Goal: Transaction & Acquisition: Purchase product/service

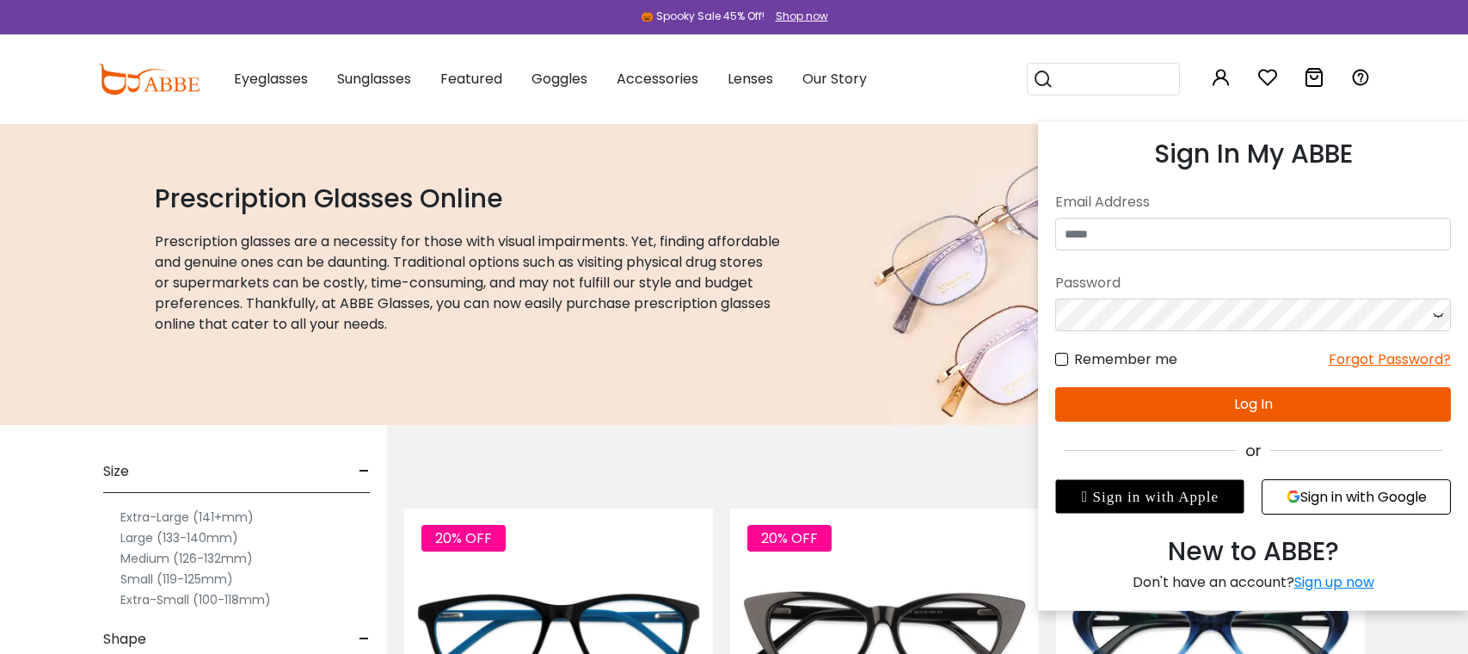
click at [1221, 79] on icon at bounding box center [1221, 77] width 21 height 21
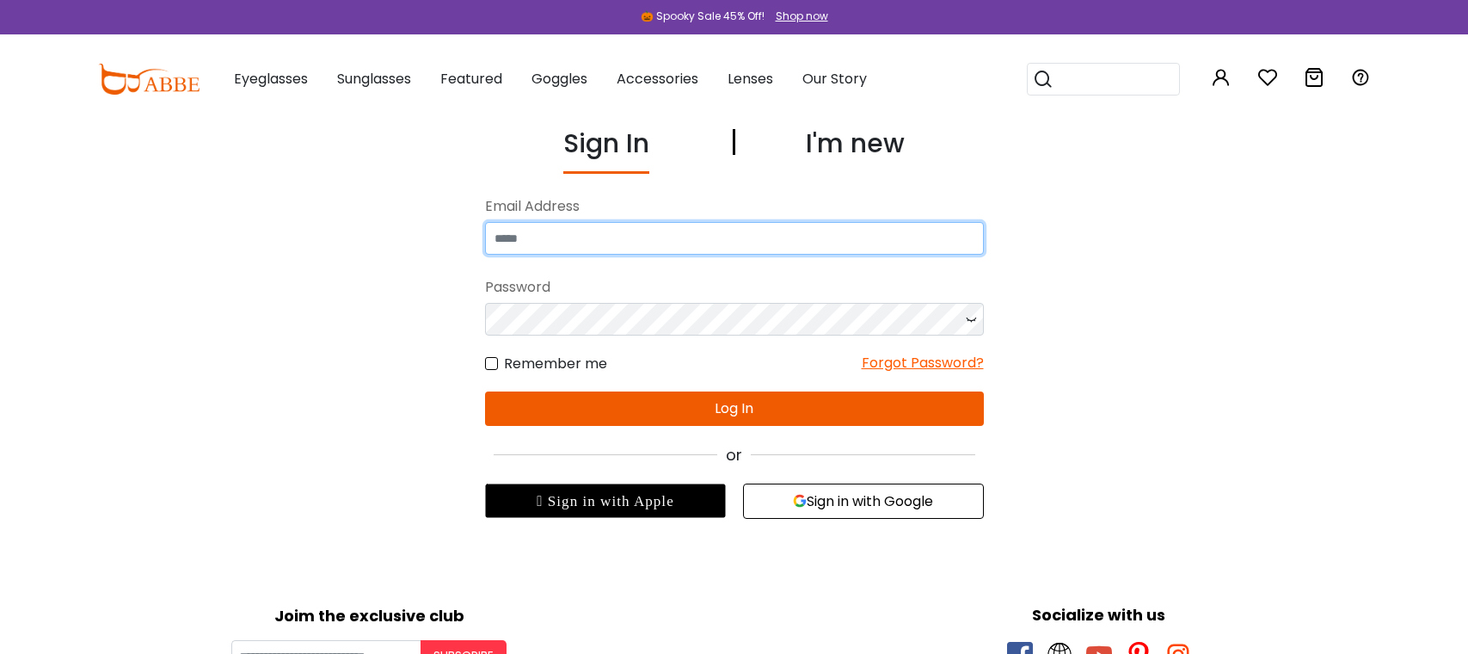
click at [673, 248] on input "email" at bounding box center [734, 238] width 499 height 33
type input "**********"
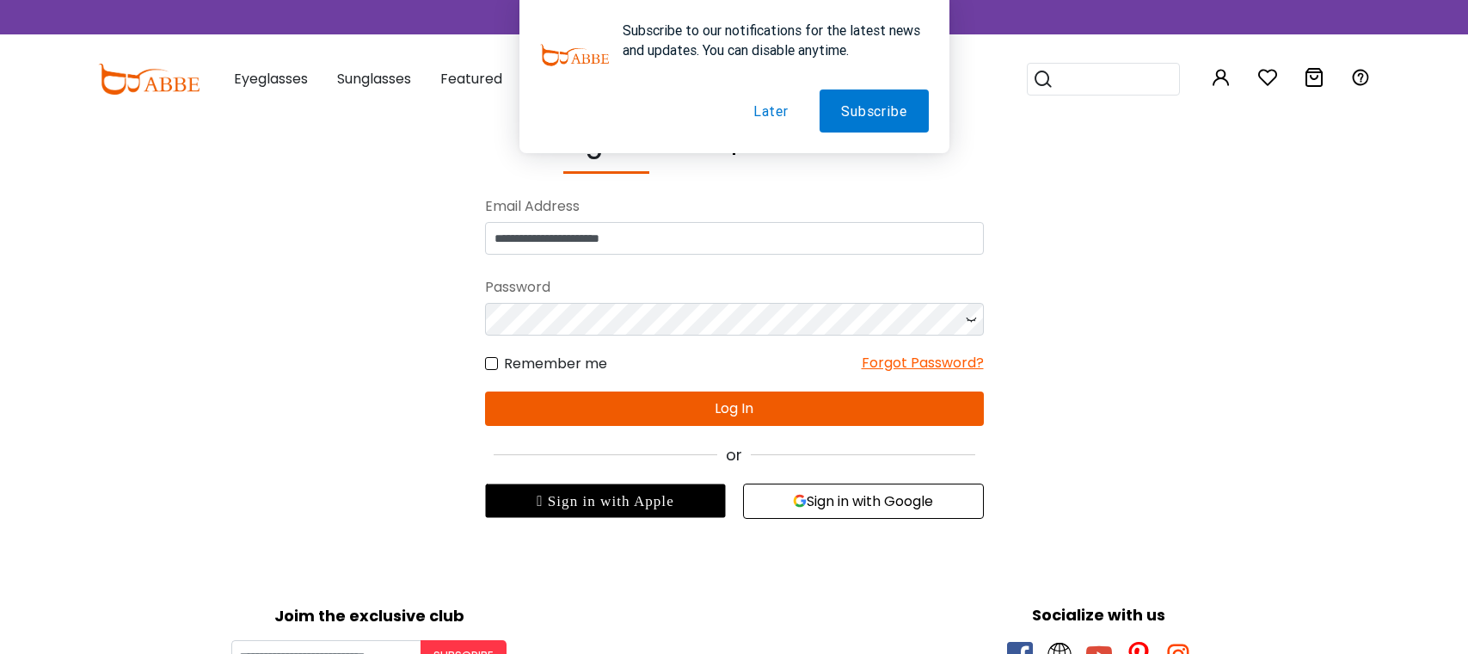
click at [708, 410] on button "Log In" at bounding box center [734, 408] width 499 height 34
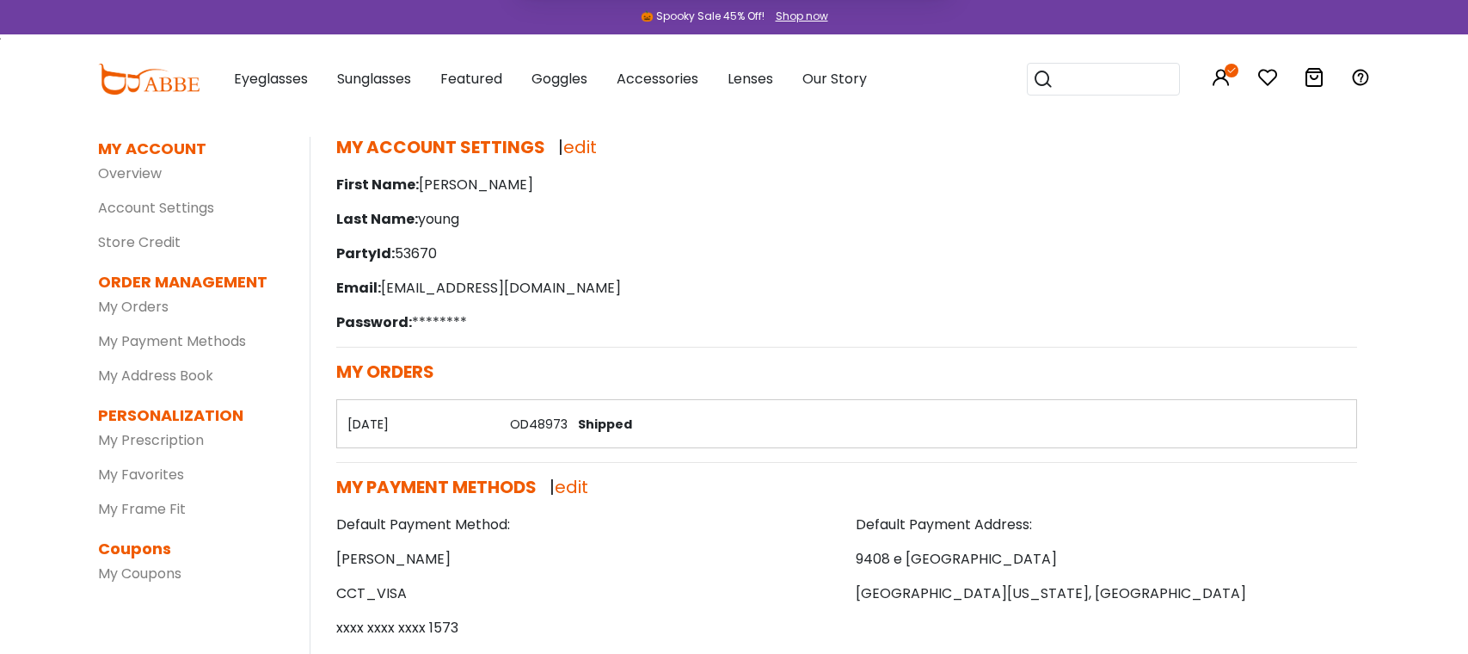
scroll to position [86, 0]
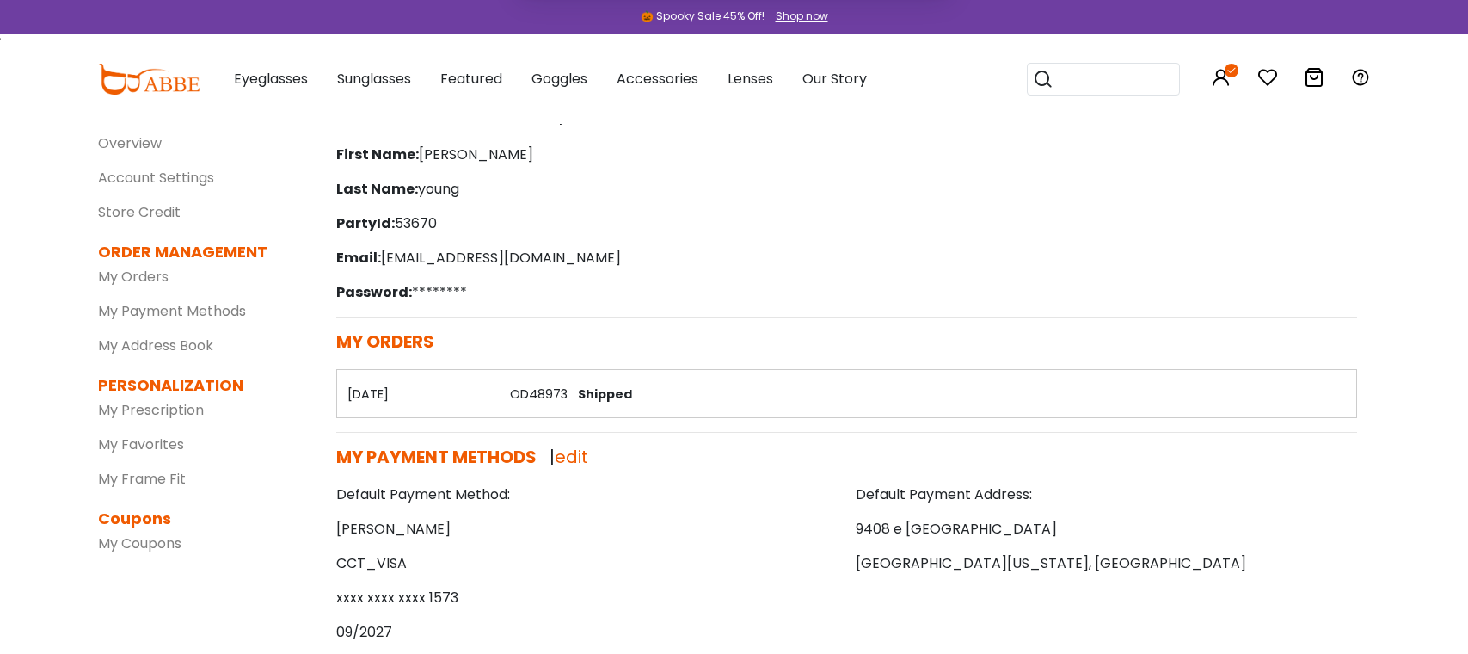
click at [759, 111] on button "Later" at bounding box center [771, 110] width 78 height 43
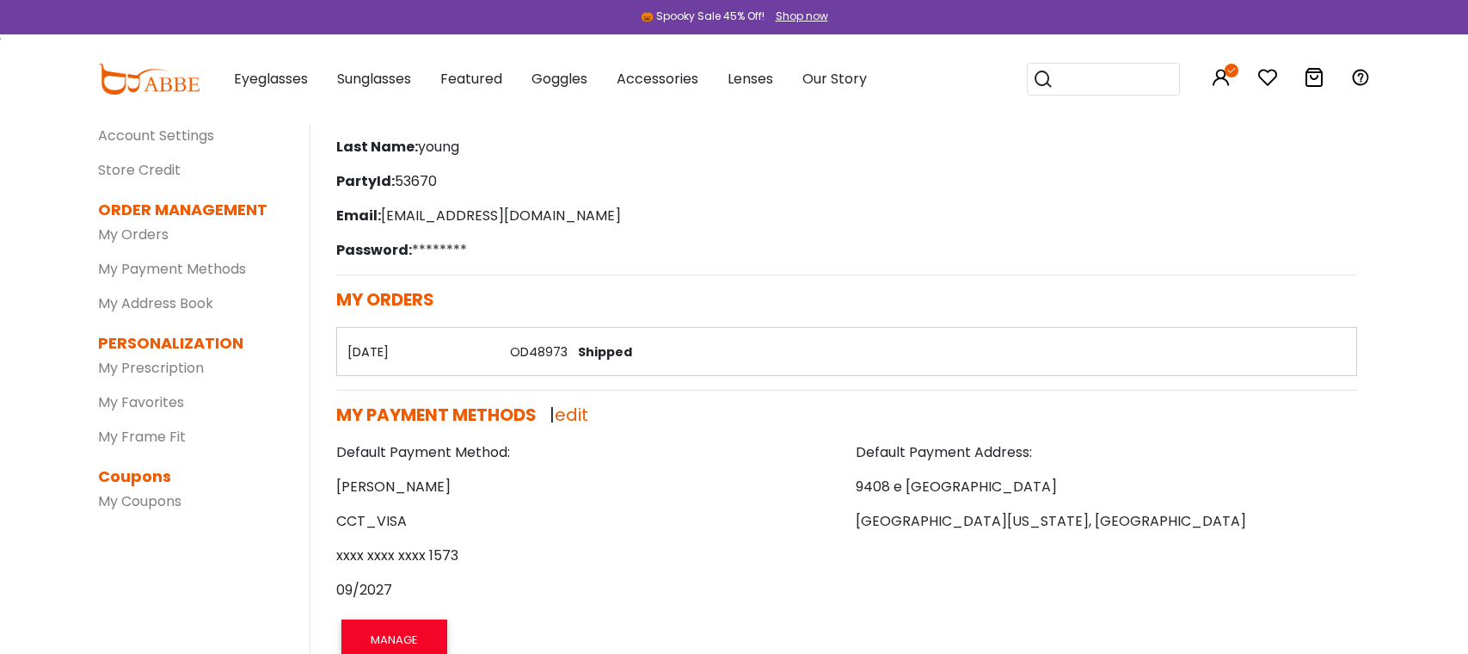
scroll to position [0, 0]
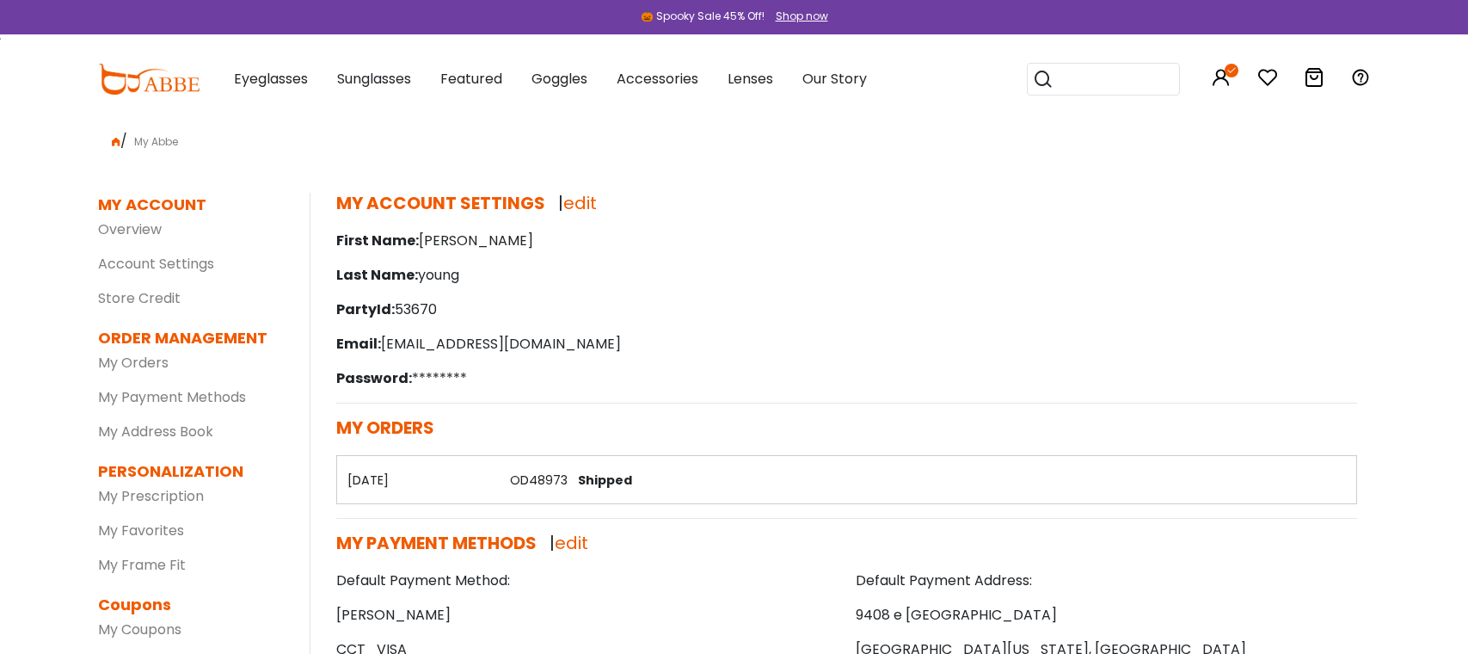
click at [402, 472] on th "25/11/2024" at bounding box center [418, 480] width 163 height 48
click at [142, 366] on link "My Orders" at bounding box center [133, 363] width 71 height 20
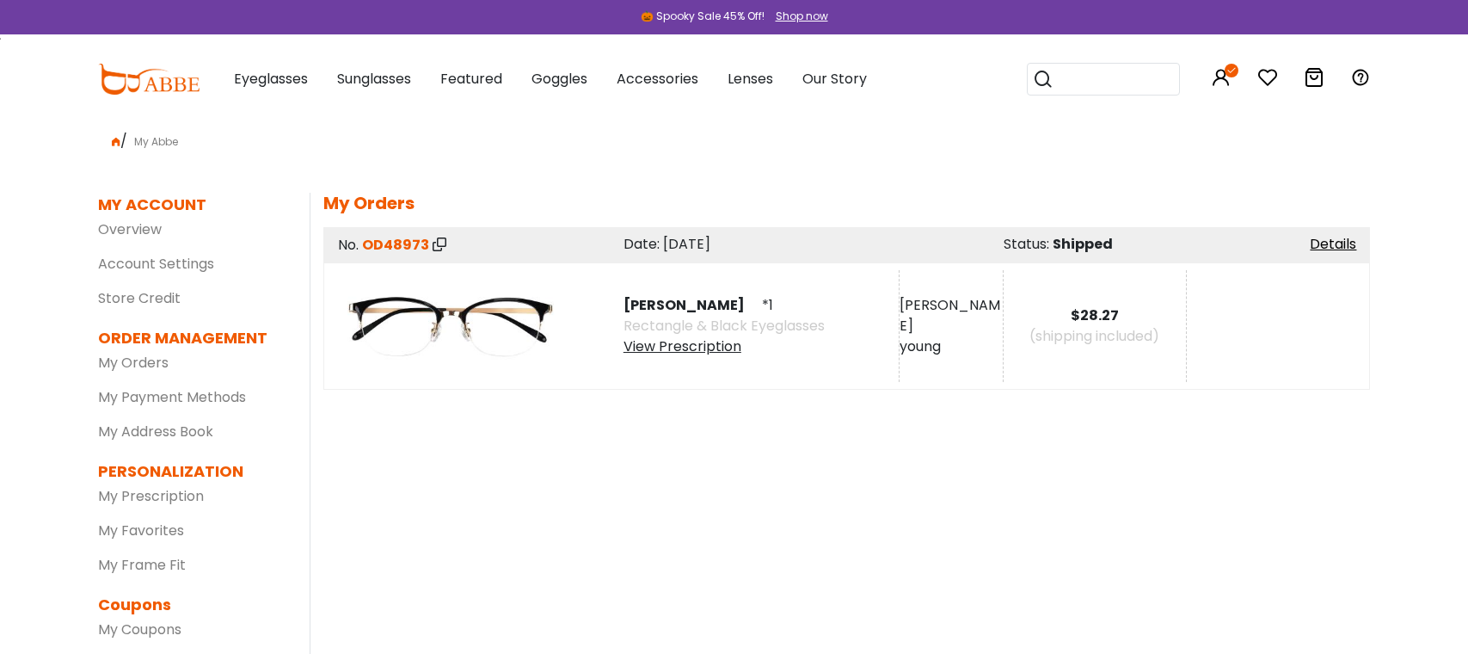
click at [643, 303] on span "[PERSON_NAME]" at bounding box center [691, 305] width 135 height 20
click at [685, 347] on div "View Prescription" at bounding box center [724, 346] width 201 height 21
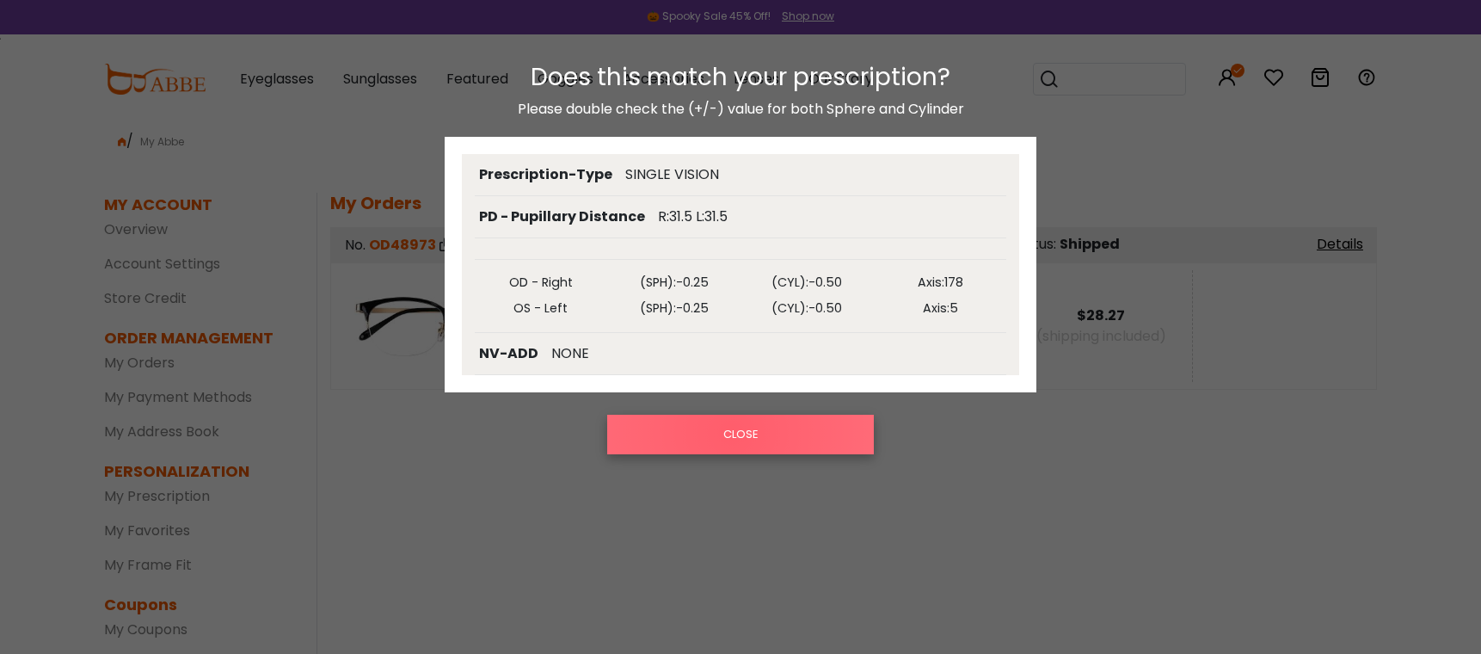
click at [731, 433] on button "CLOSE" at bounding box center [740, 435] width 267 height 40
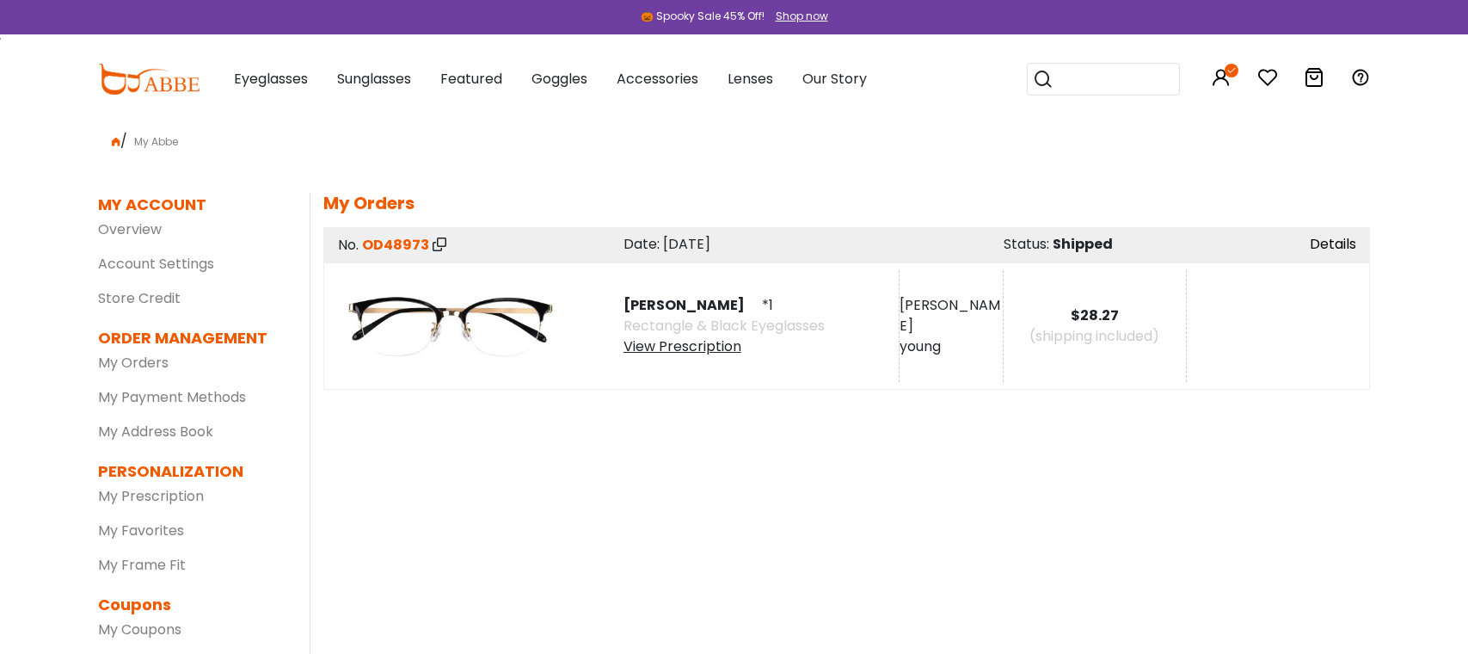
click at [1325, 238] on link "Details" at bounding box center [1333, 244] width 46 height 20
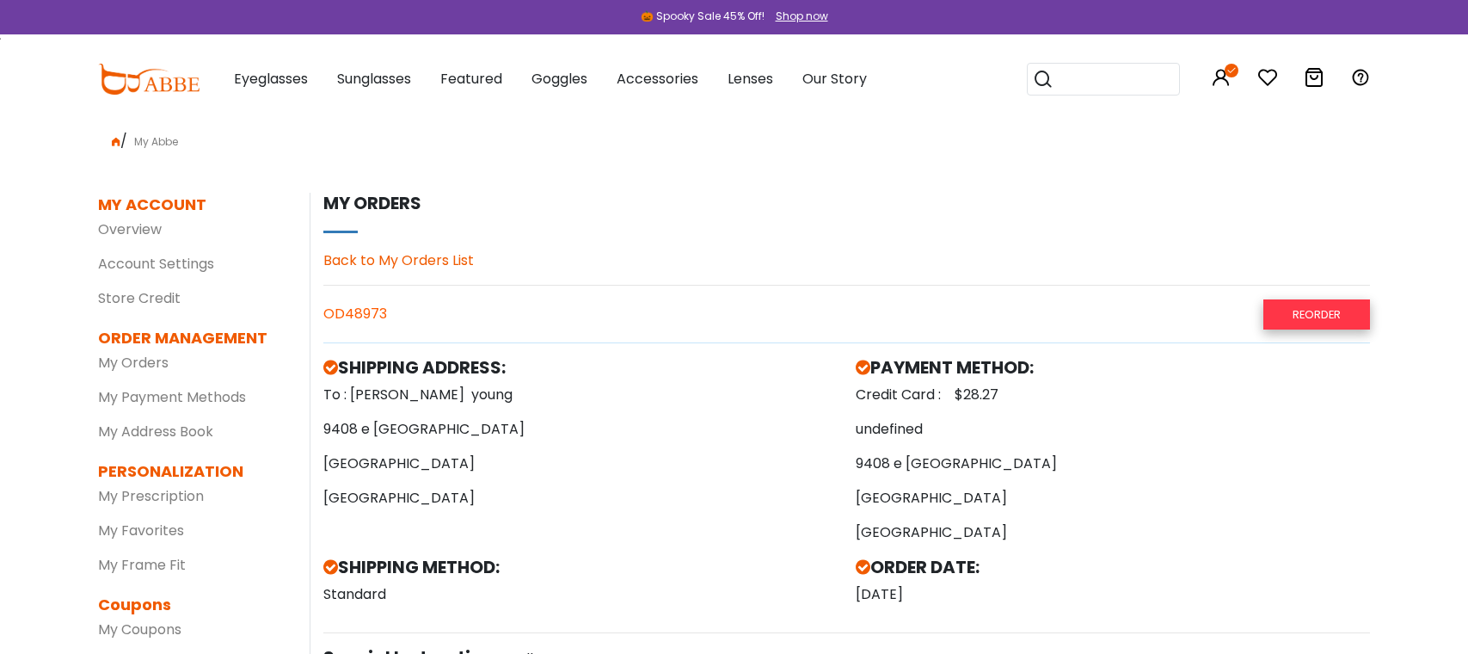
click at [1296, 306] on link "Reorder" at bounding box center [1316, 314] width 107 height 30
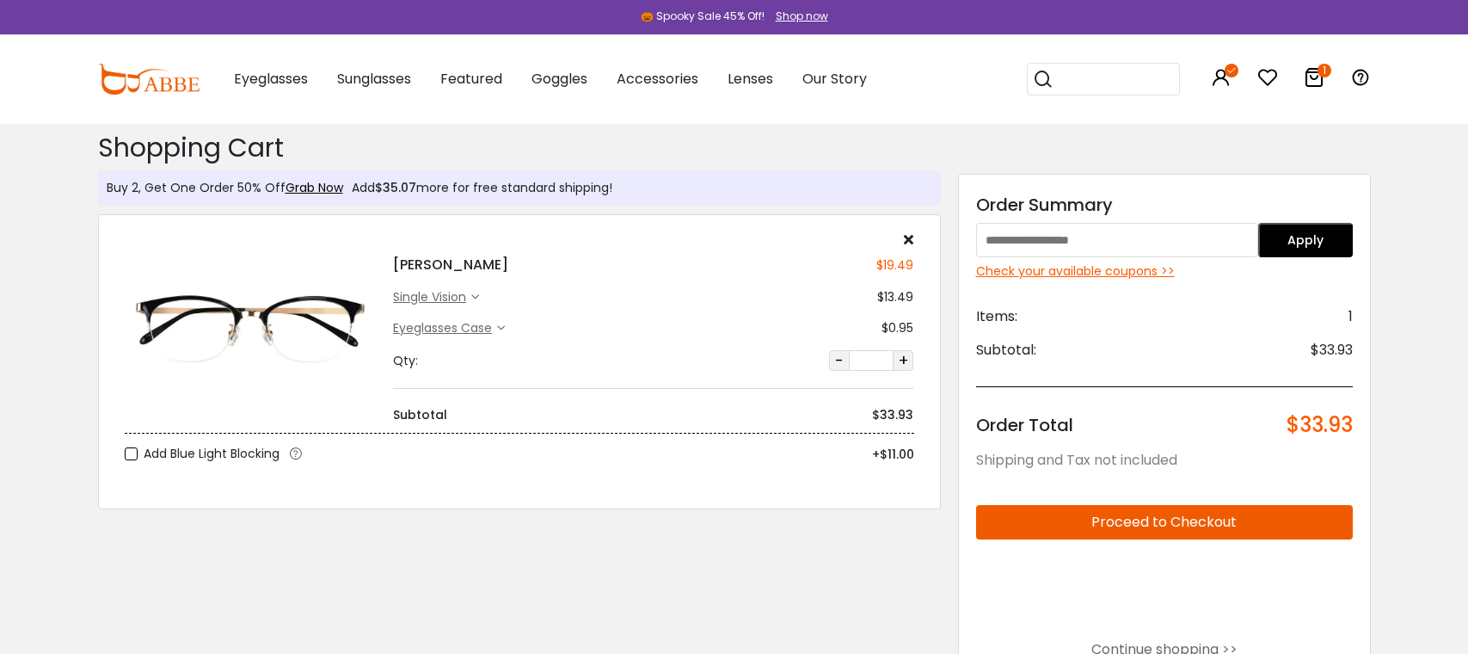
click at [1068, 242] on input "text" at bounding box center [1117, 240] width 283 height 34
paste input "********"
type input "********"
click at [1306, 243] on button "Apply" at bounding box center [1305, 240] width 95 height 34
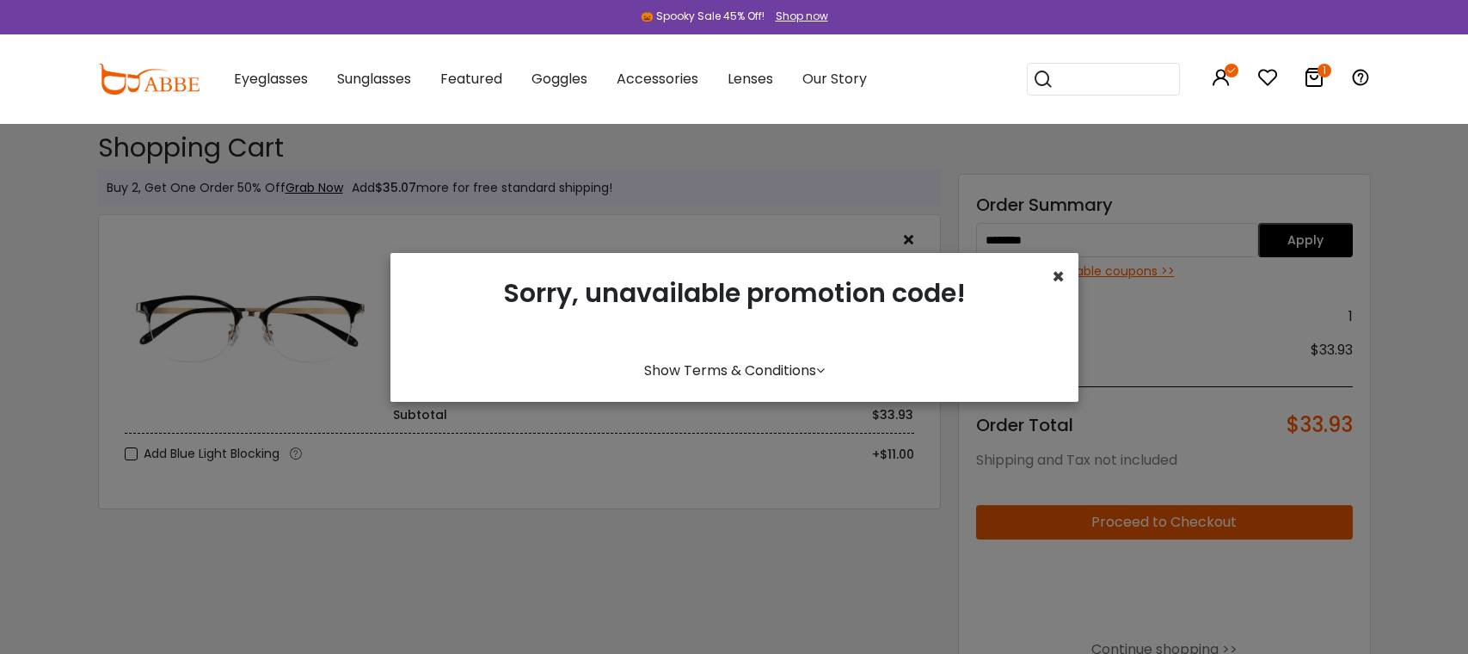
click at [1061, 272] on span "×" at bounding box center [1058, 276] width 13 height 28
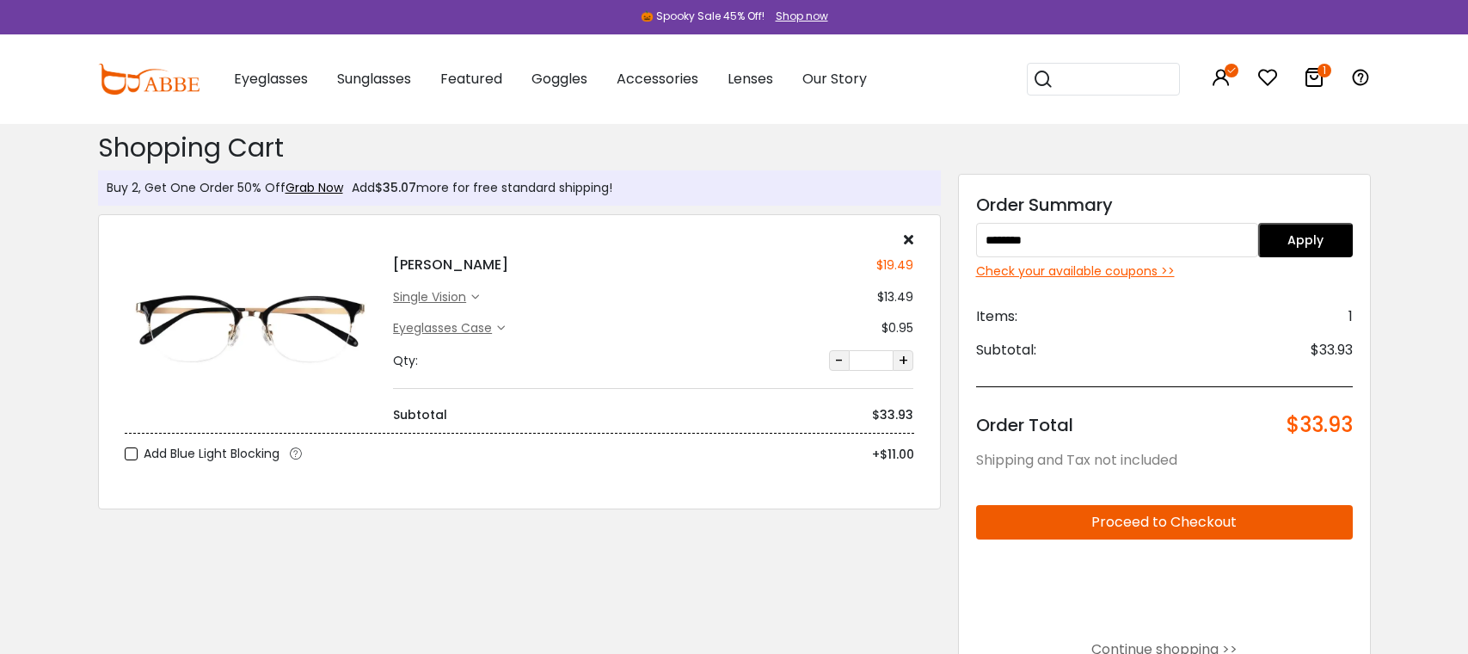
click at [704, 566] on div "Shopping Cart ( 1 ): $33.93 Shopping Cart Buy 2, Get One Order 50% Off Grab Now…" at bounding box center [519, 499] width 860 height 750
click at [748, 583] on div "Shopping Cart ( 1 ): $33.93 Shopping Cart Buy 2, Get One Order 50% Off Grab Now…" at bounding box center [519, 499] width 860 height 750
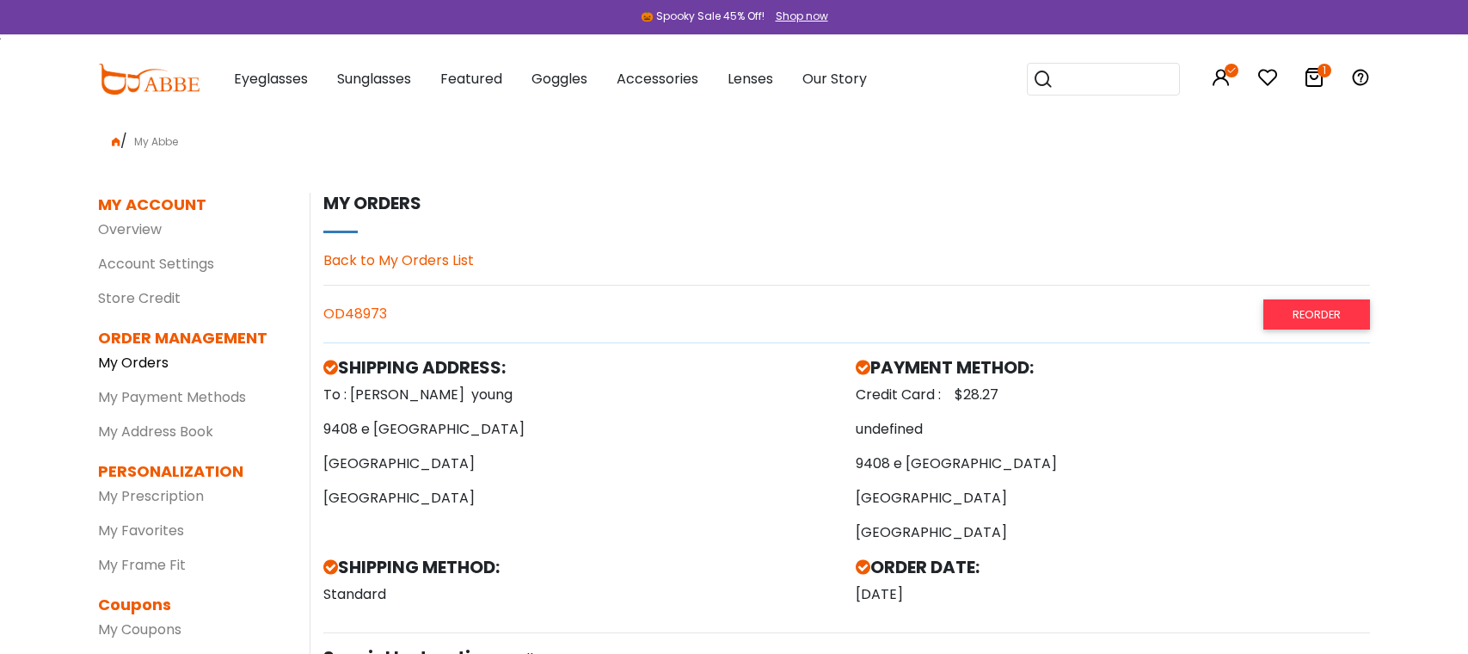
click at [136, 363] on link "My Orders" at bounding box center [133, 363] width 71 height 20
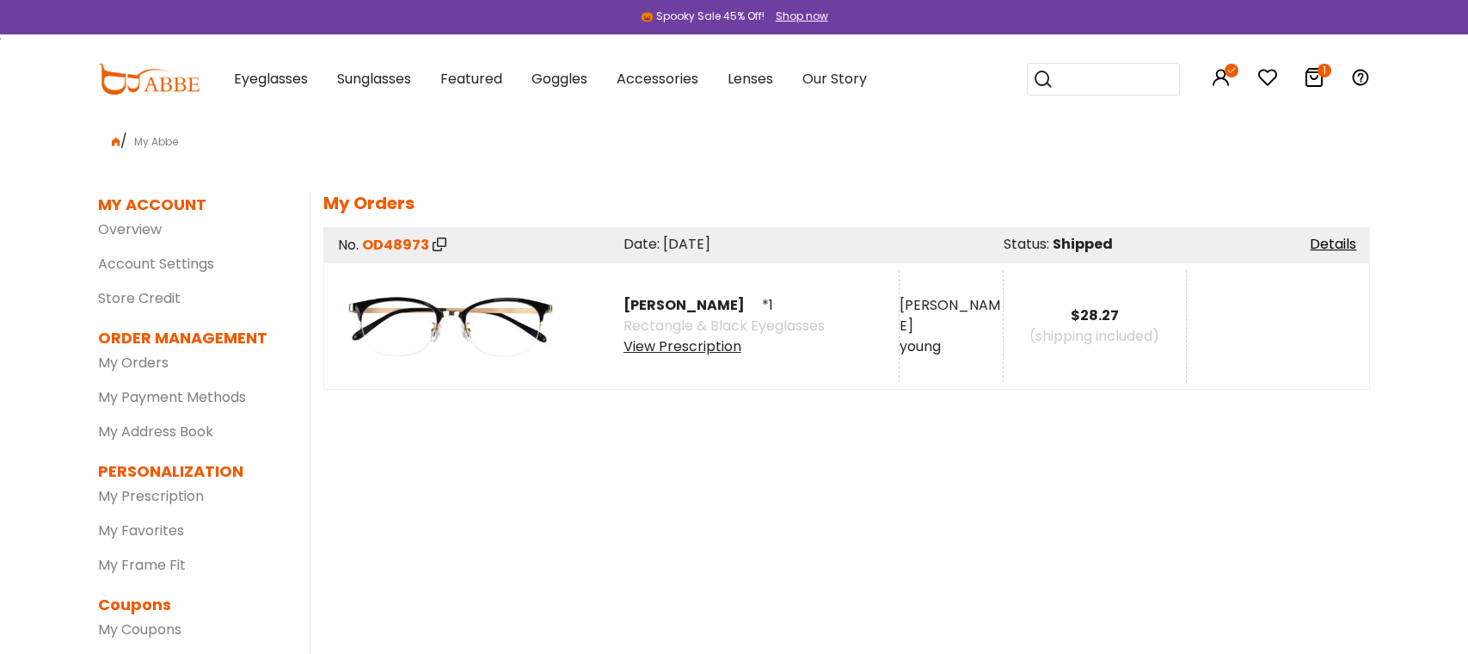
click at [715, 347] on div "View Prescription" at bounding box center [724, 346] width 201 height 21
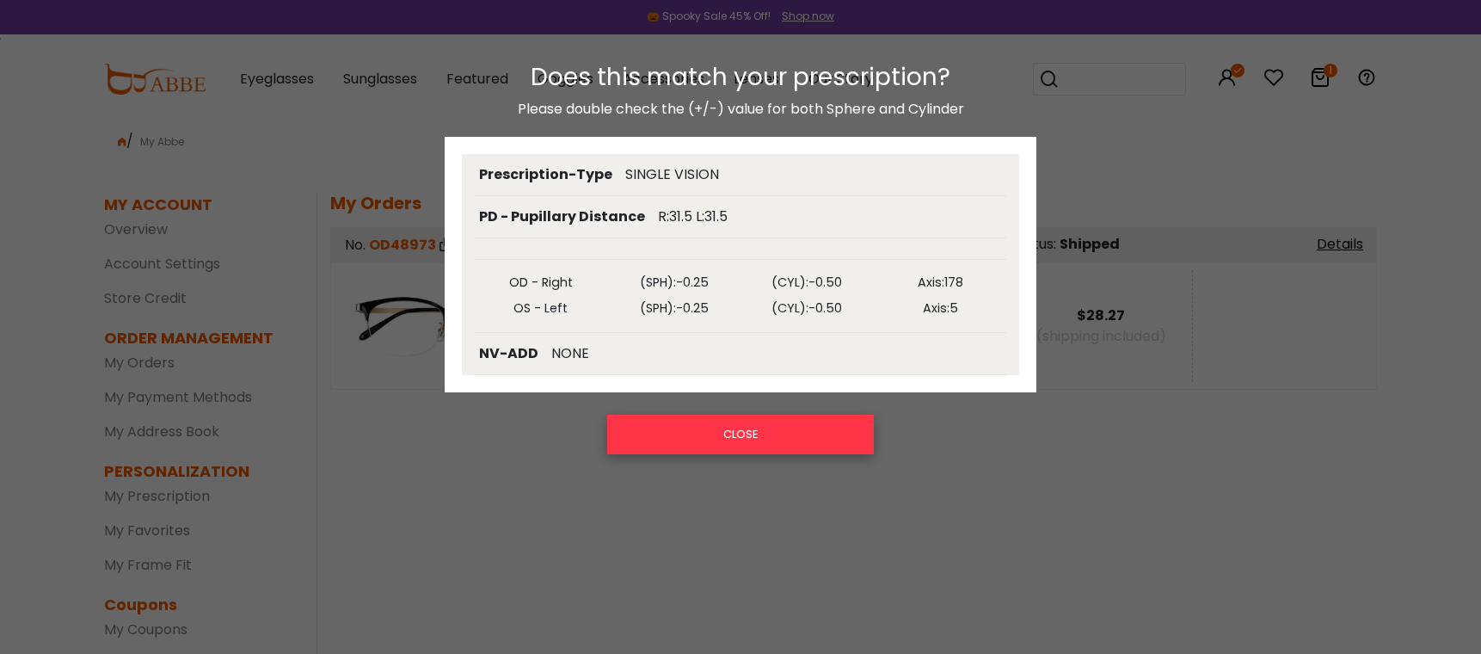
click at [785, 437] on button "CLOSE" at bounding box center [740, 435] width 267 height 40
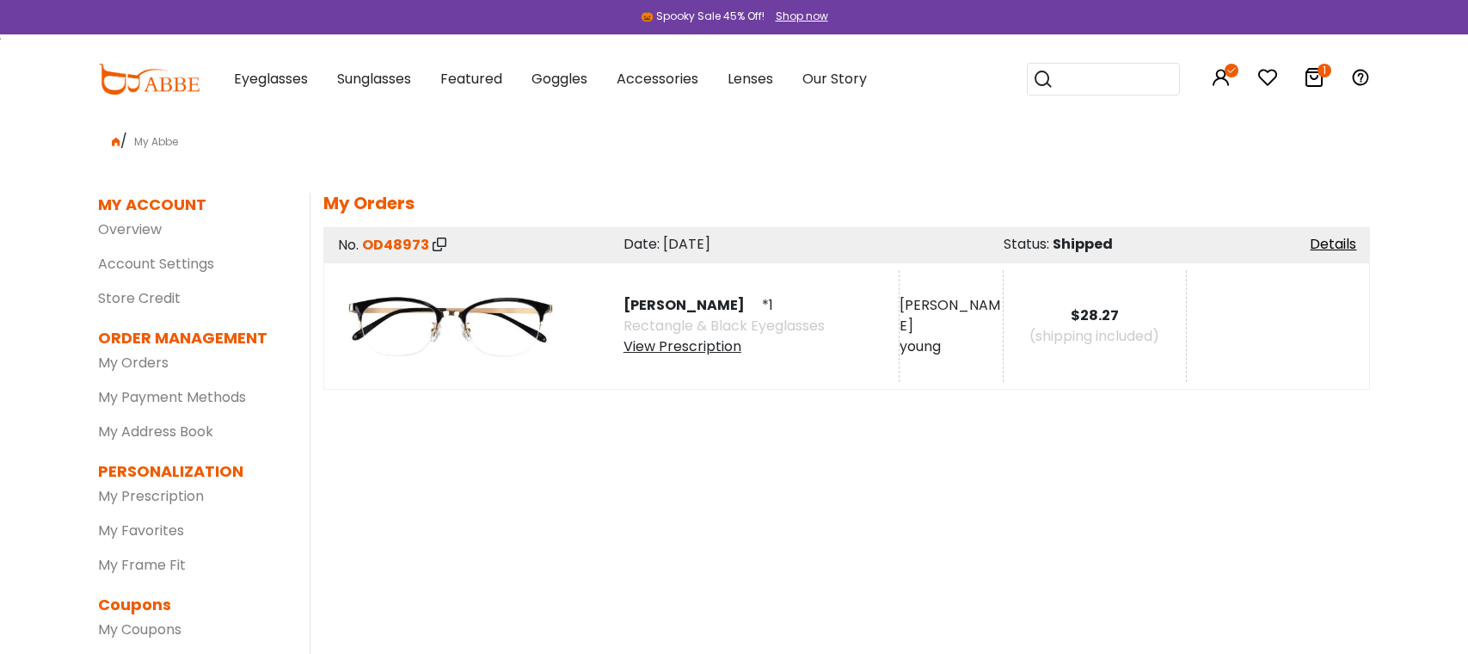
click at [620, 452] on div "MY ACCOUNT SETTINGS | edit First Name: christopher Last Name: young PartyId: 53…" at bounding box center [840, 444] width 1060 height 502
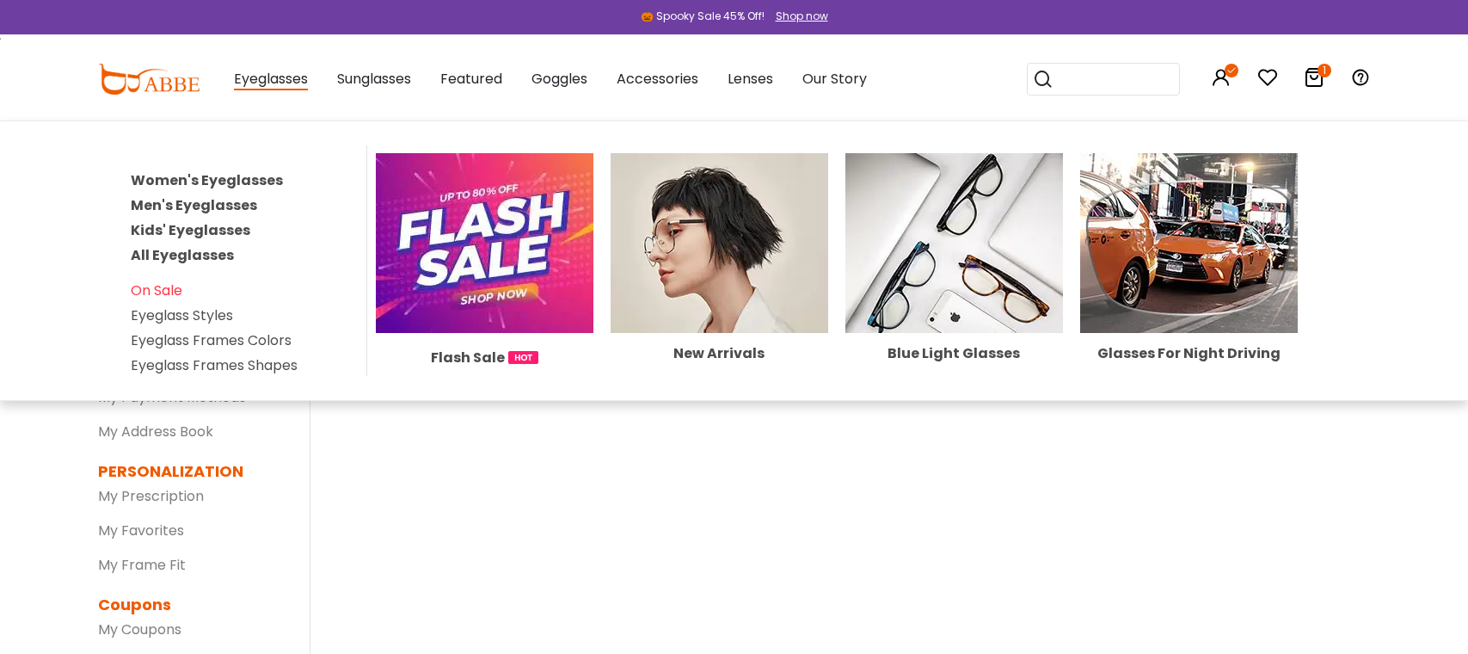
click at [242, 178] on link "Women's Eyeglasses" at bounding box center [207, 180] width 152 height 20
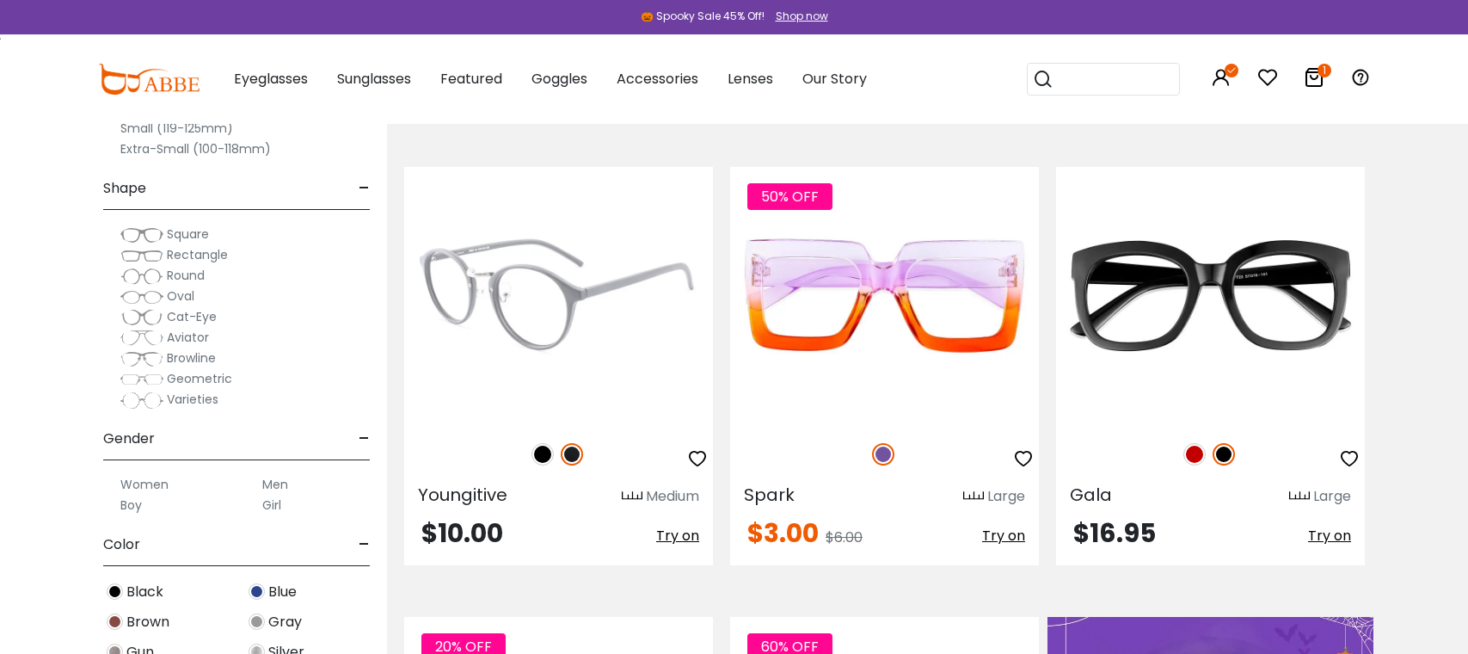
scroll to position [344, 0]
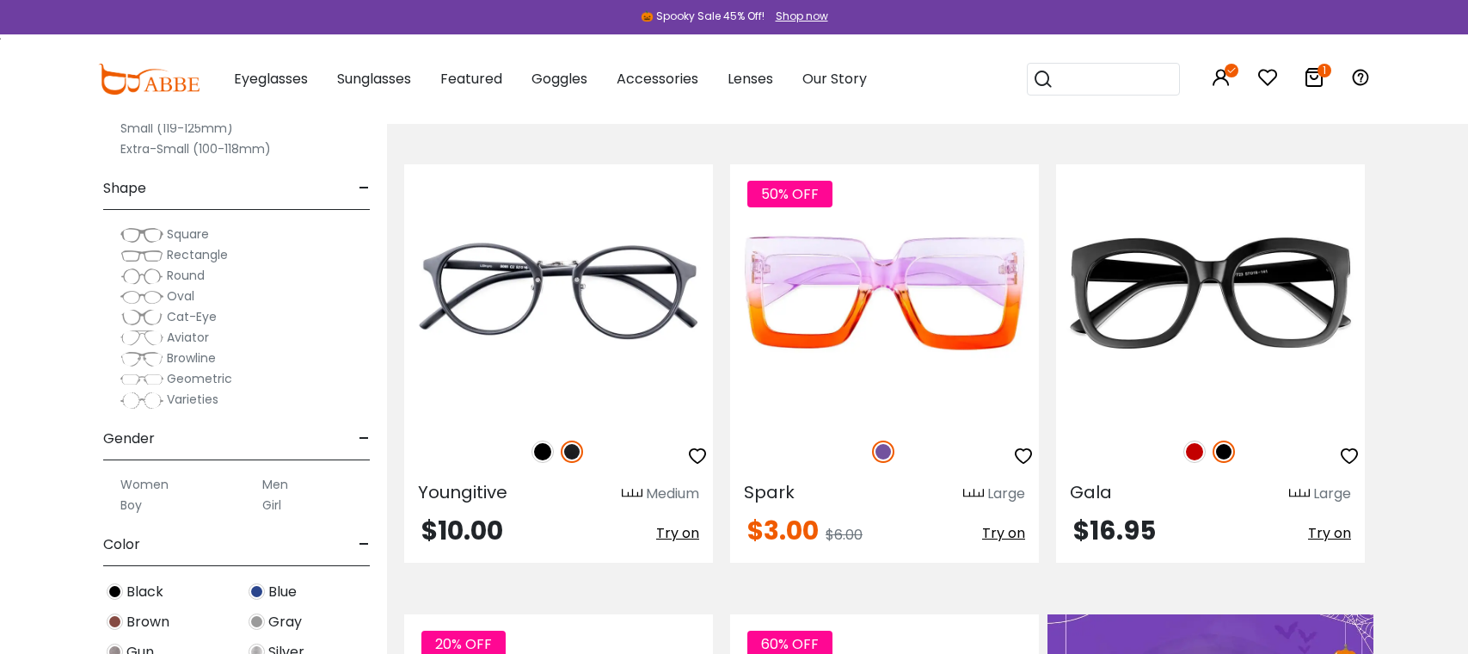
click at [194, 256] on span "Rectangle" at bounding box center [197, 254] width 61 height 17
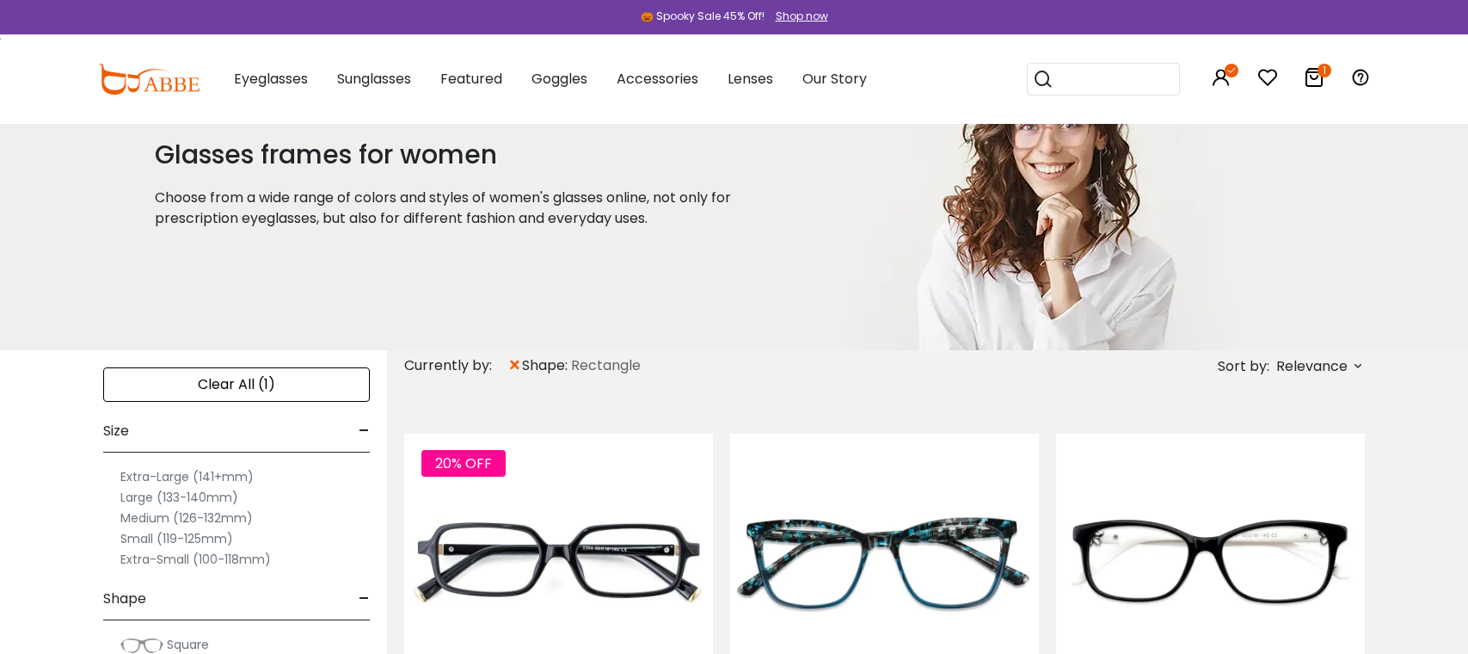
scroll to position [172, 0]
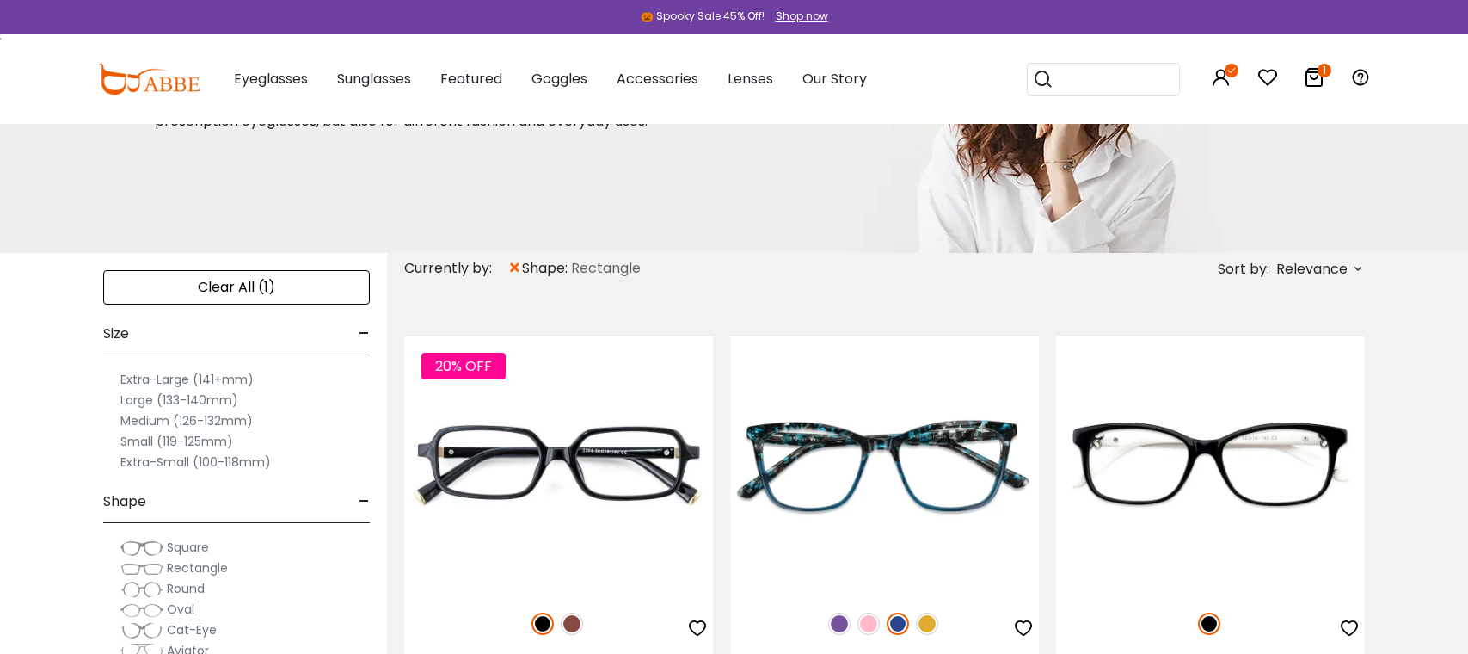
click at [164, 439] on label "Small (119-125mm)" at bounding box center [176, 441] width 113 height 21
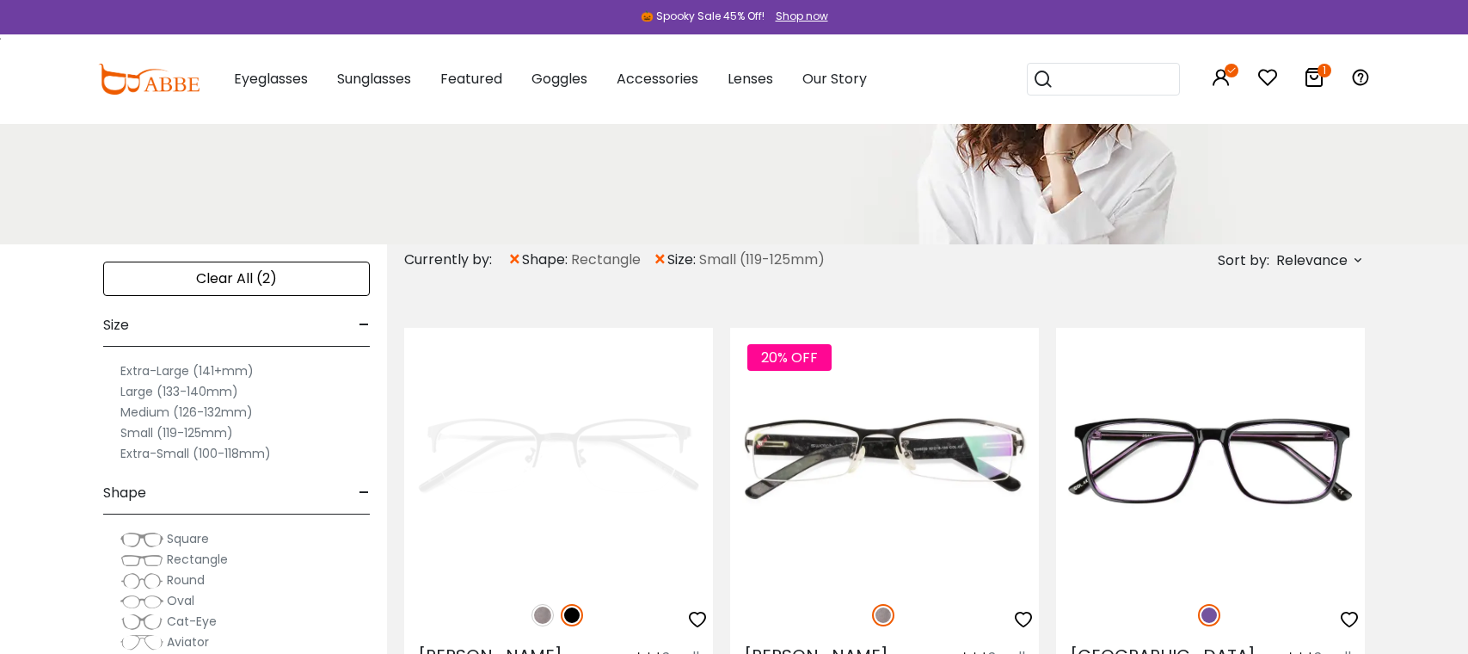
scroll to position [258, 0]
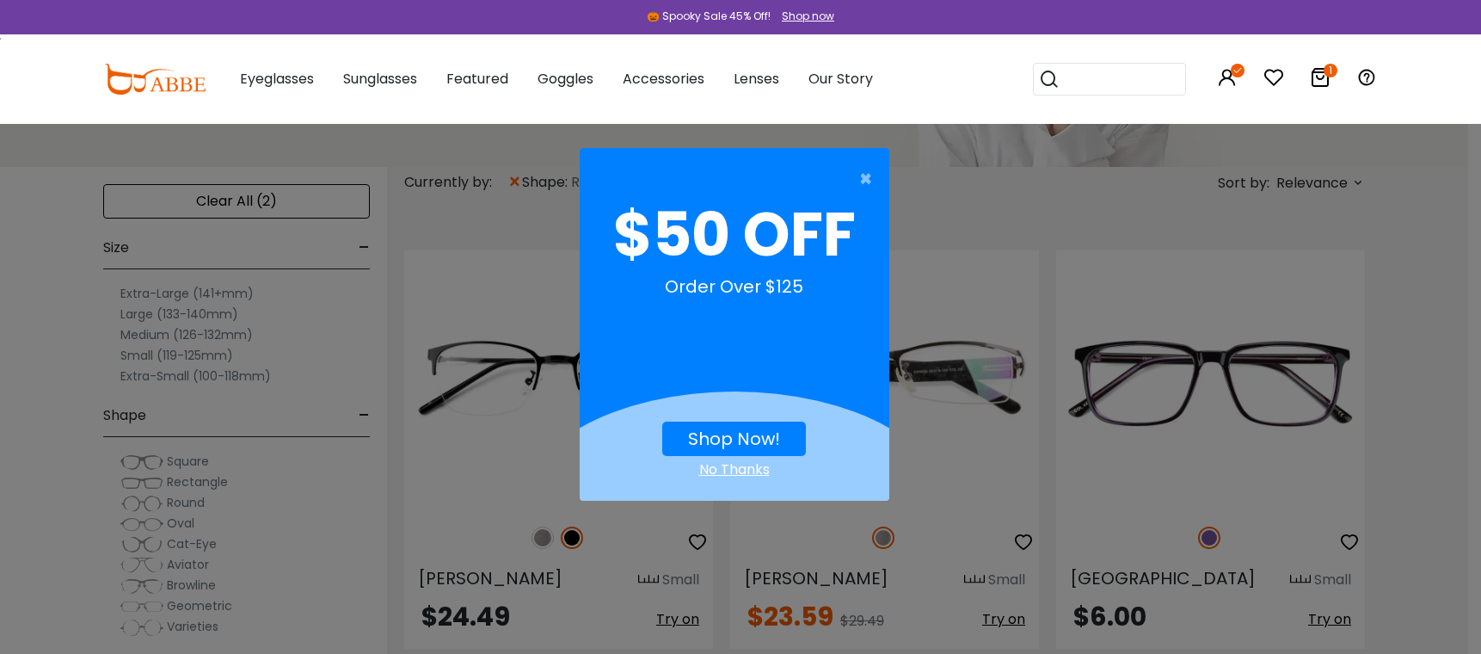
click at [739, 472] on div "No Thanks" at bounding box center [735, 469] width 310 height 21
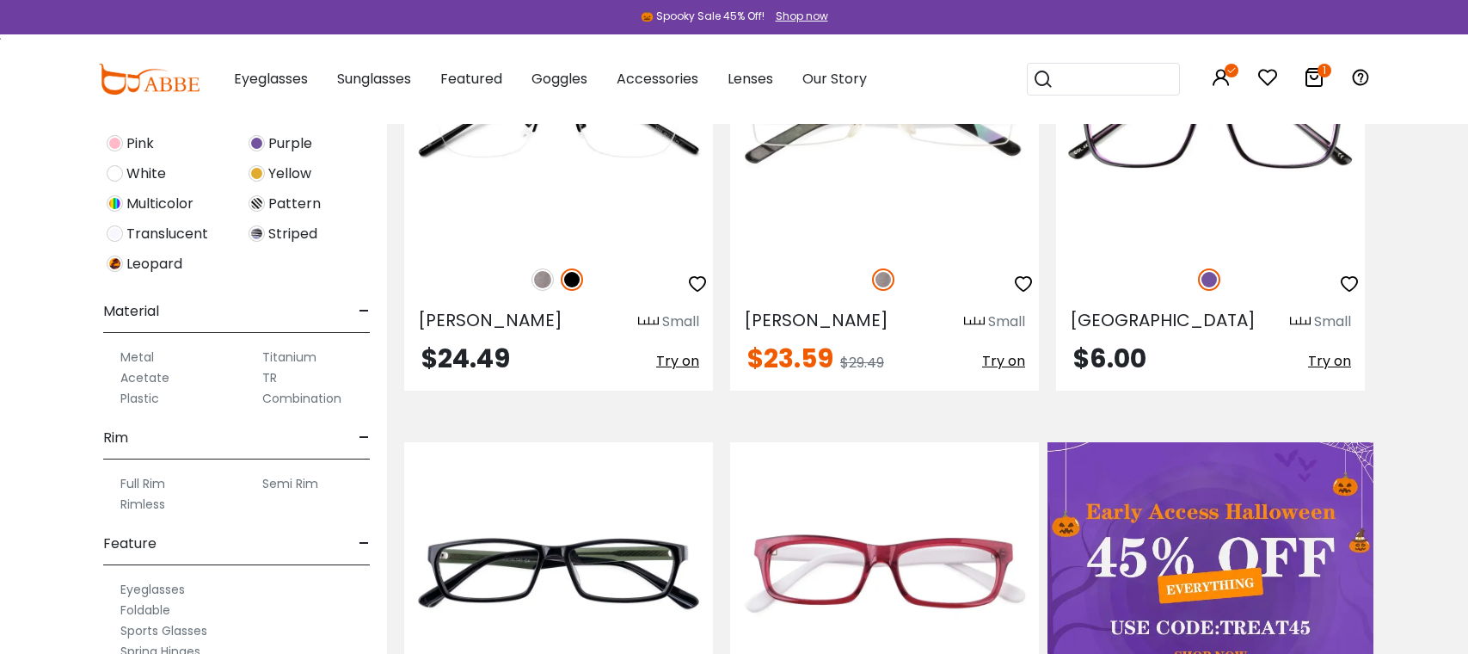
scroll to position [774, 0]
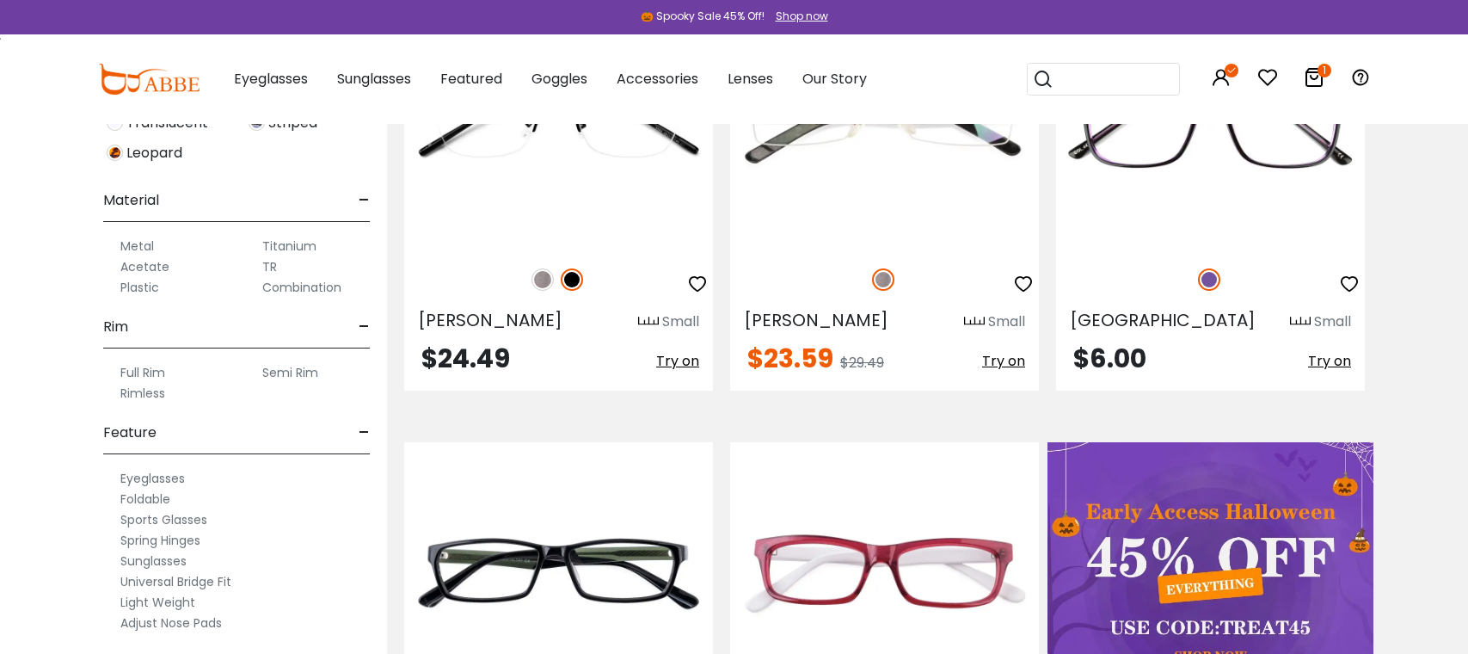
click at [297, 372] on label "Semi Rim" at bounding box center [290, 372] width 56 height 21
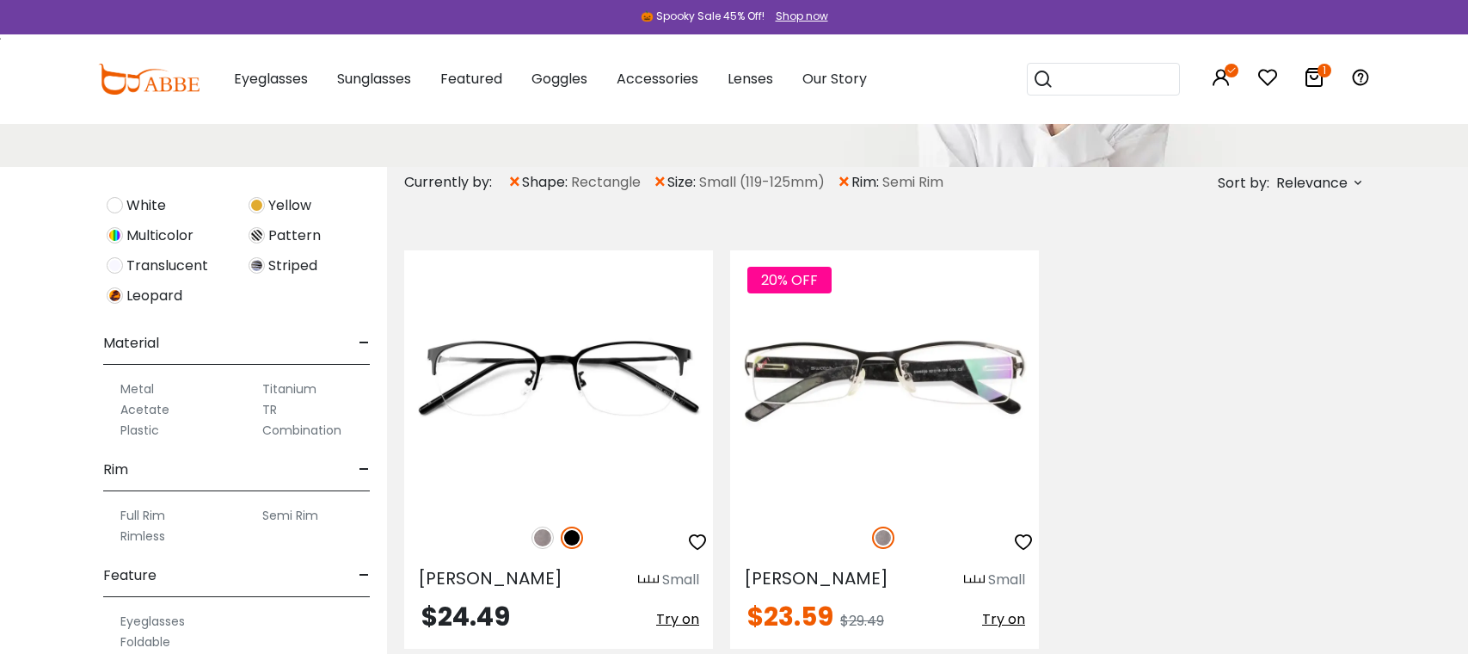
scroll to position [860, 0]
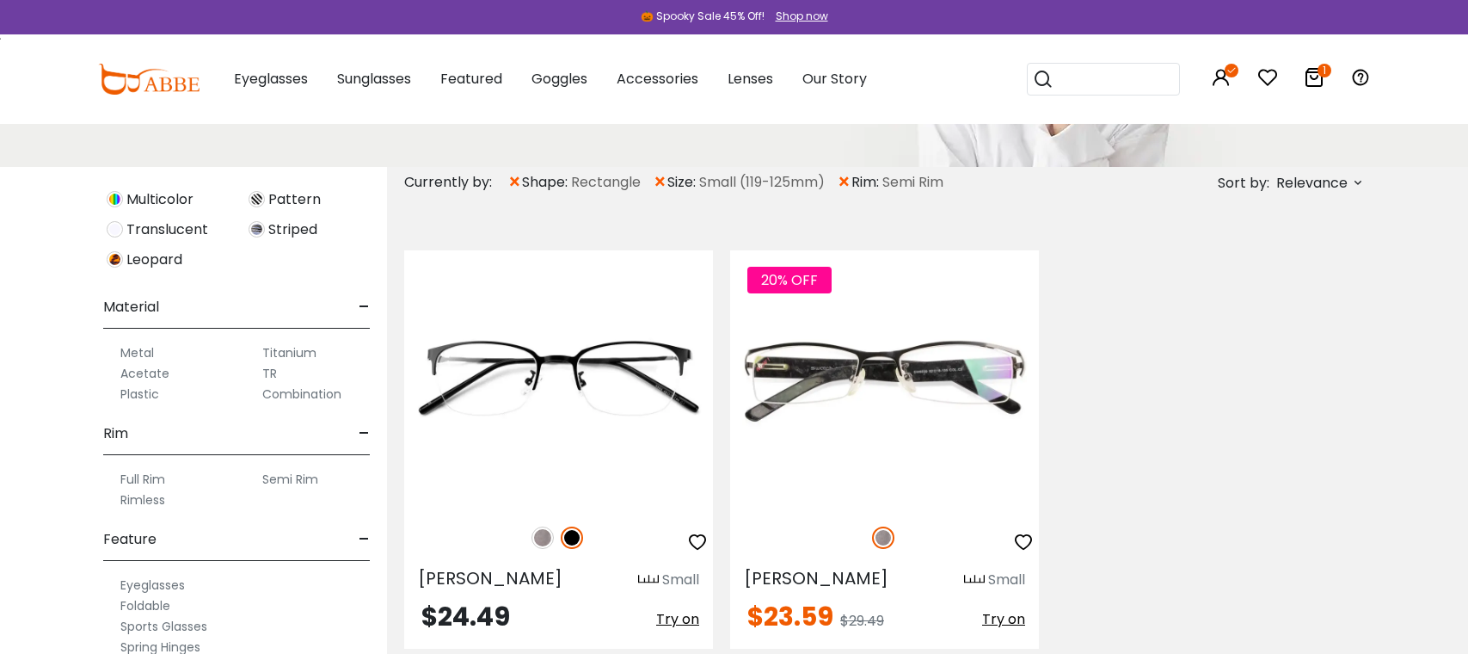
click at [141, 501] on label "Rimless" at bounding box center [142, 499] width 45 height 21
click at [136, 480] on label "Full Rim" at bounding box center [142, 479] width 45 height 21
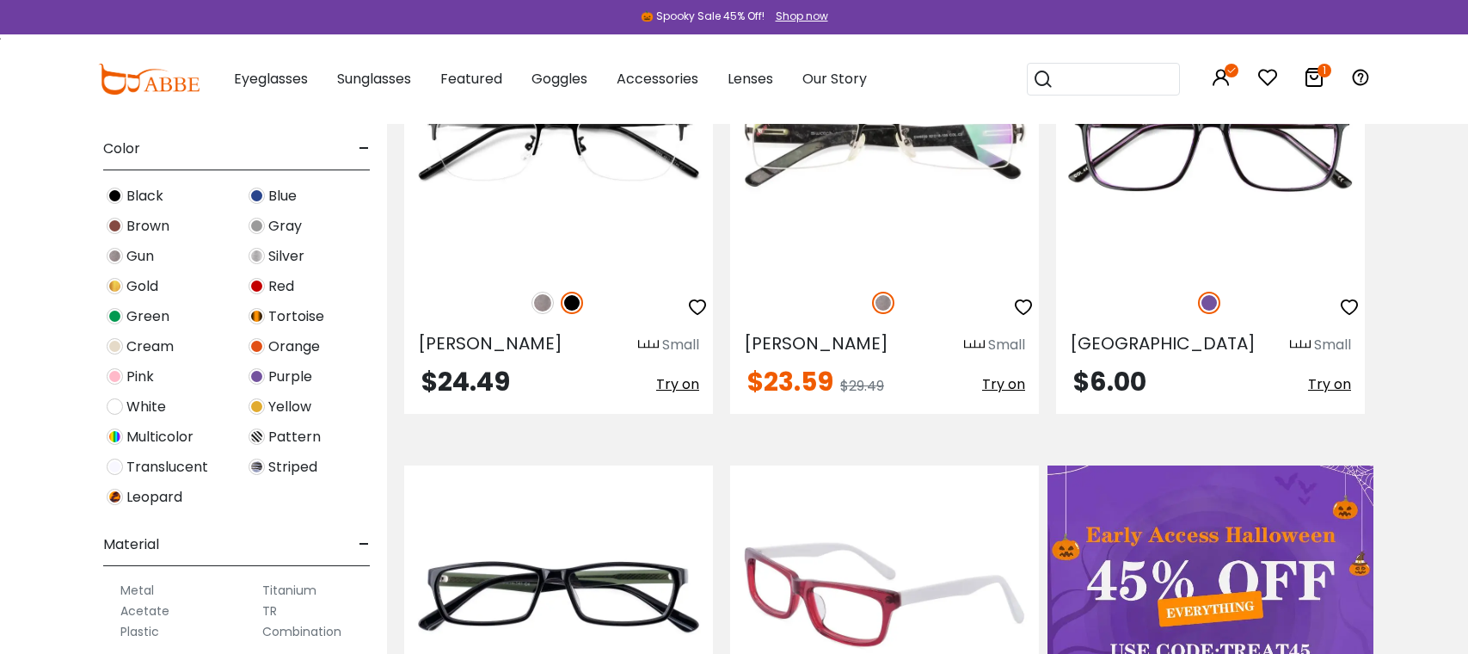
scroll to position [344, 0]
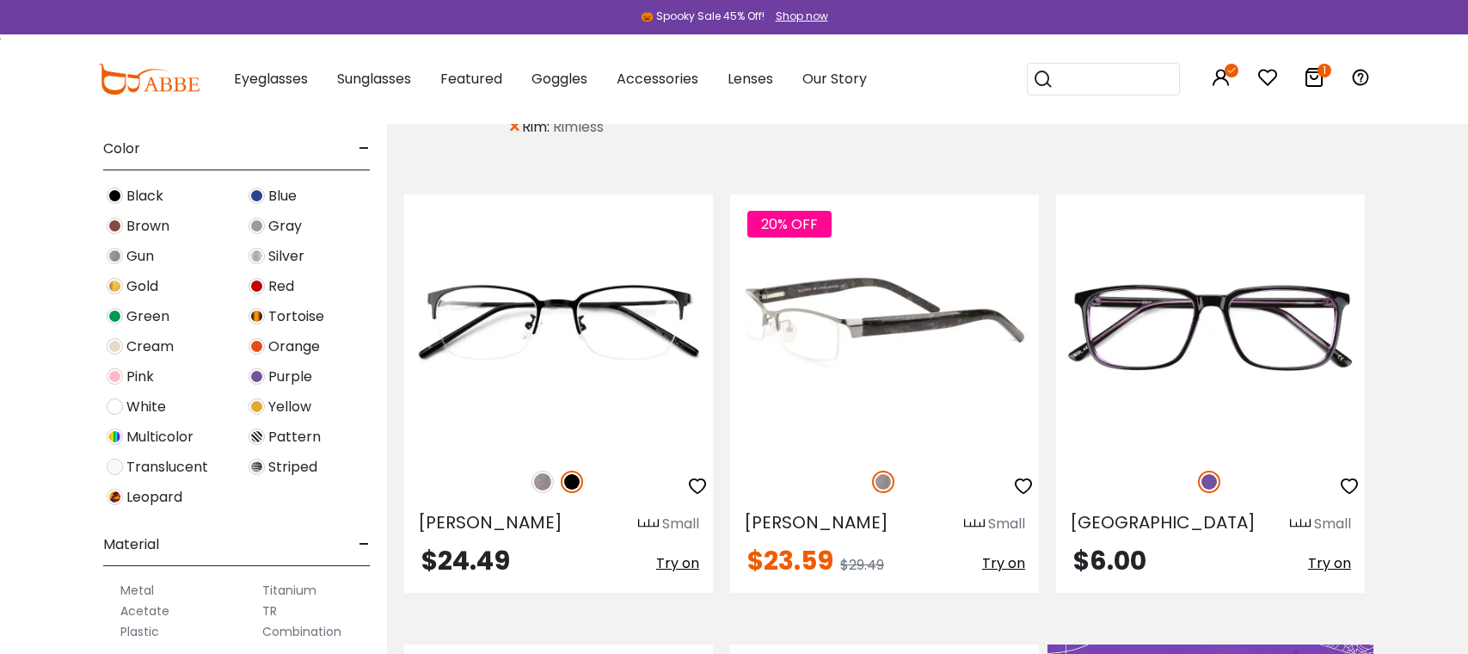
click at [922, 341] on img at bounding box center [884, 322] width 309 height 257
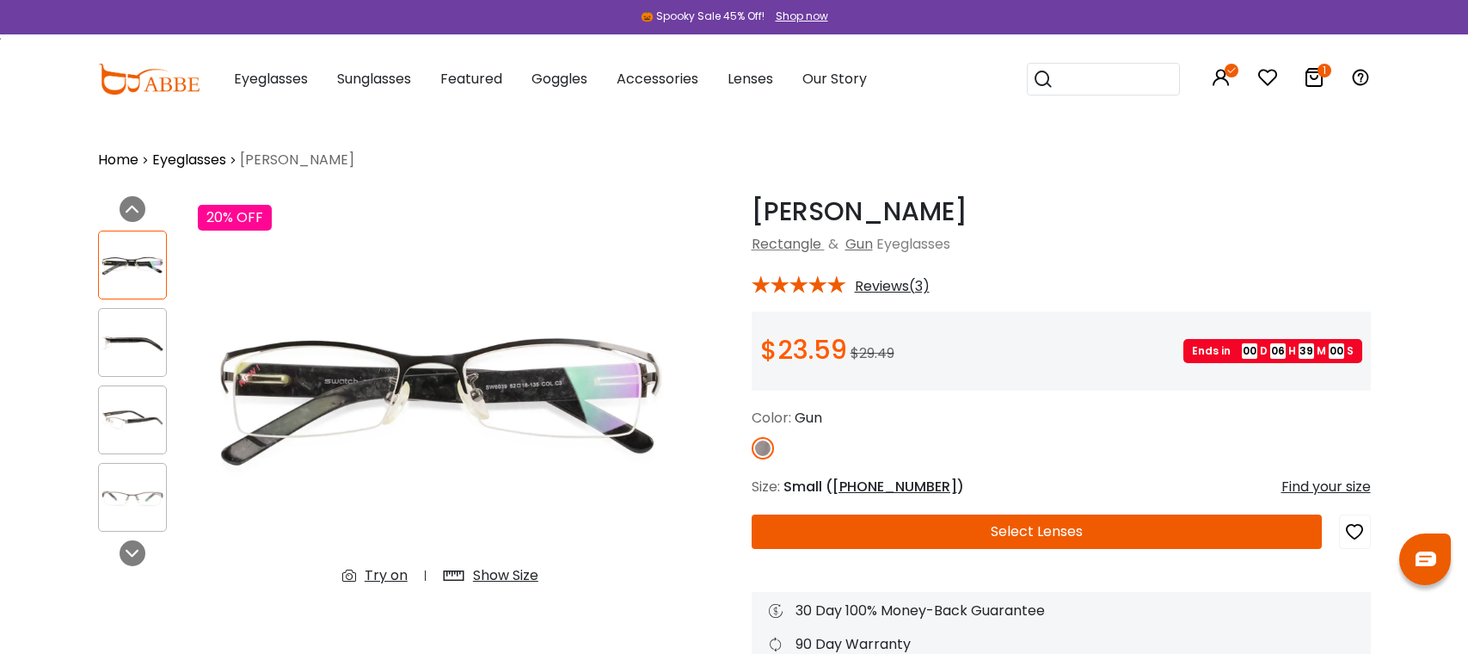
click at [133, 350] on img at bounding box center [132, 343] width 67 height 34
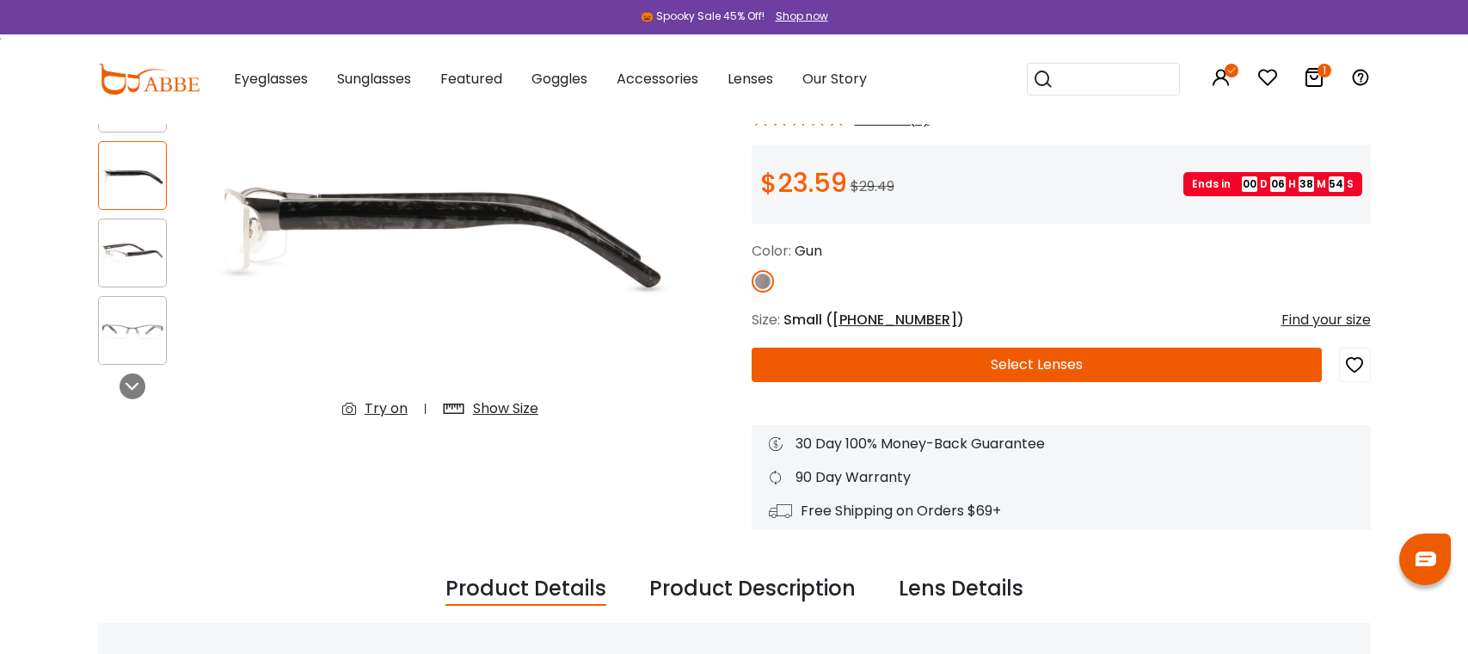
scroll to position [172, 0]
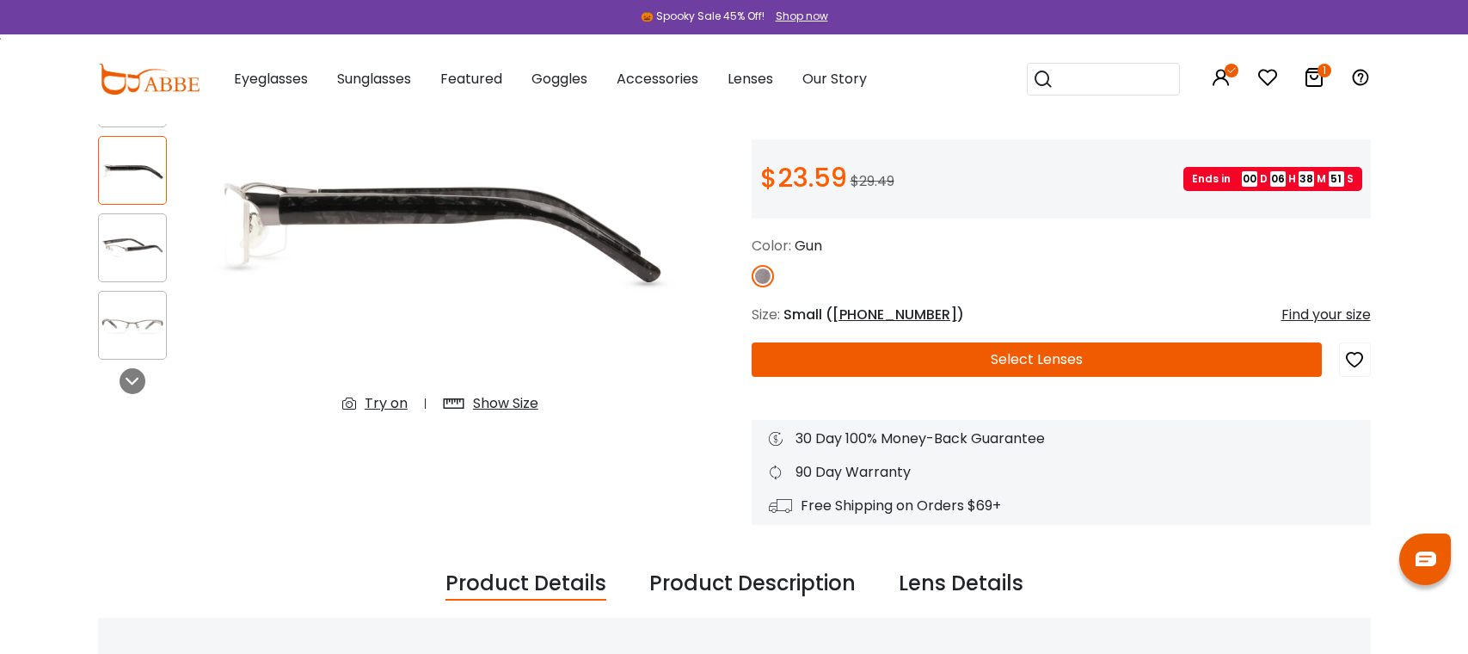
click at [1025, 359] on button "Select Lenses" at bounding box center [1037, 359] width 570 height 34
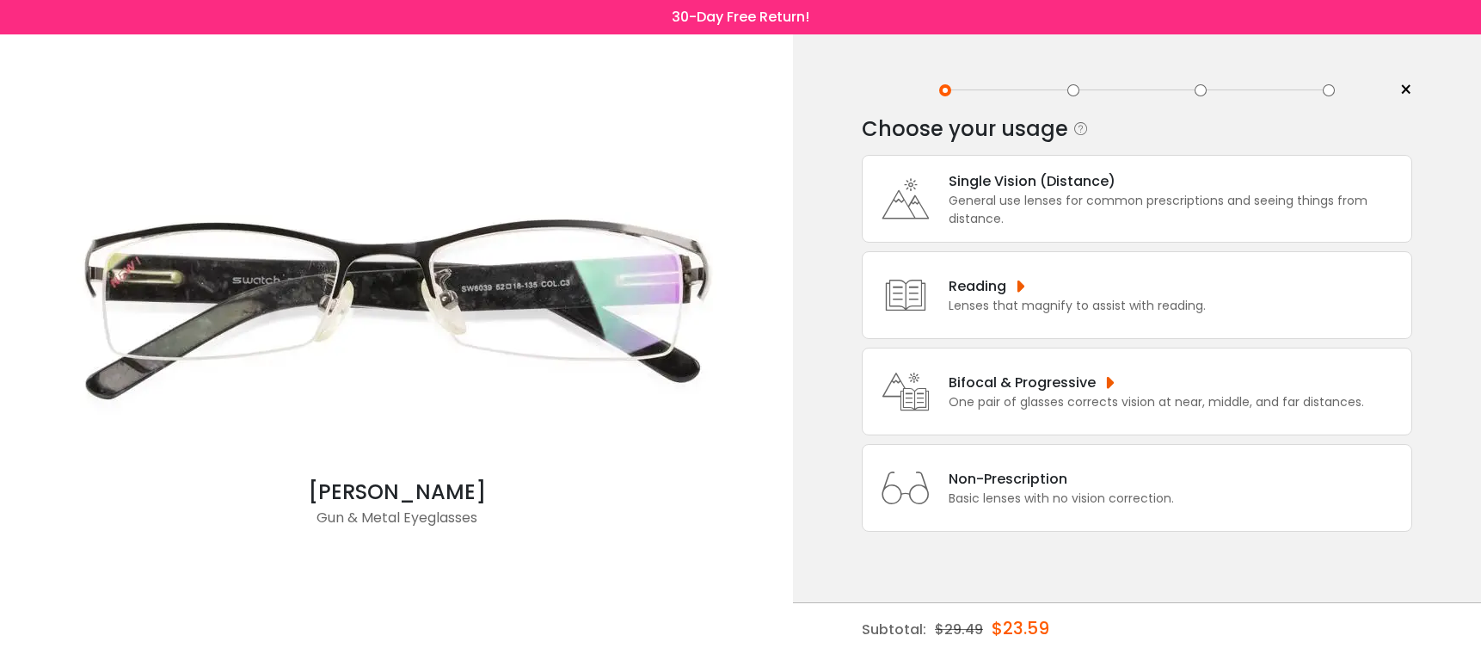
click at [999, 194] on div "General use lenses for common prescriptions and seeing things from distance." at bounding box center [1176, 210] width 454 height 36
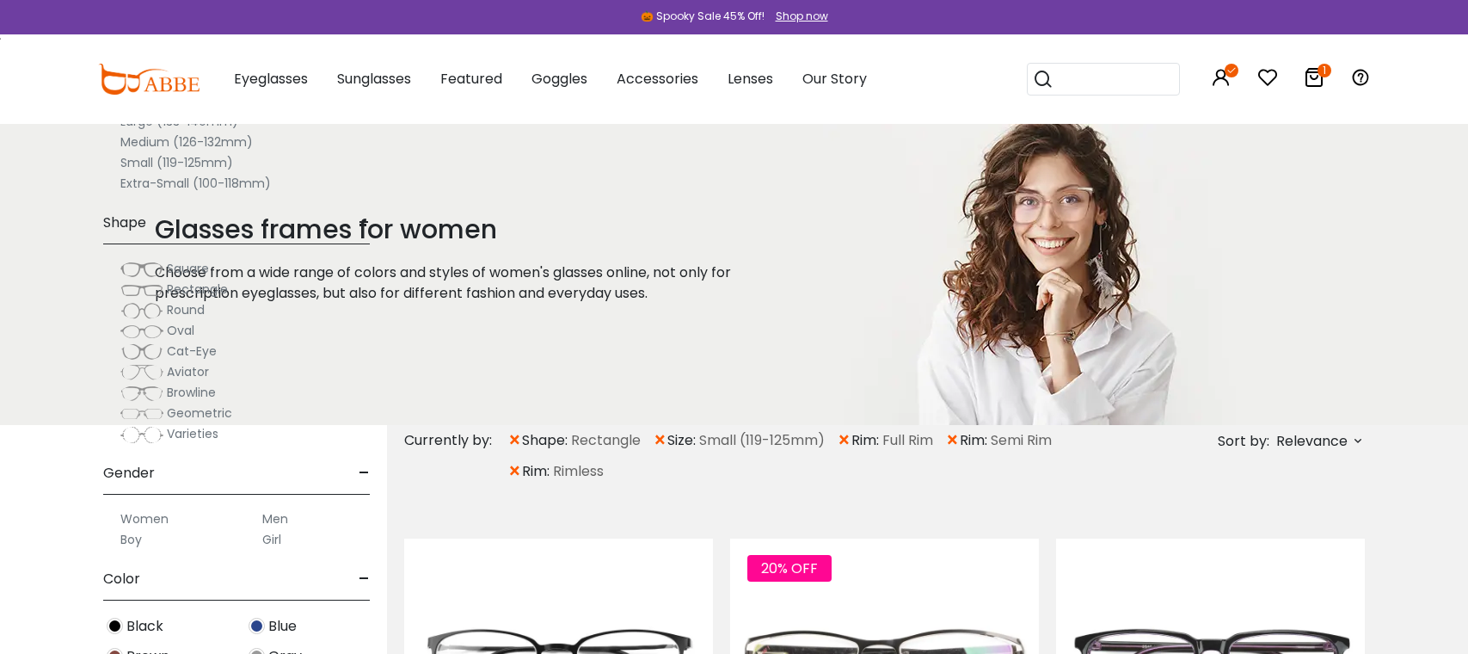
scroll to position [344, 0]
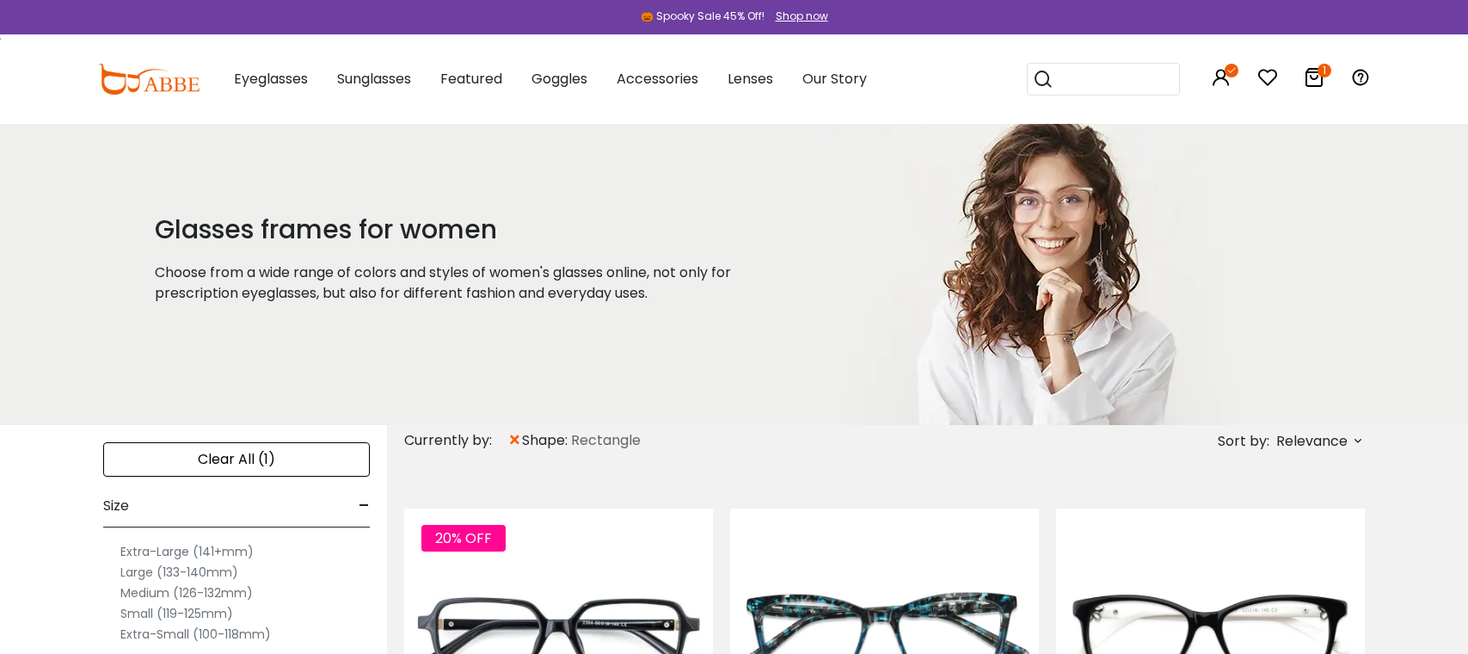
scroll to position [172, 0]
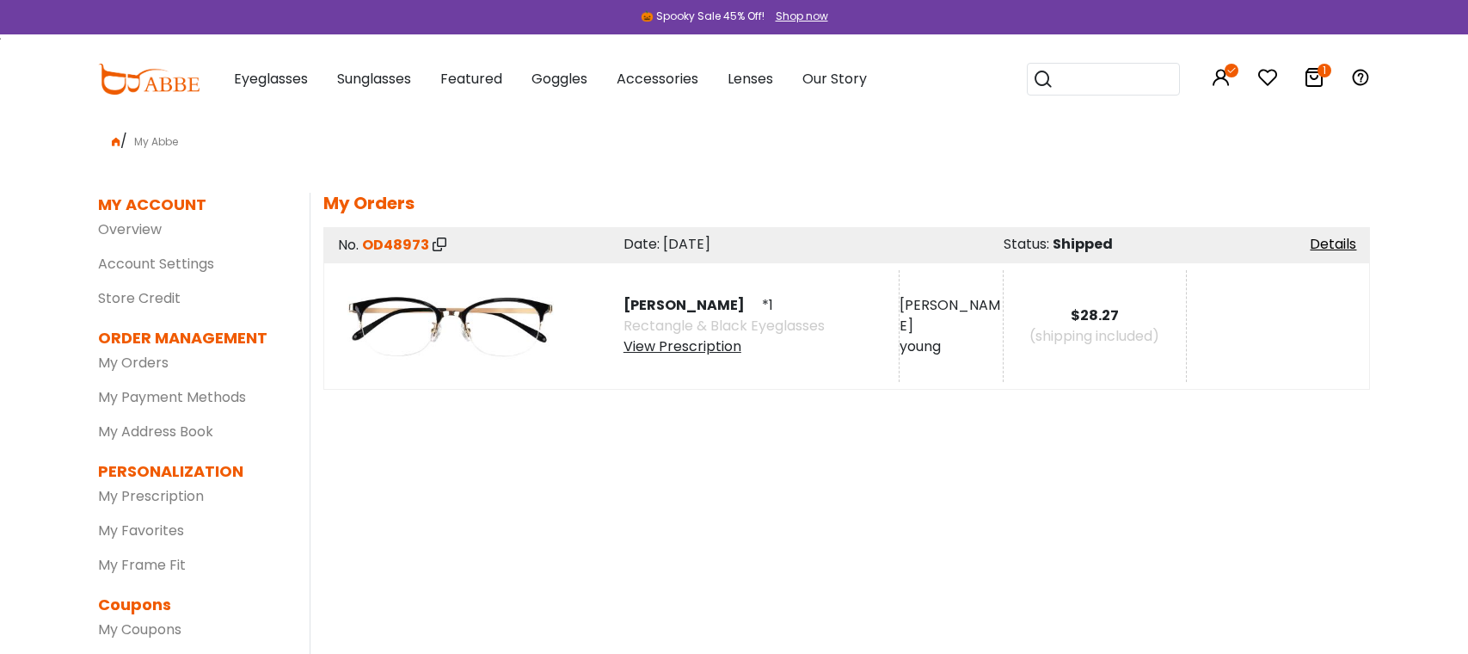
click at [688, 346] on div "View Prescription" at bounding box center [724, 346] width 201 height 21
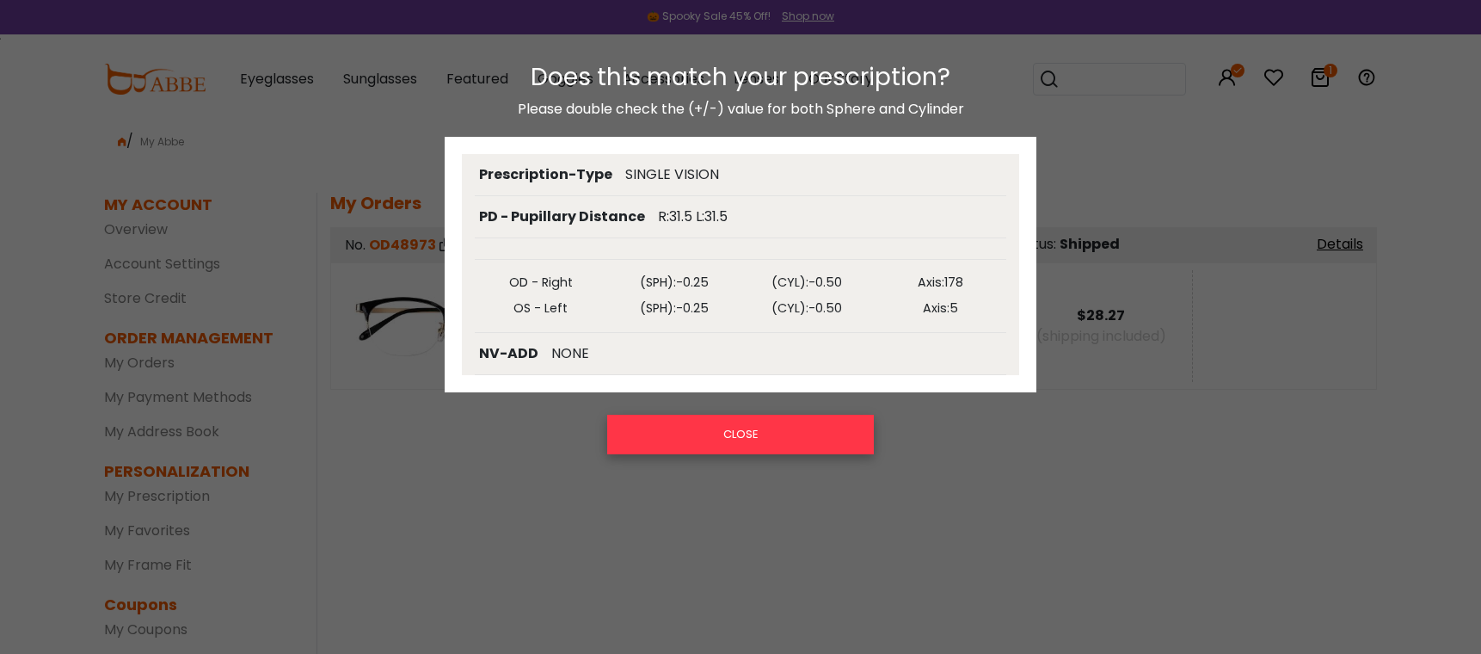
click at [701, 438] on button "CLOSE" at bounding box center [740, 435] width 267 height 40
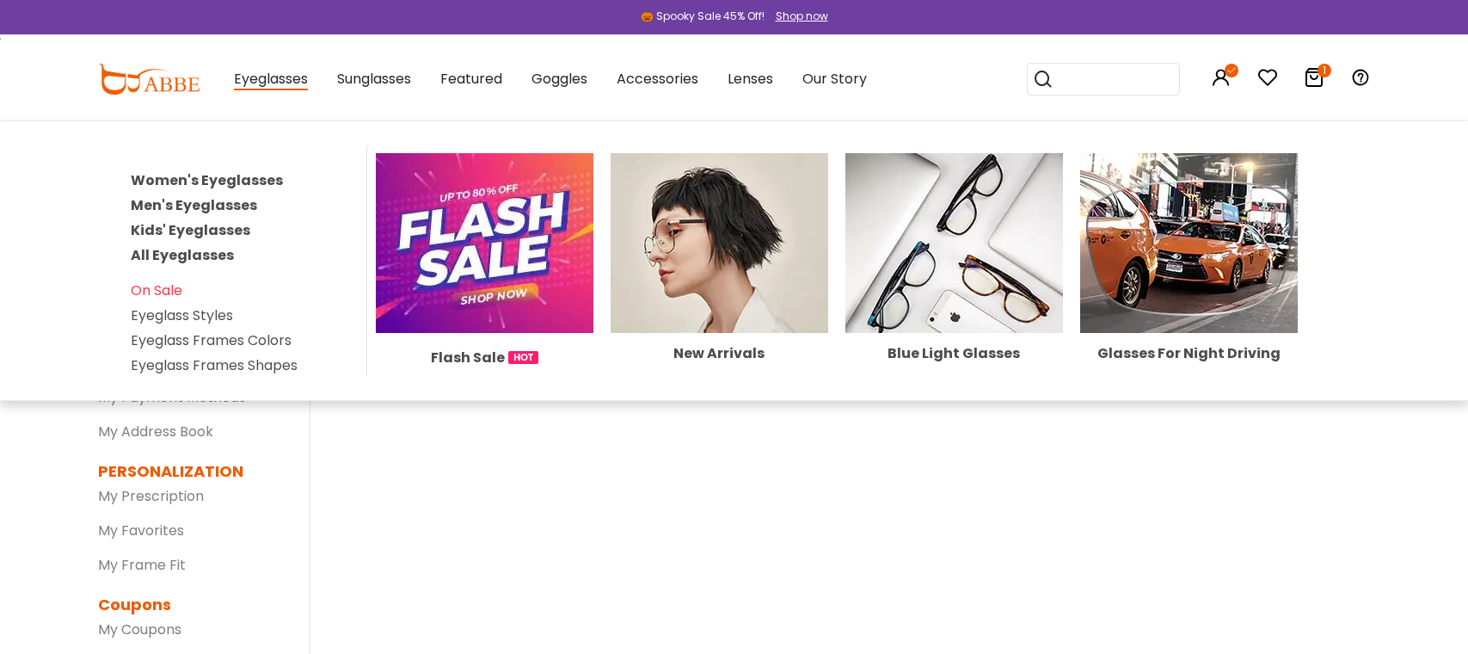
click at [200, 181] on link "Women's Eyeglasses" at bounding box center [207, 180] width 152 height 20
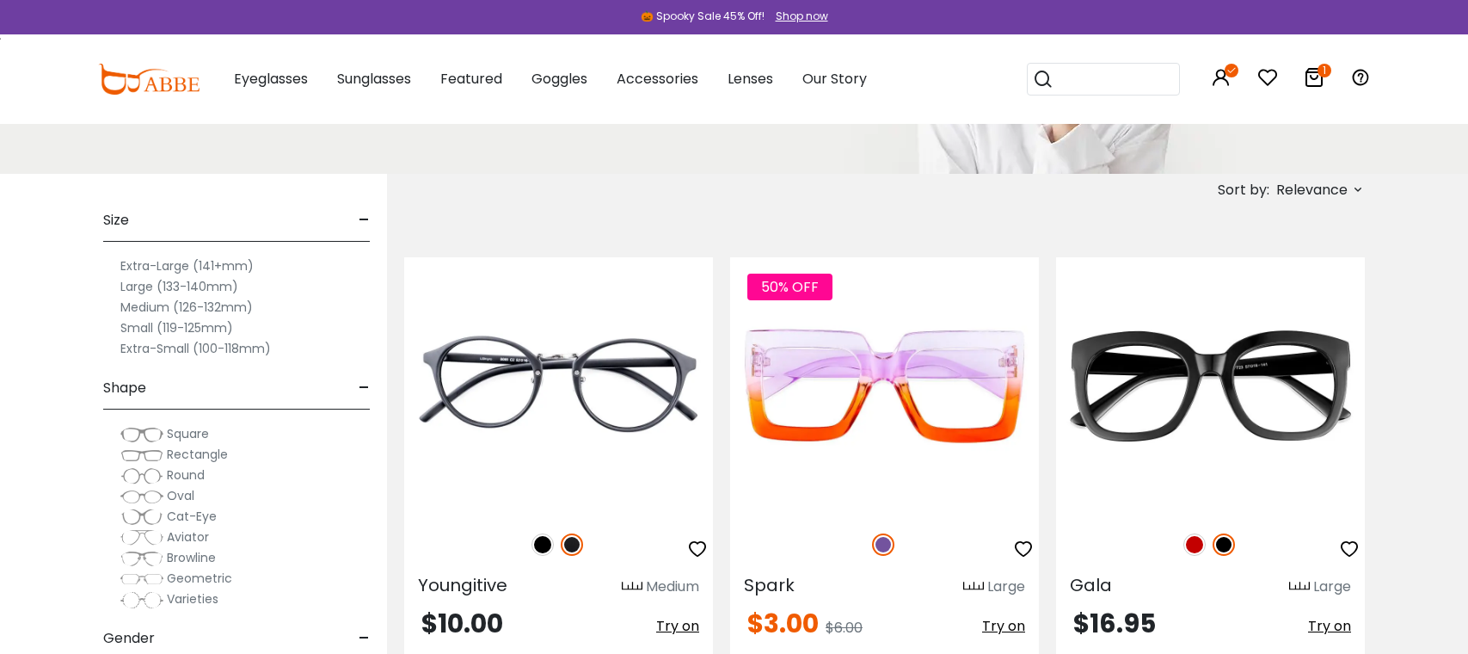
scroll to position [344, 0]
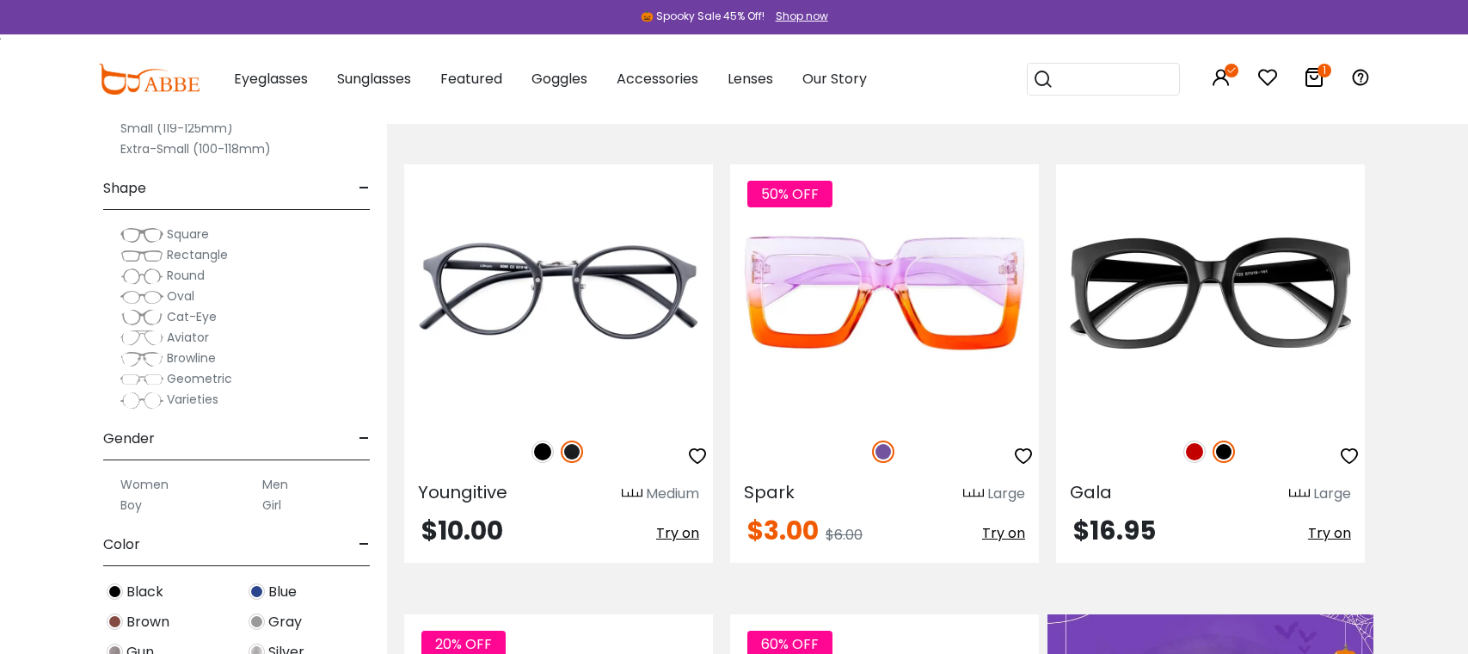
click at [168, 251] on span "Rectangle" at bounding box center [197, 254] width 61 height 17
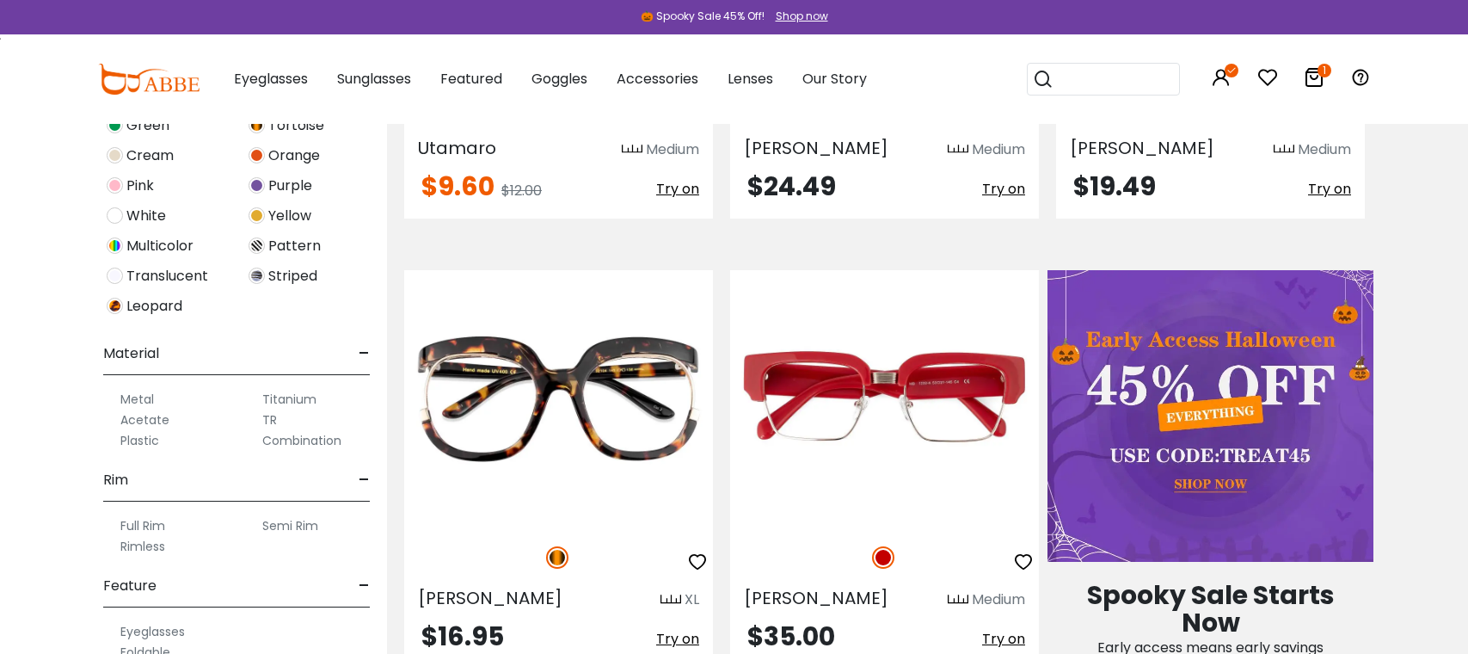
scroll to position [688, 0]
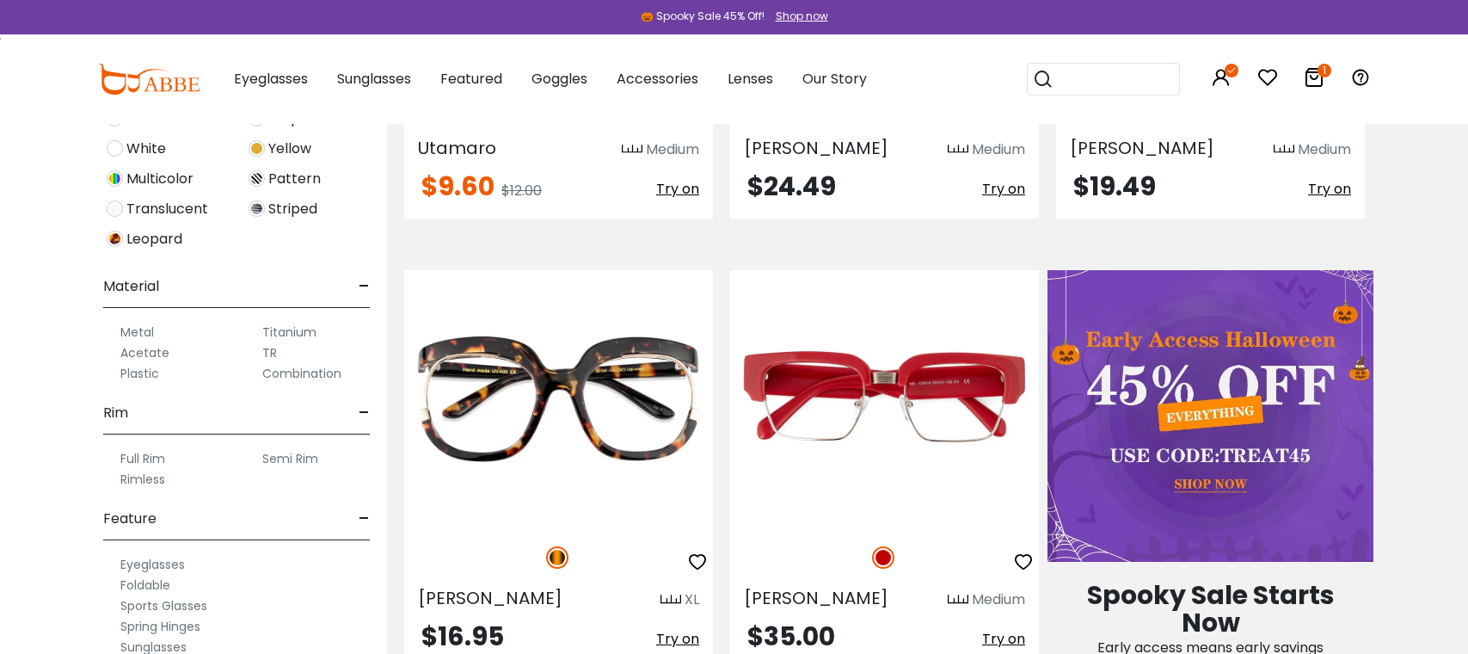
click at [297, 457] on label "Semi Rim" at bounding box center [290, 458] width 56 height 21
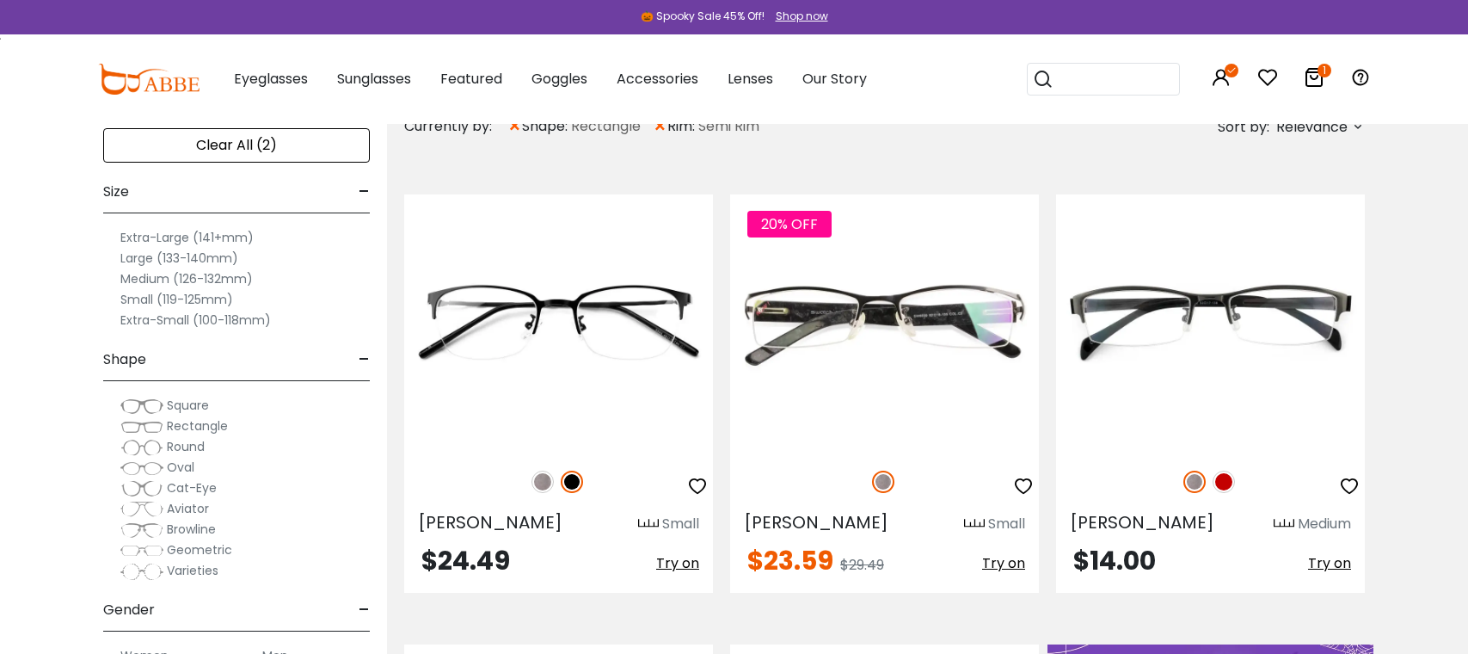
scroll to position [344, 0]
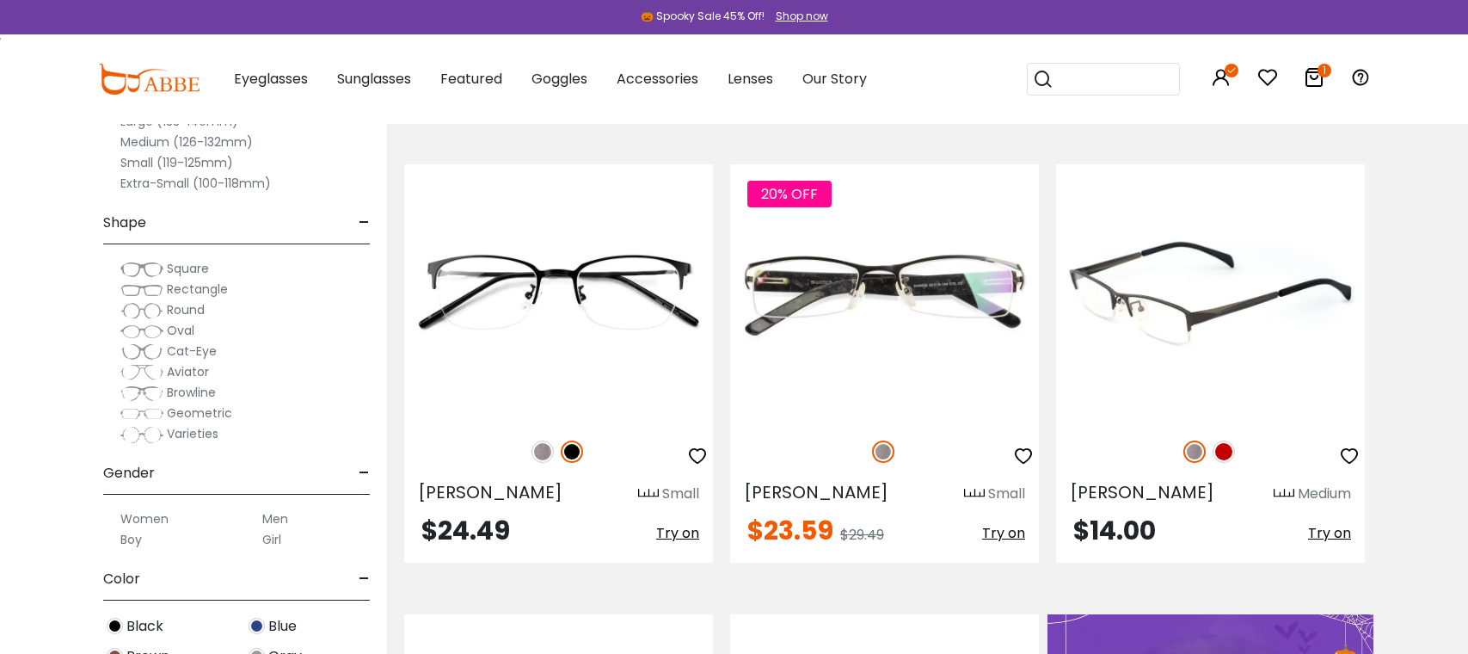
click at [1220, 455] on img at bounding box center [1224, 451] width 22 height 22
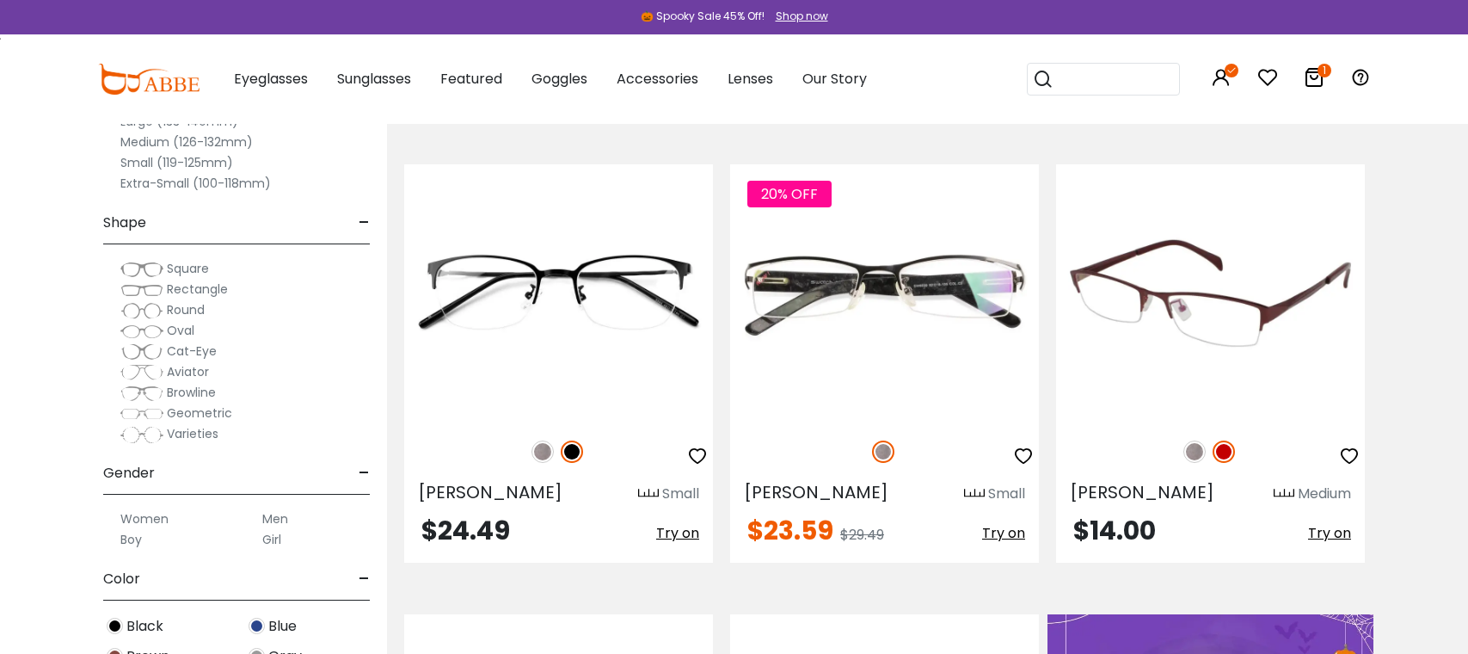
click at [1189, 453] on img at bounding box center [1194, 451] width 22 height 22
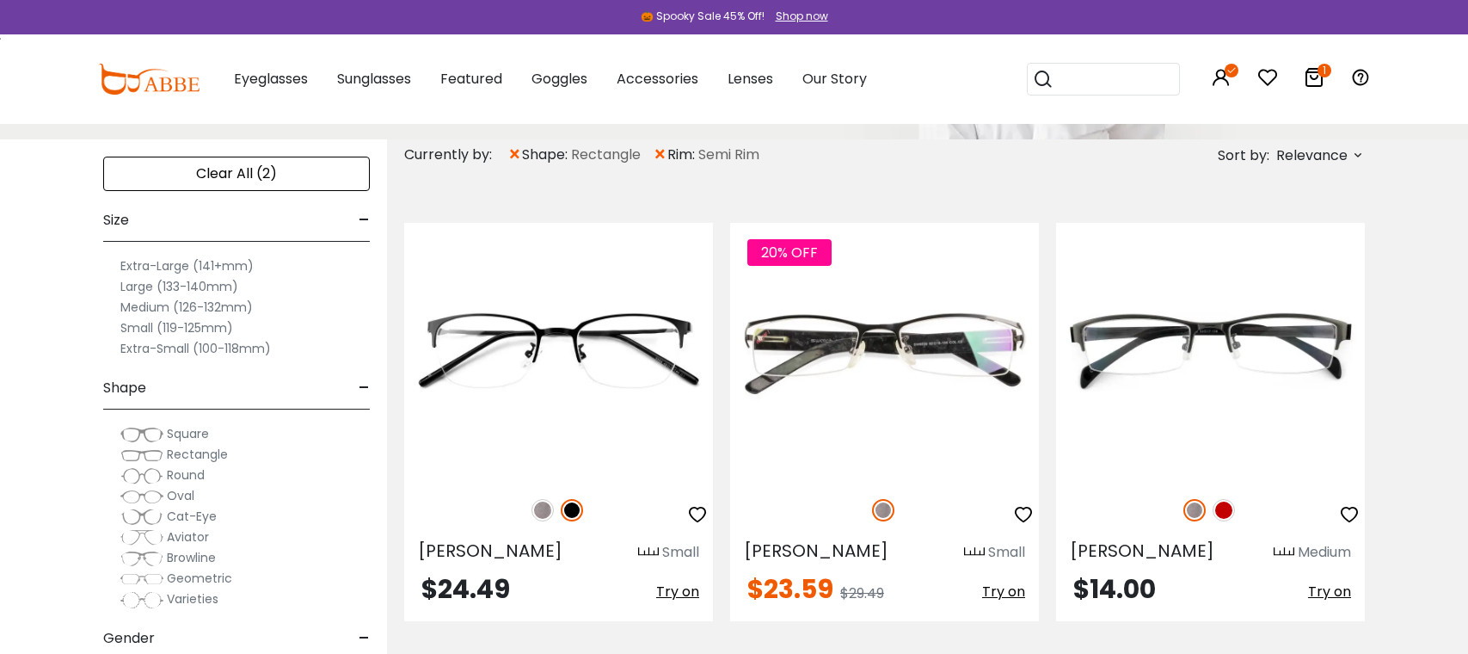
scroll to position [258, 0]
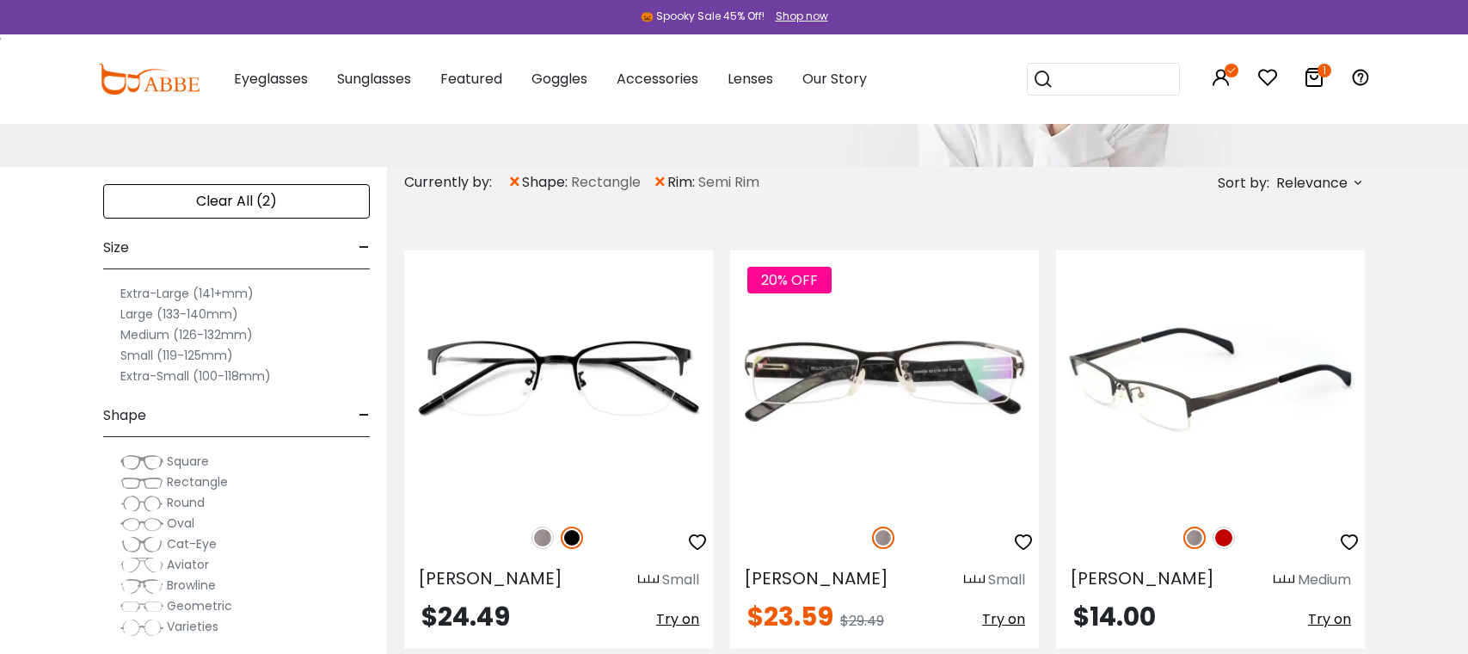
click at [1214, 381] on img at bounding box center [1210, 378] width 309 height 257
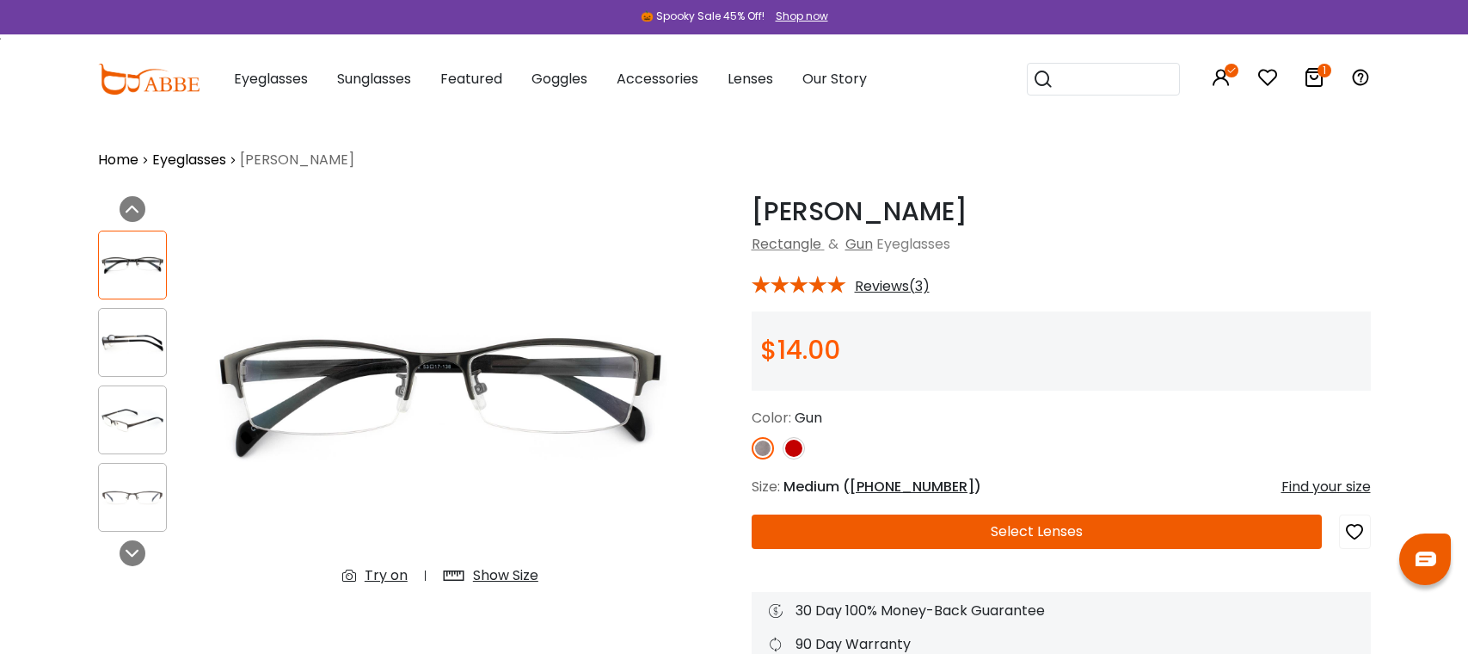
click at [959, 526] on button "Select Lenses" at bounding box center [1037, 531] width 570 height 34
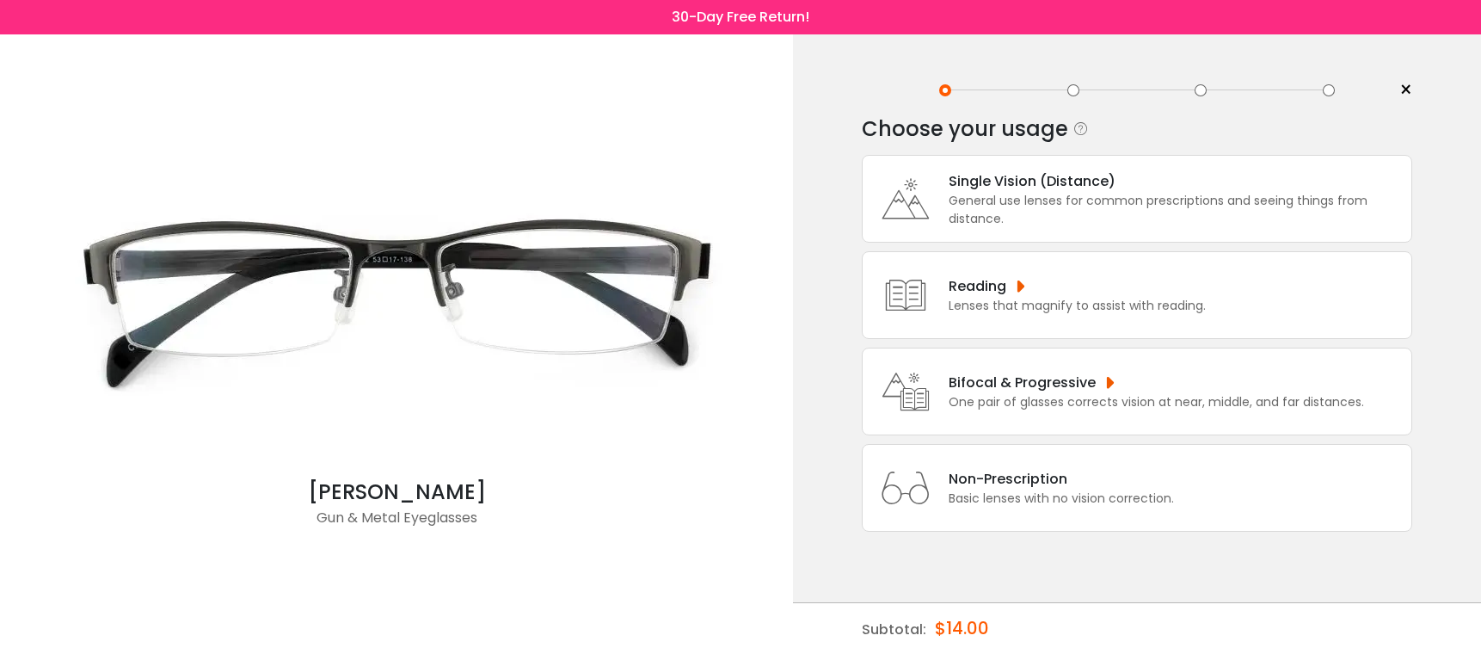
click at [996, 212] on div "General use lenses for common prescriptions and seeing things from distance." at bounding box center [1176, 210] width 454 height 36
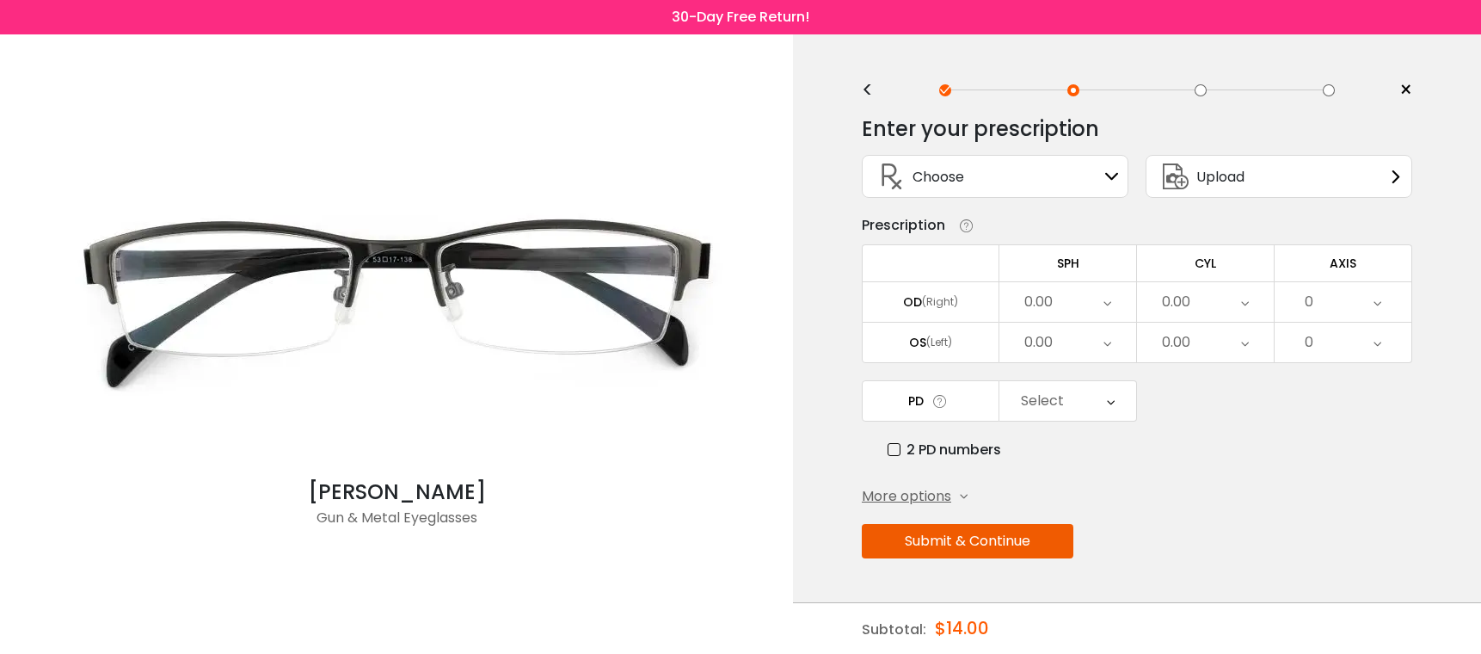
click at [1037, 303] on div "0.00" at bounding box center [1038, 302] width 28 height 34
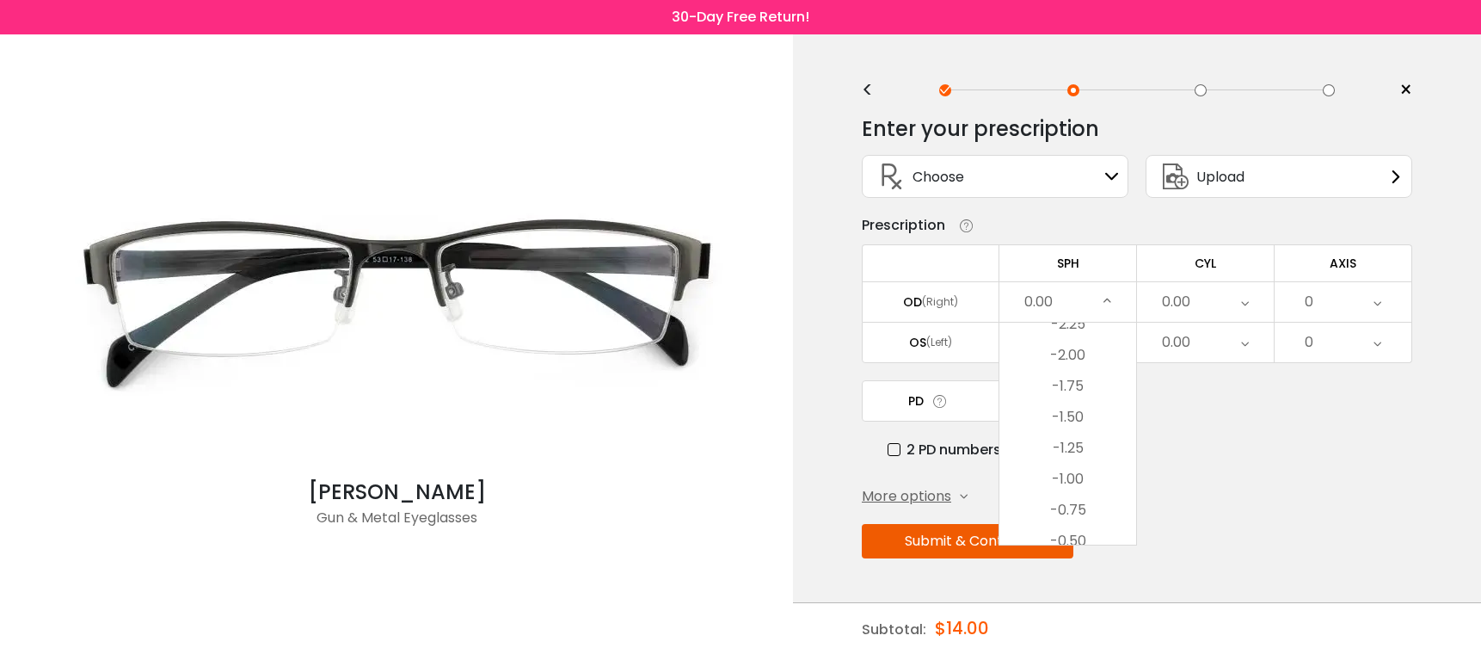
scroll to position [2451, 0]
click at [1069, 336] on li "-0.25" at bounding box center [1067, 332] width 137 height 31
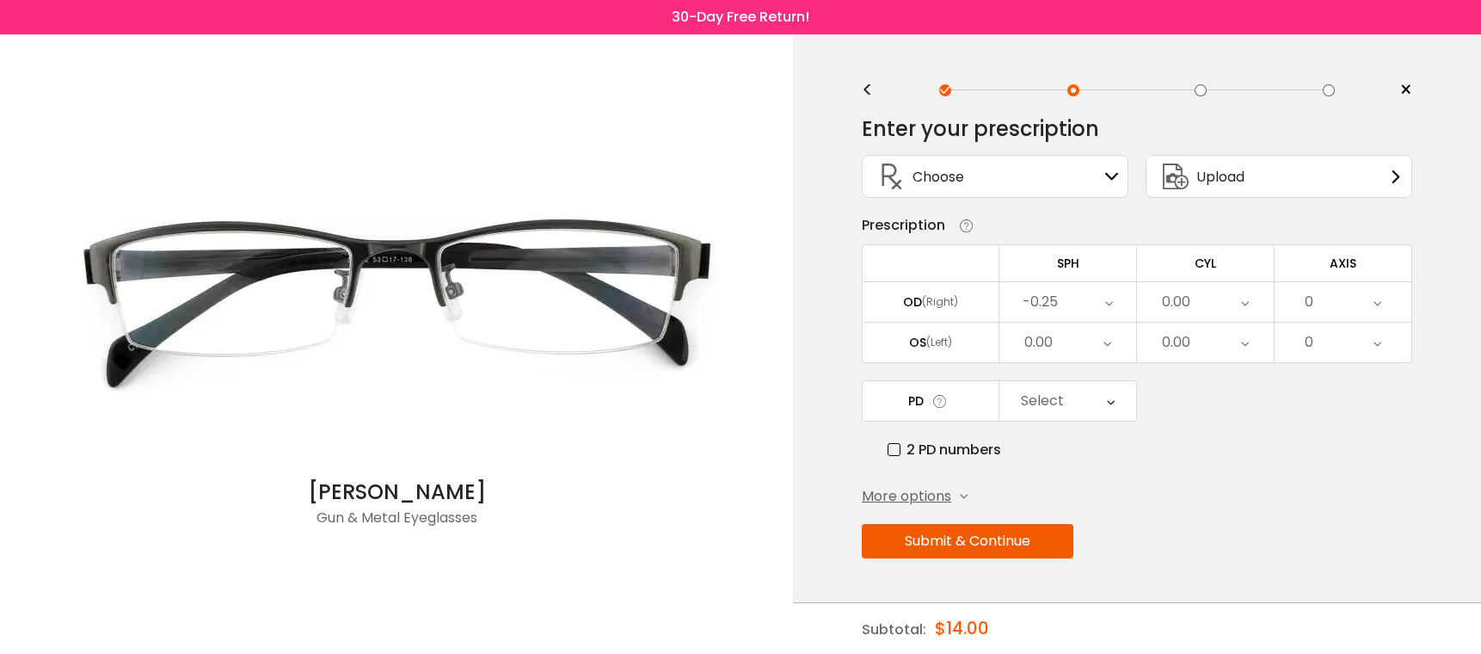
click at [1072, 345] on div "0.00" at bounding box center [1067, 343] width 137 height 40
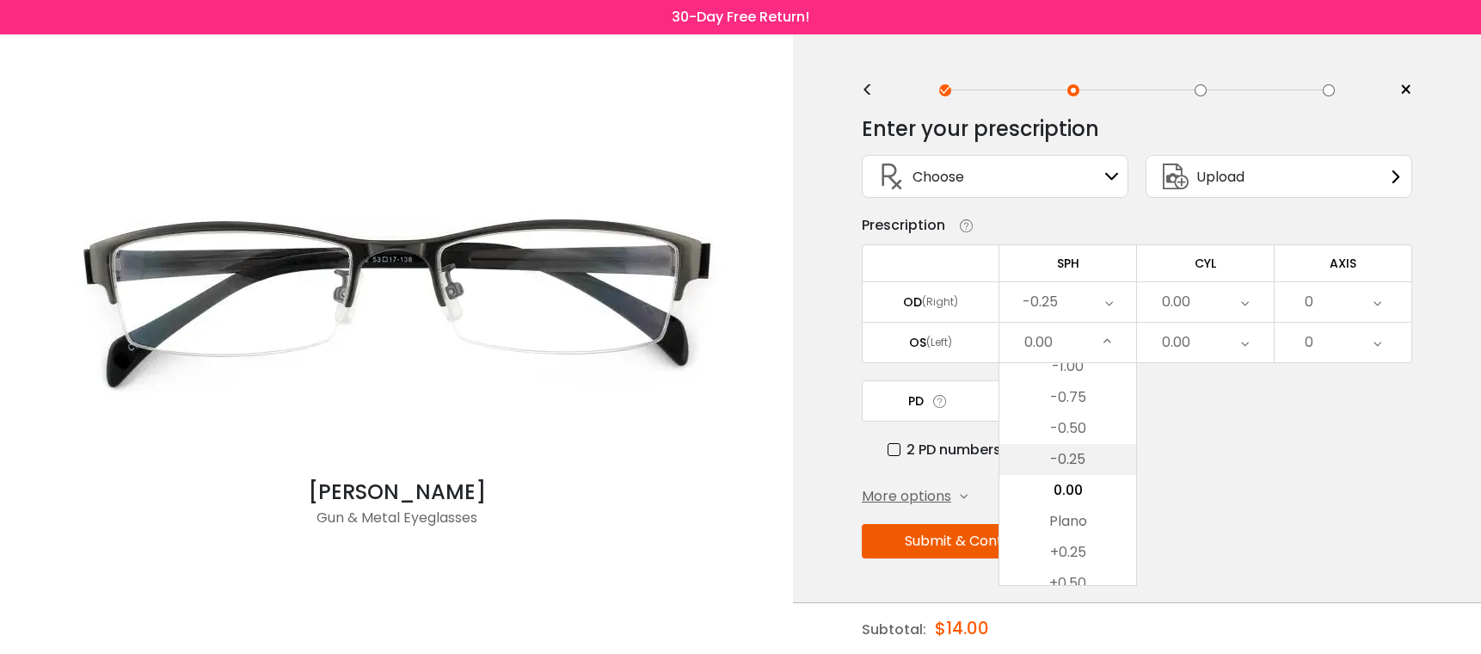
click at [1071, 459] on li "-0.25" at bounding box center [1067, 459] width 137 height 31
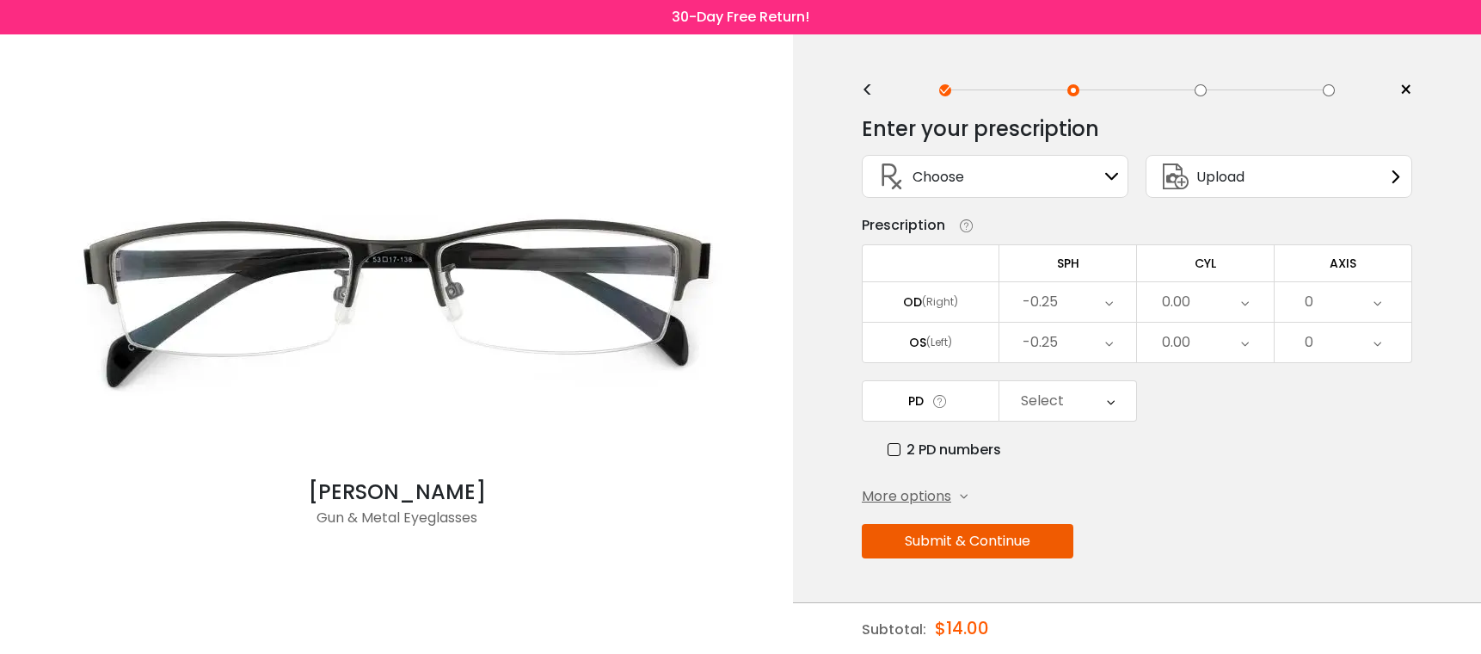
click at [1206, 306] on div "0.00" at bounding box center [1205, 302] width 137 height 40
click at [1210, 390] on li "-0.50" at bounding box center [1205, 387] width 137 height 31
click at [1200, 343] on div "0.00" at bounding box center [1205, 343] width 137 height 40
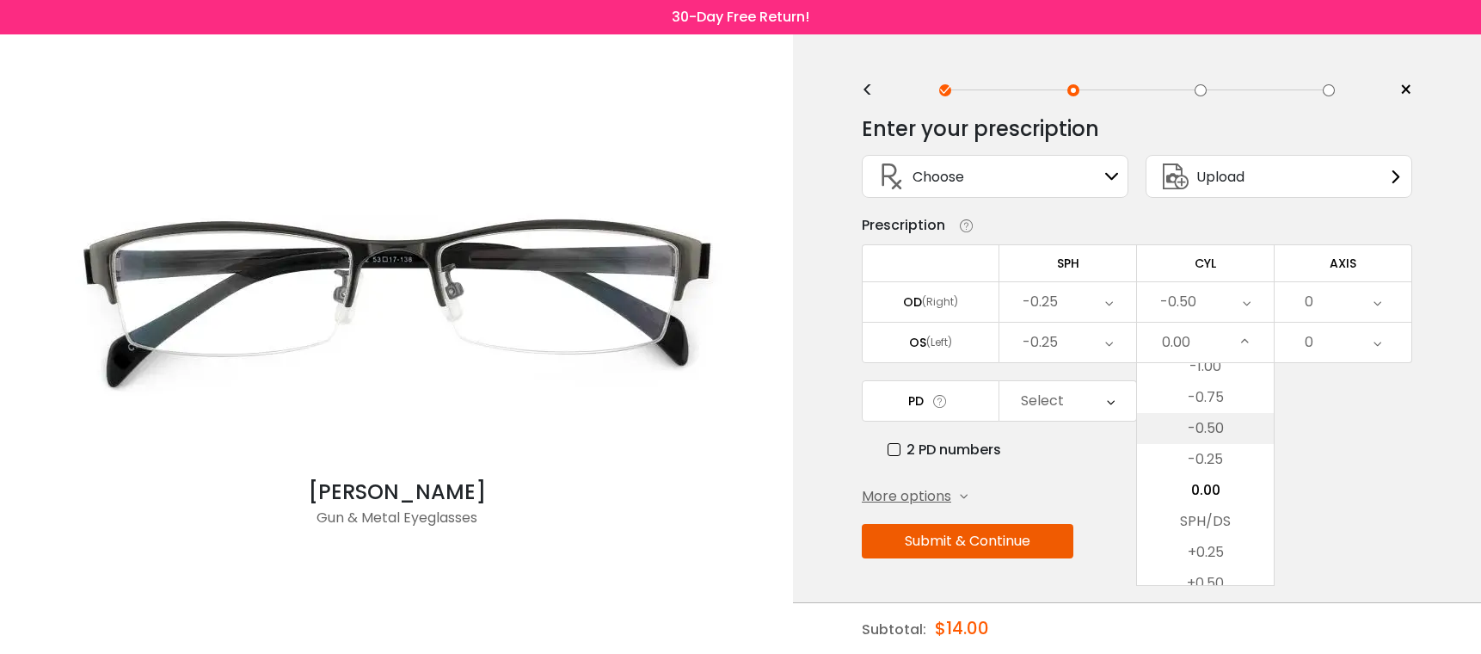
click at [1212, 433] on li "-0.50" at bounding box center [1205, 428] width 137 height 31
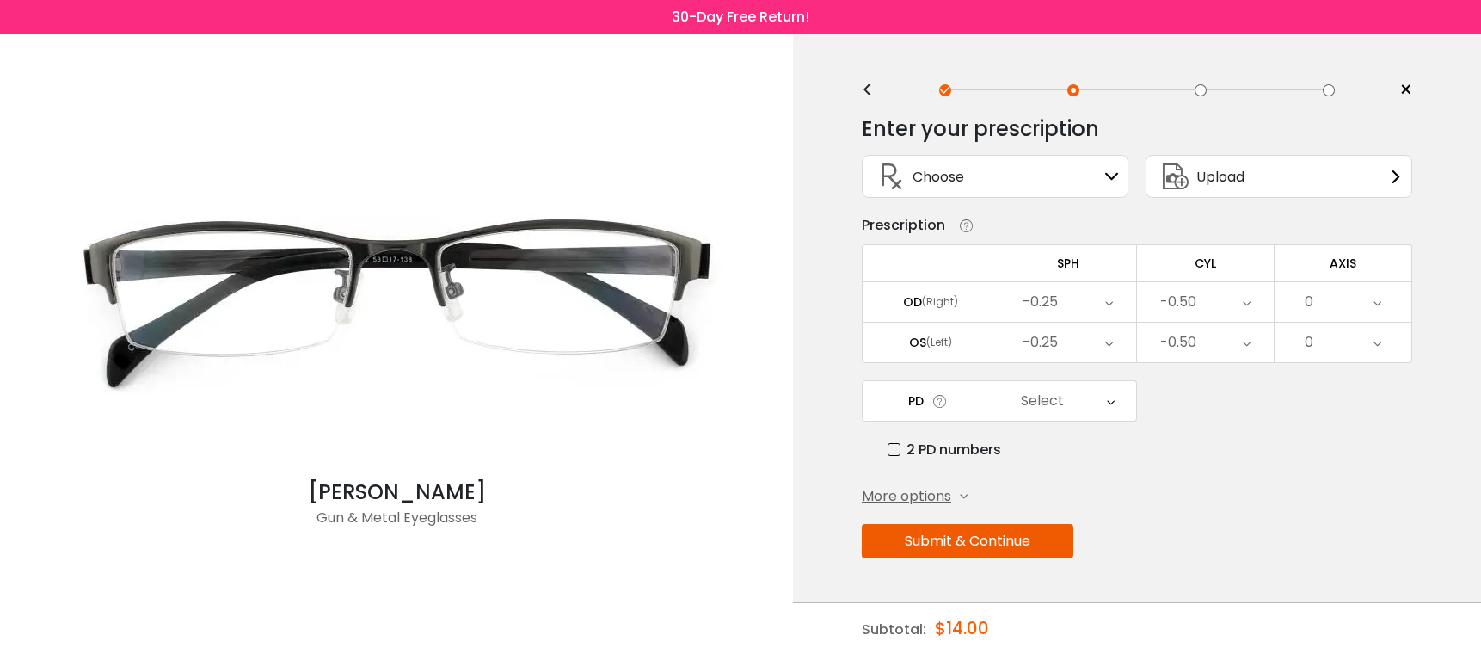
click at [1337, 305] on div "0" at bounding box center [1343, 302] width 137 height 40
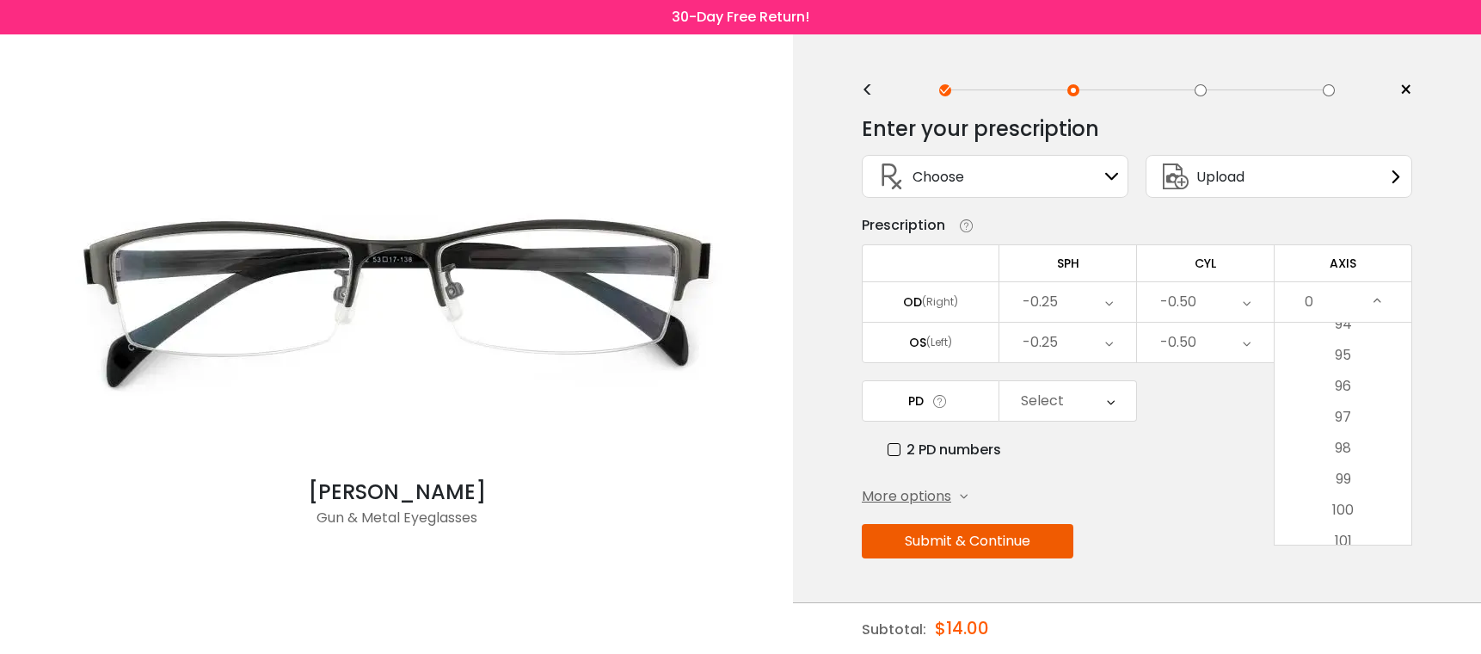
scroll to position [5382, 0]
click at [1339, 458] on li "178" at bounding box center [1343, 467] width 137 height 31
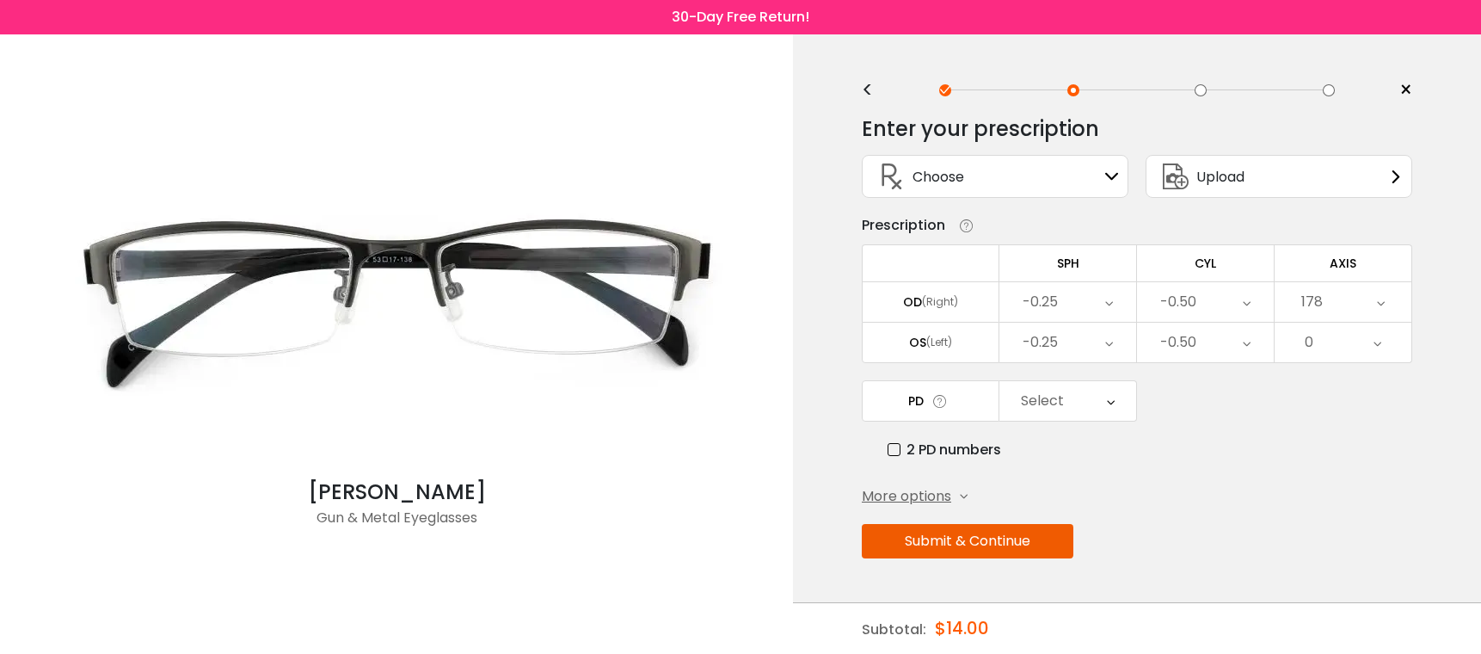
click at [1343, 347] on div "0" at bounding box center [1343, 343] width 137 height 40
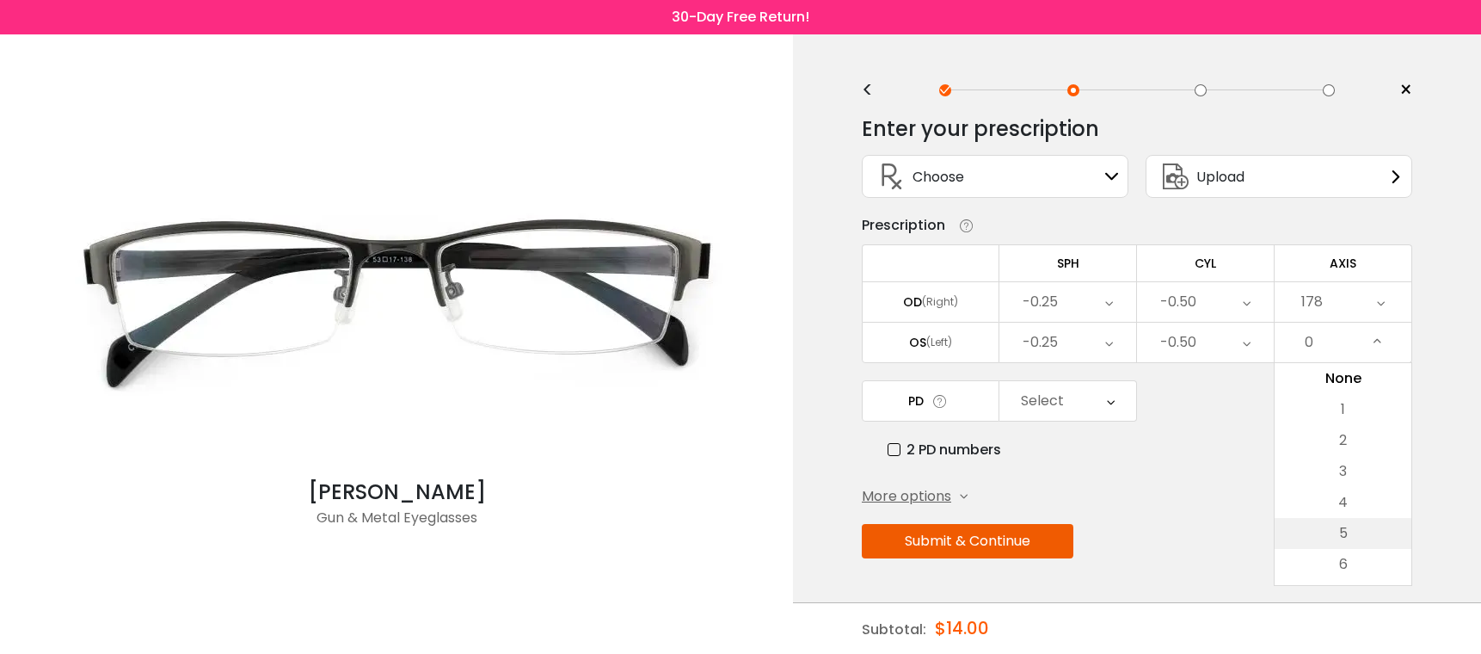
click at [1343, 532] on li "5" at bounding box center [1343, 533] width 137 height 31
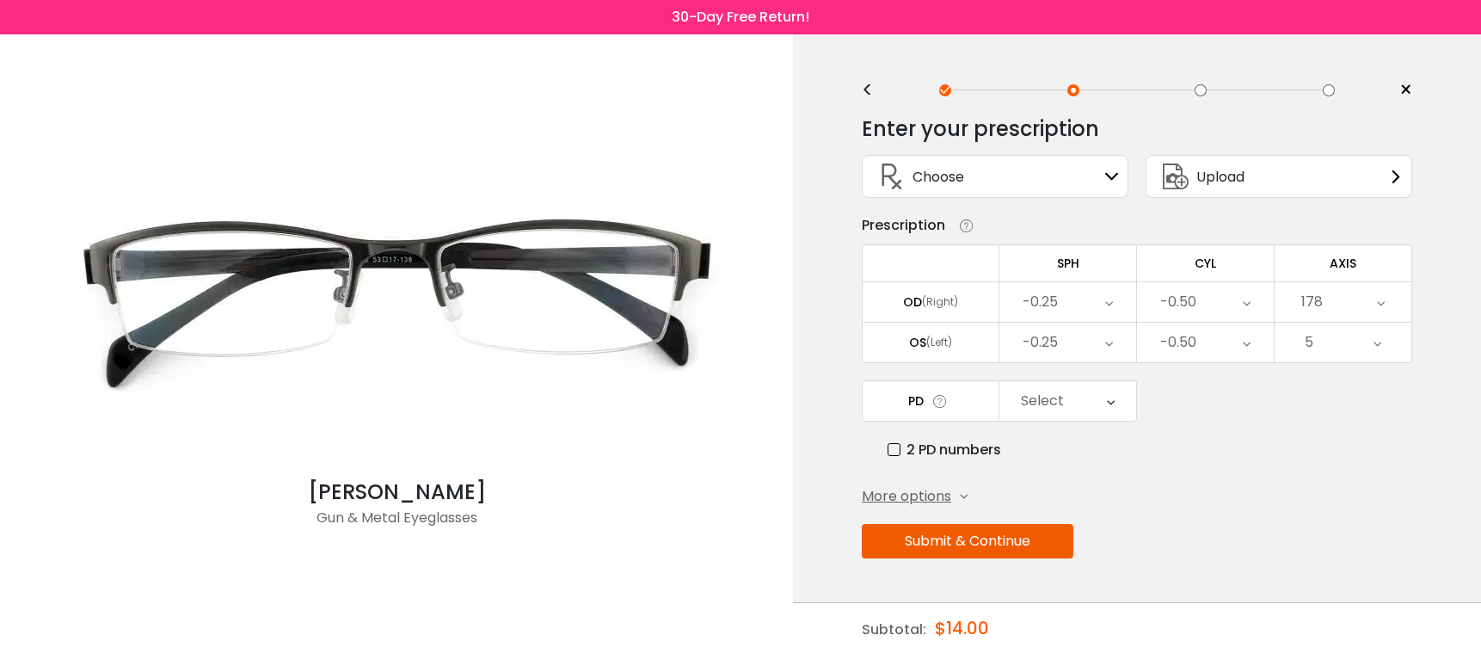
click at [1102, 392] on div "Select" at bounding box center [1067, 401] width 137 height 40
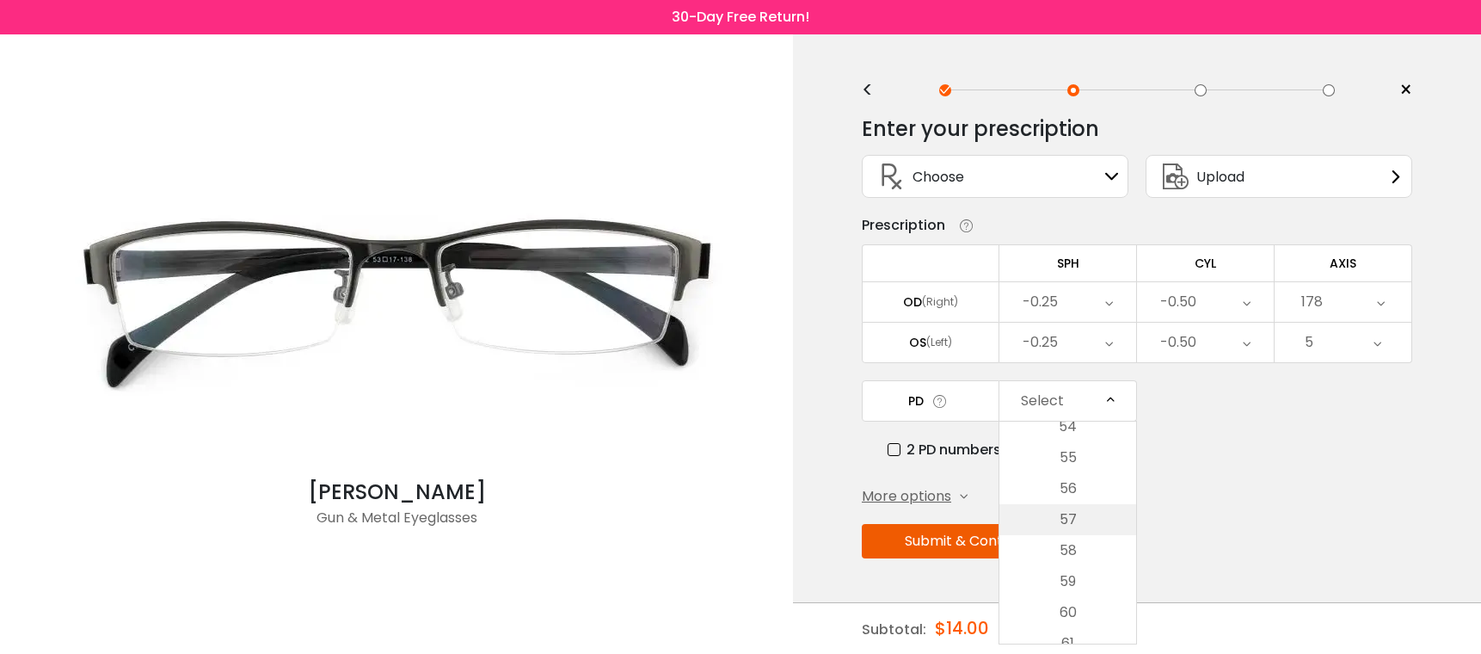
scroll to position [831, 0]
click at [1226, 466] on div "Enter your prescription SPH (Sphere) Lens strength needed to correct your visio…" at bounding box center [1137, 373] width 550 height 541
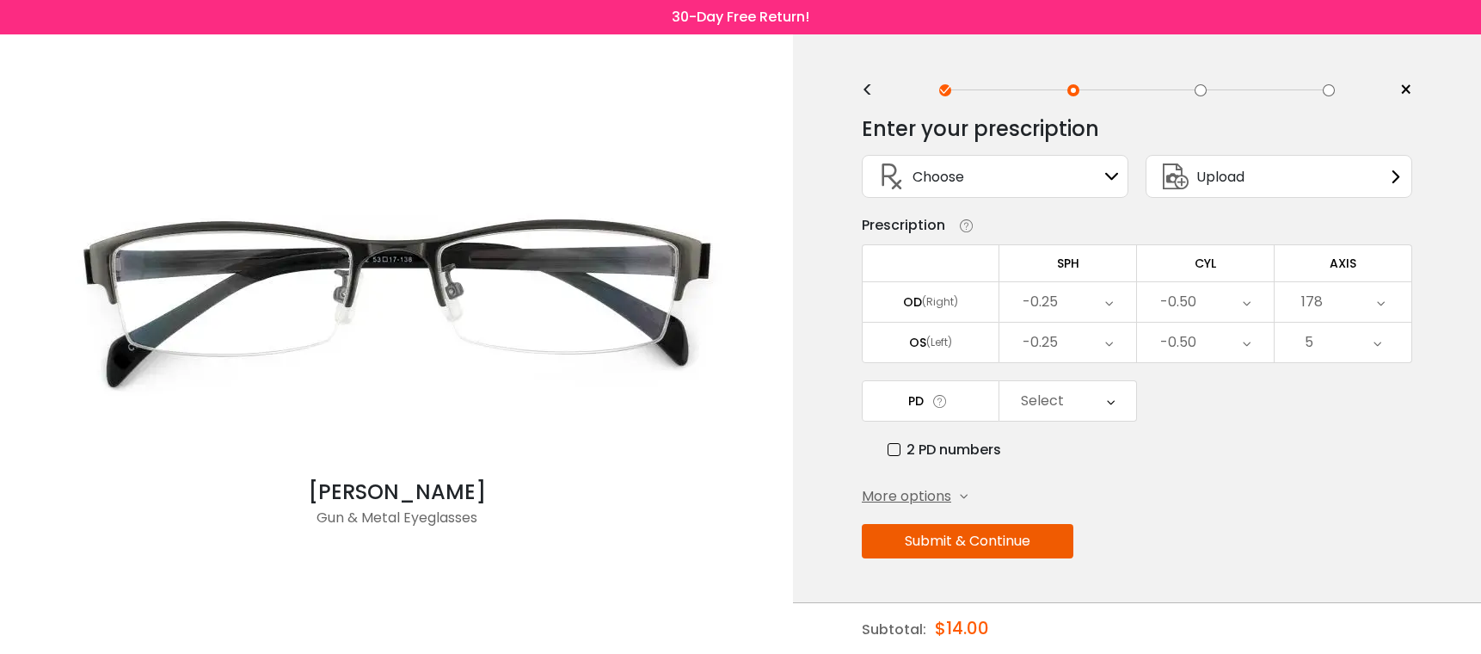
click at [937, 402] on icon at bounding box center [939, 401] width 17 height 18
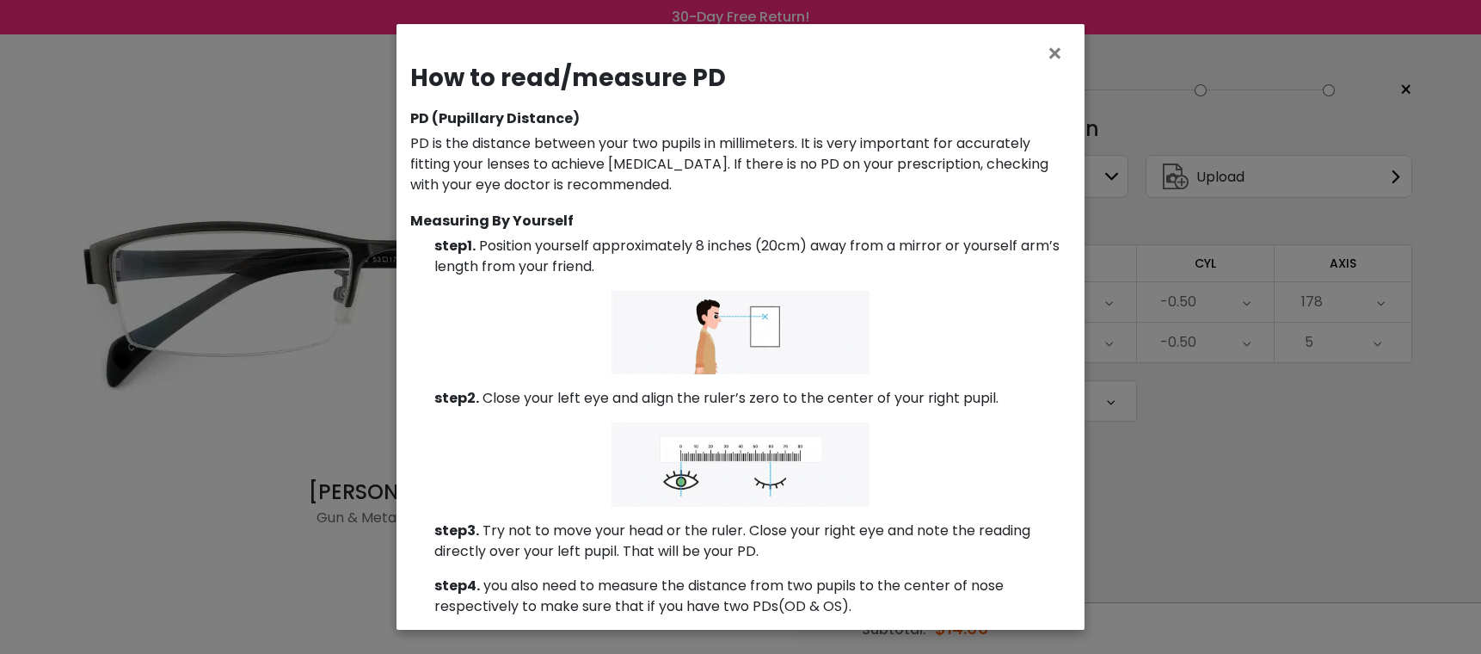
click at [982, 319] on p at bounding box center [740, 332] width 661 height 83
click at [1059, 56] on span "×" at bounding box center [1058, 53] width 25 height 37
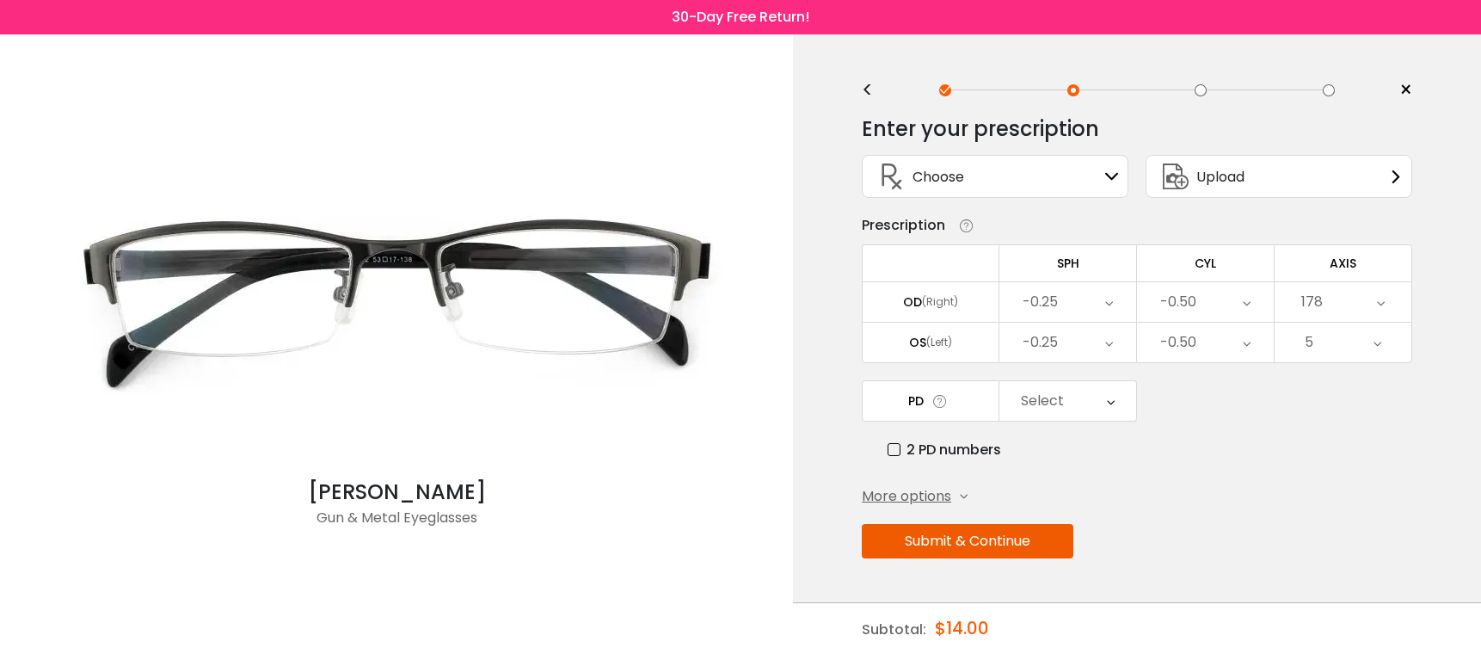
click at [1043, 397] on div "Select" at bounding box center [1042, 401] width 43 height 34
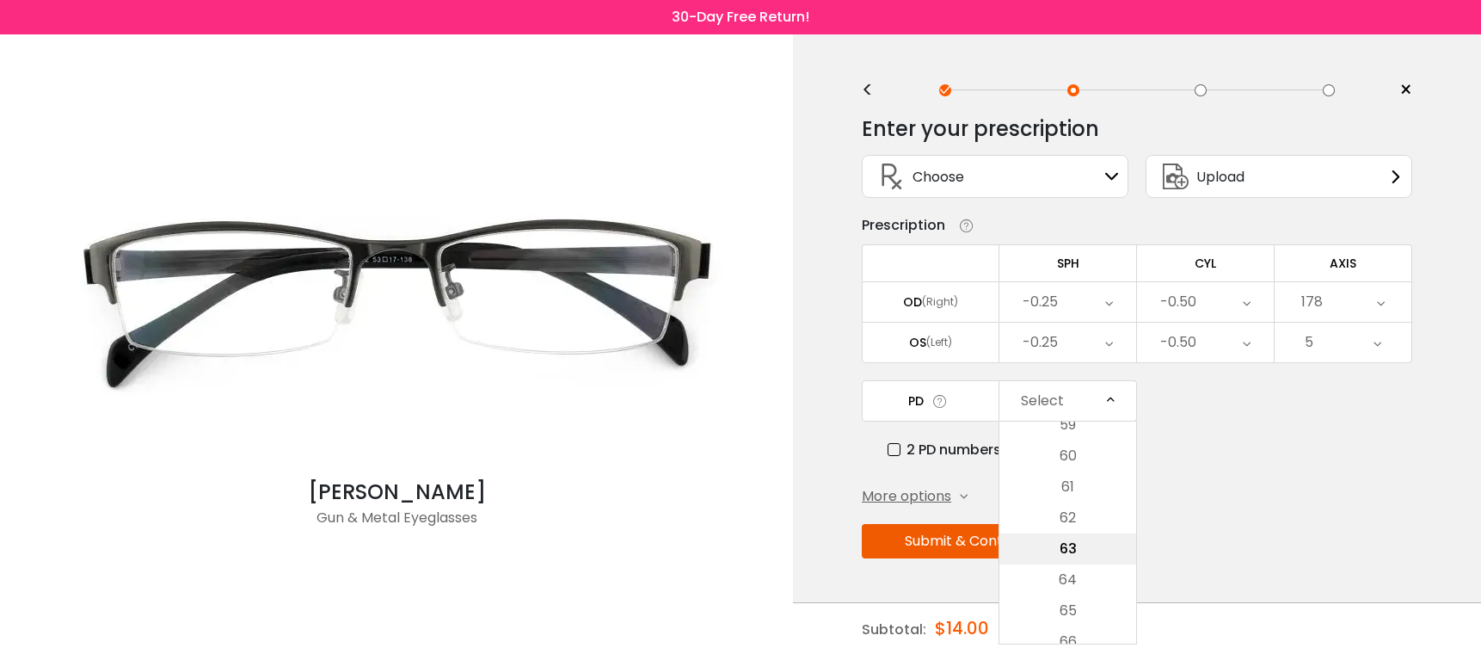
click at [1069, 550] on li "63" at bounding box center [1067, 548] width 137 height 31
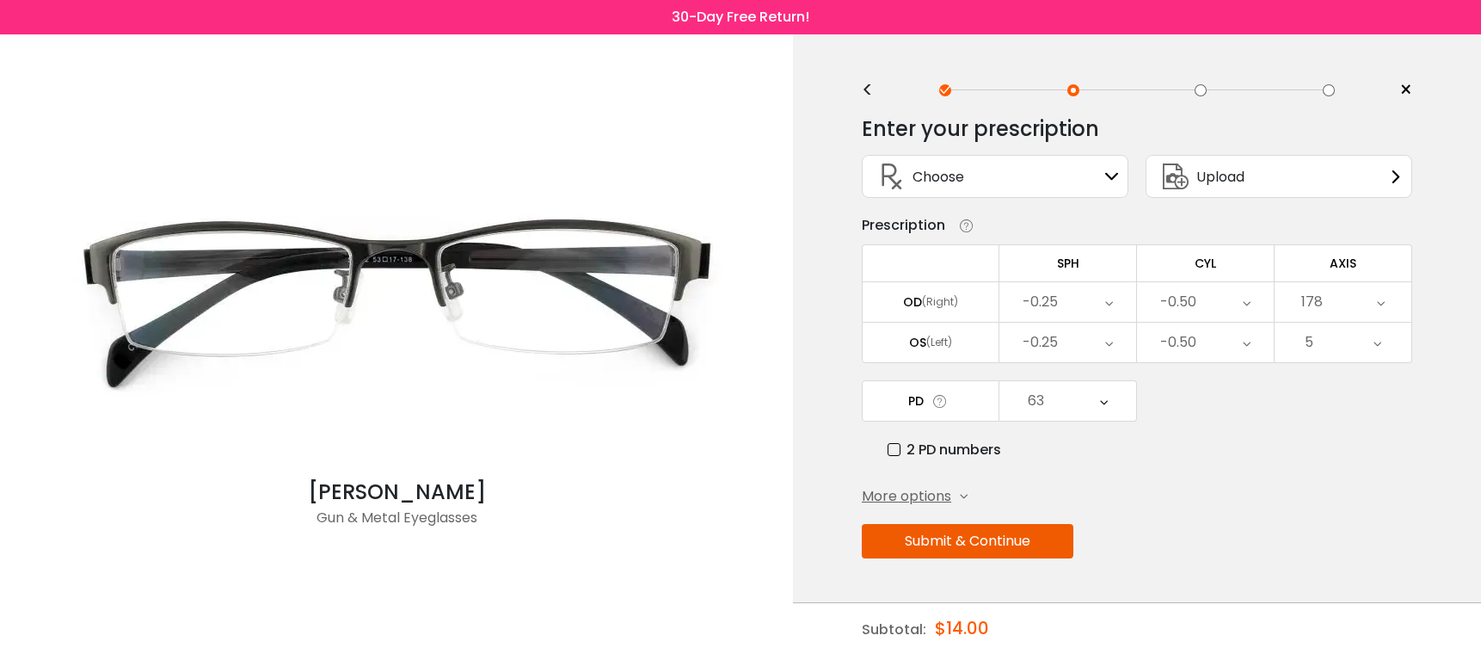
click at [991, 541] on button "Submit & Continue" at bounding box center [968, 541] width 212 height 34
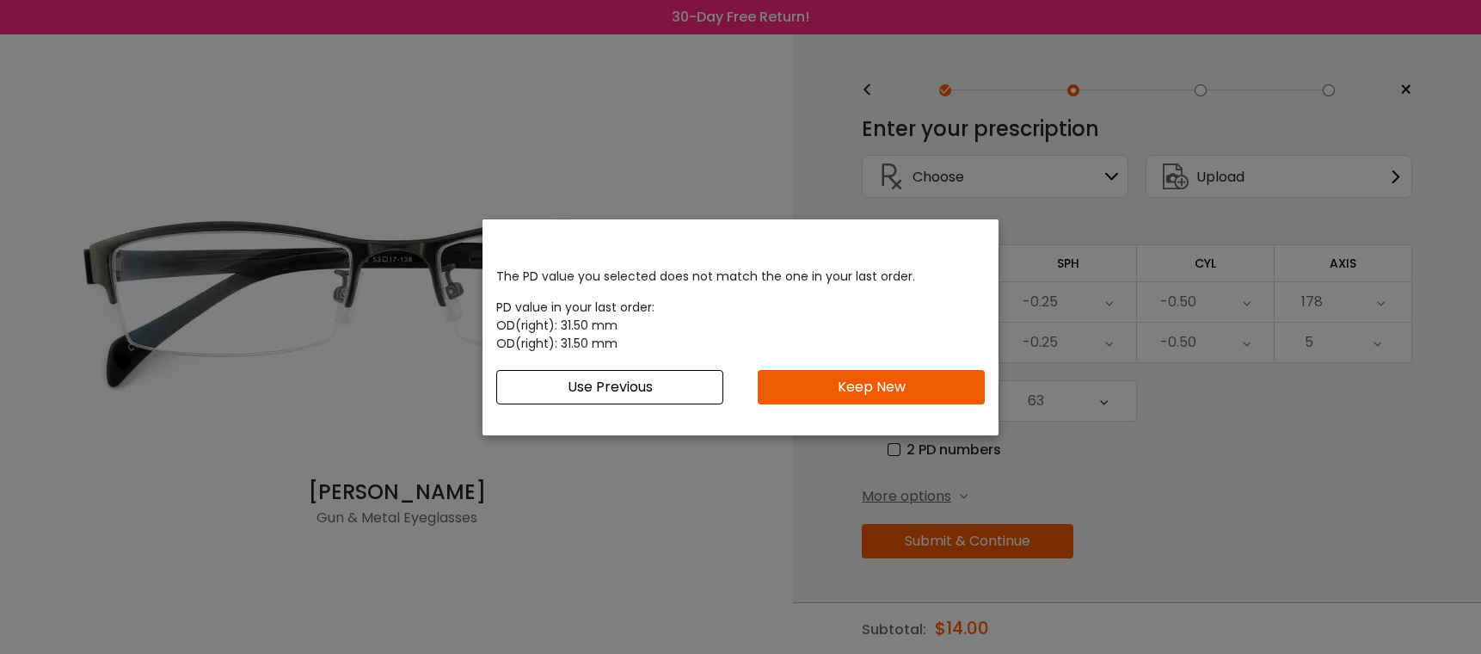
click at [624, 389] on button "Use Previous" at bounding box center [609, 387] width 227 height 34
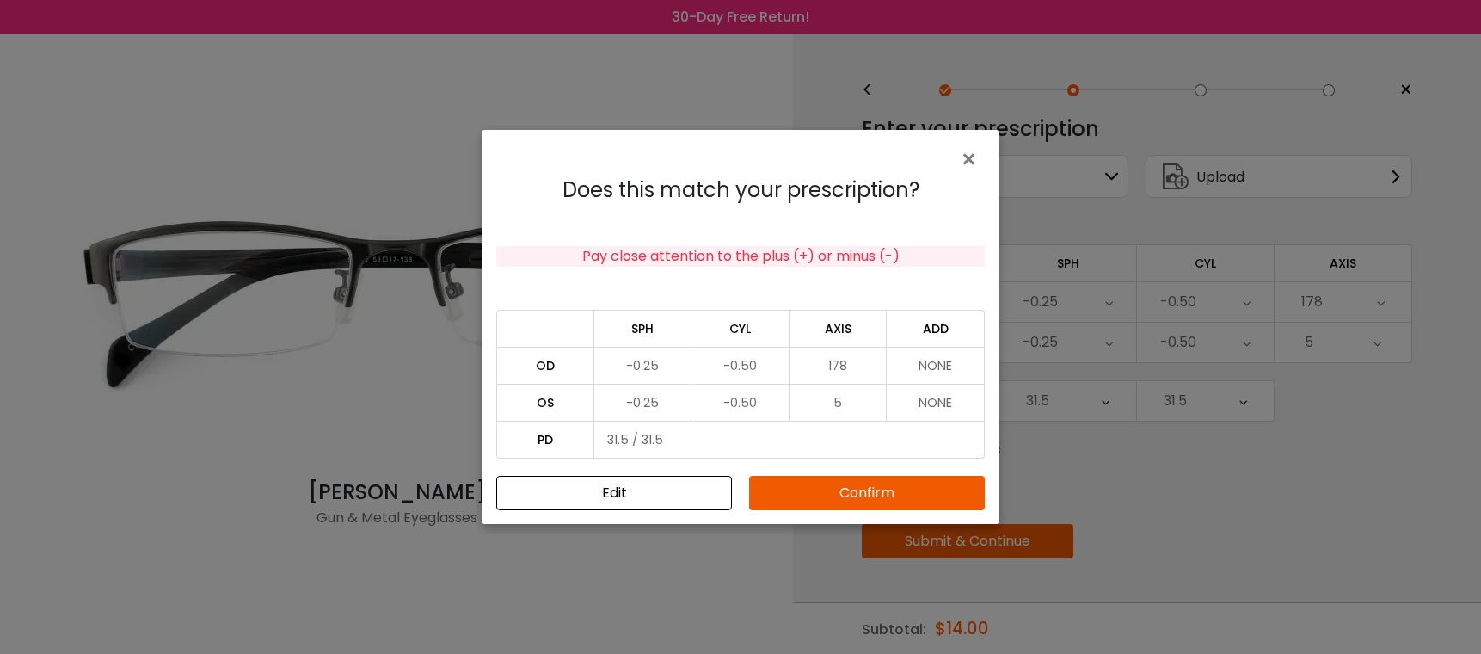
click at [824, 494] on button "Confirm" at bounding box center [867, 493] width 236 height 34
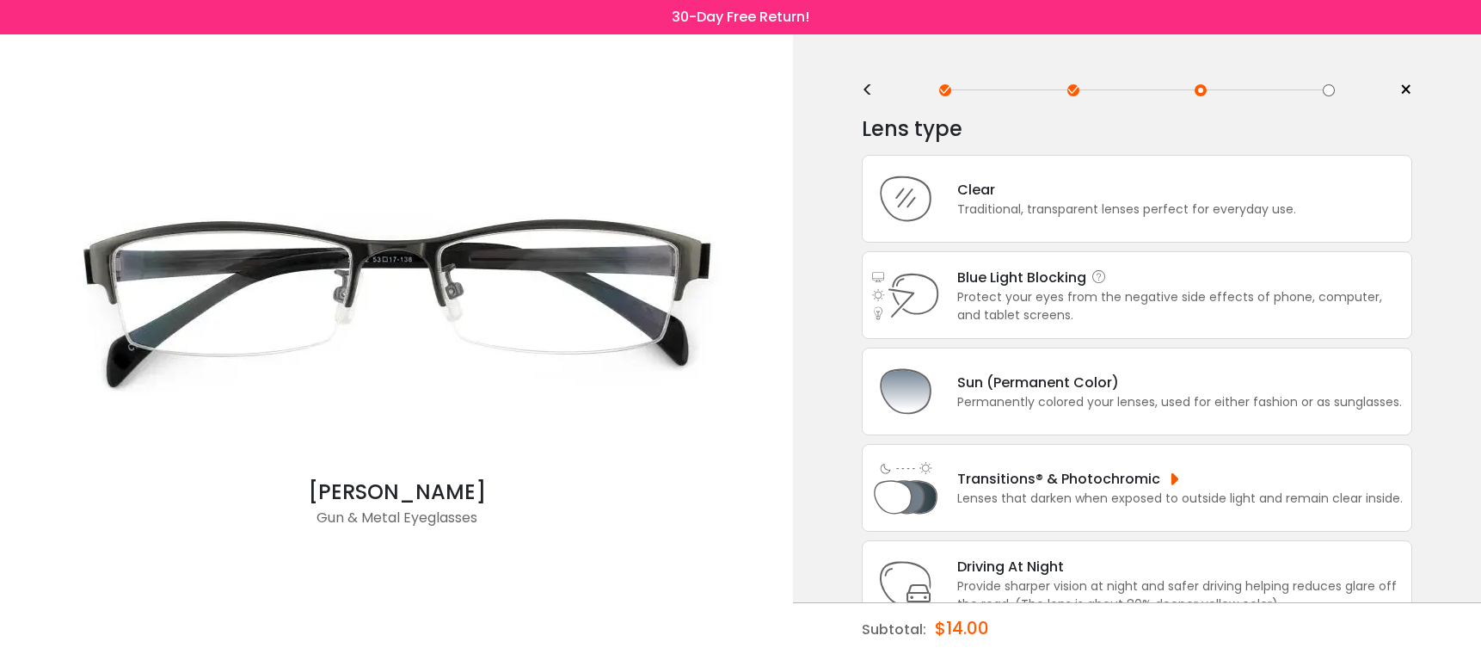
click at [975, 297] on div "Protect your eyes from the negative side effects of phone, computer, and tablet…" at bounding box center [1180, 306] width 446 height 36
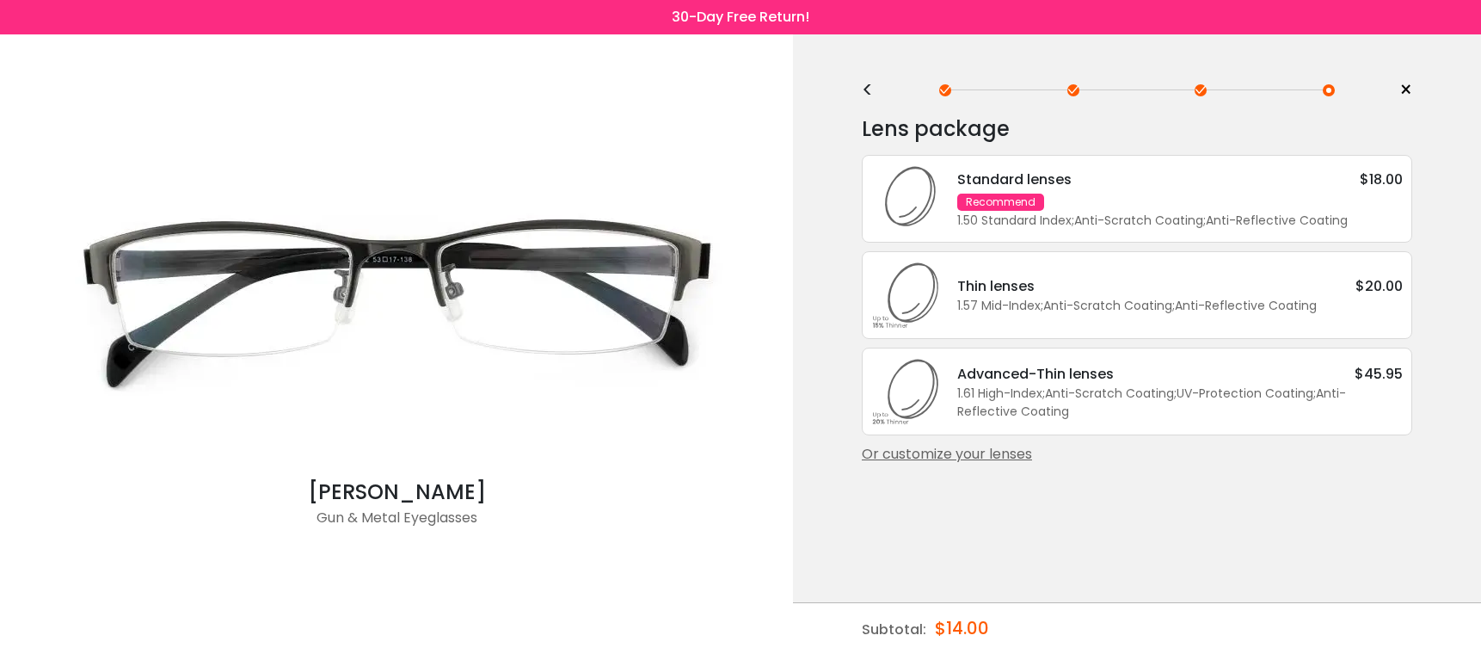
click at [1161, 207] on div "Standard lenses $18.00 Recommend 1.50 Standard Index ; Anti-Scratch Coating ; A…" at bounding box center [1171, 199] width 463 height 61
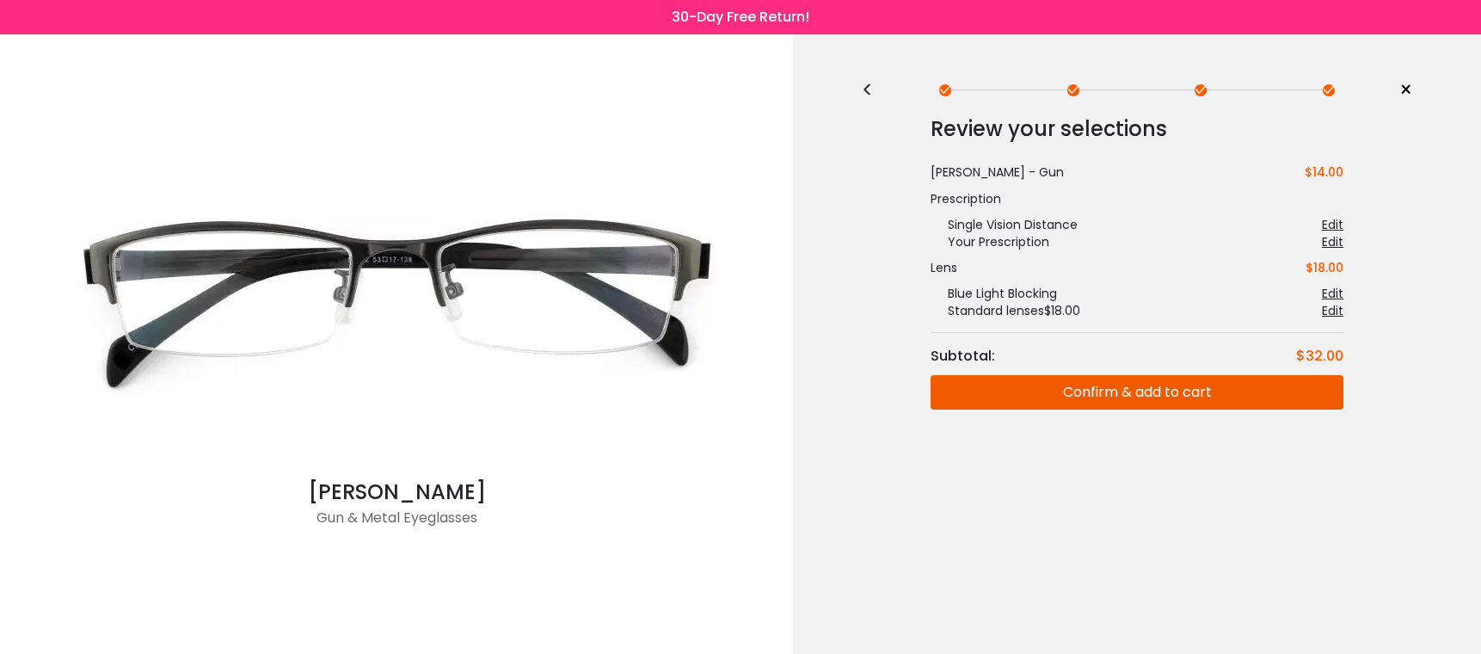
click at [1154, 392] on button "Confirm & add to cart" at bounding box center [1137, 392] width 413 height 34
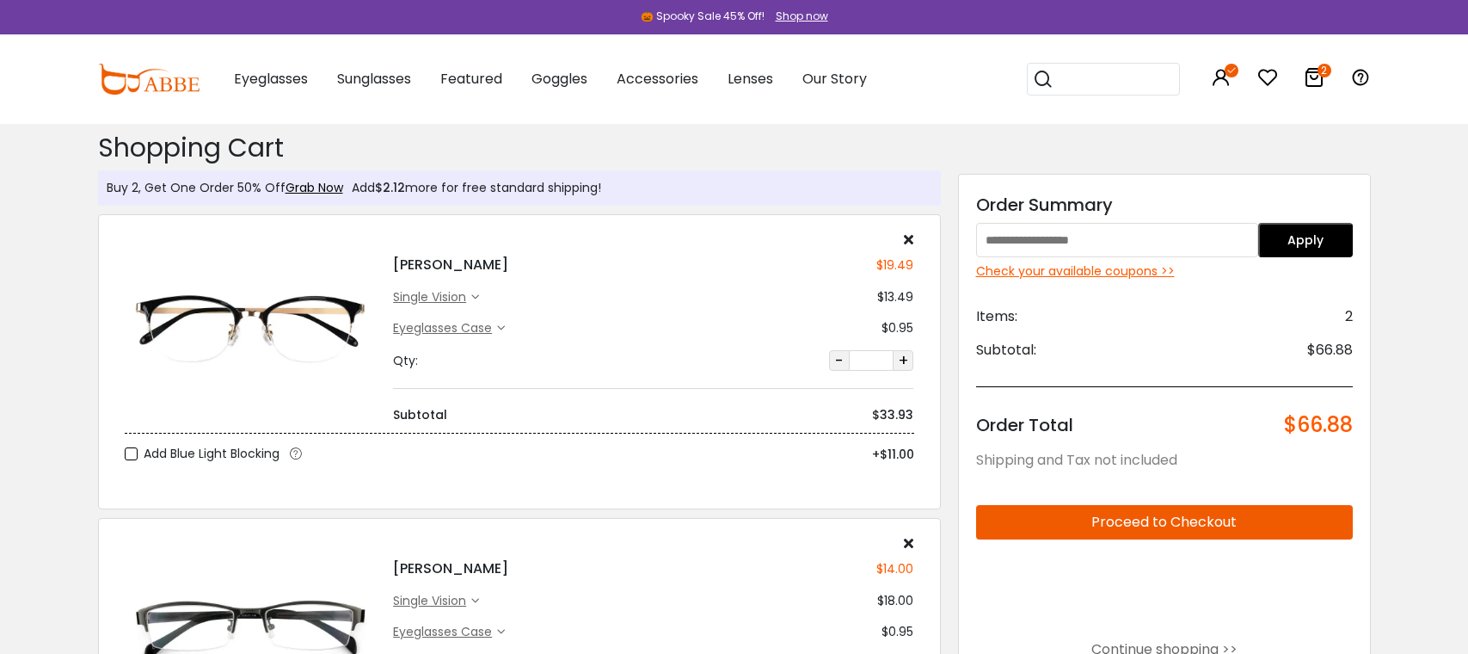
click at [910, 238] on icon at bounding box center [908, 239] width 9 height 14
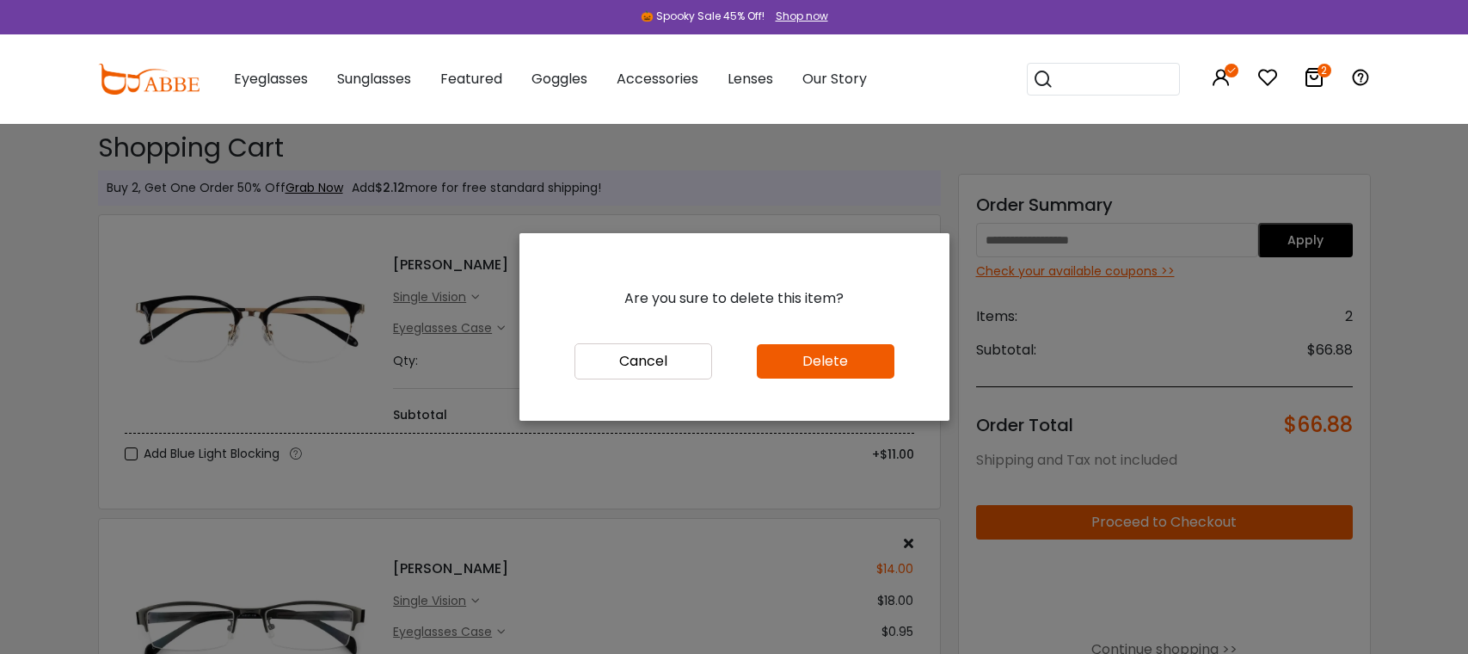
click at [834, 358] on button "Delete" at bounding box center [826, 361] width 138 height 34
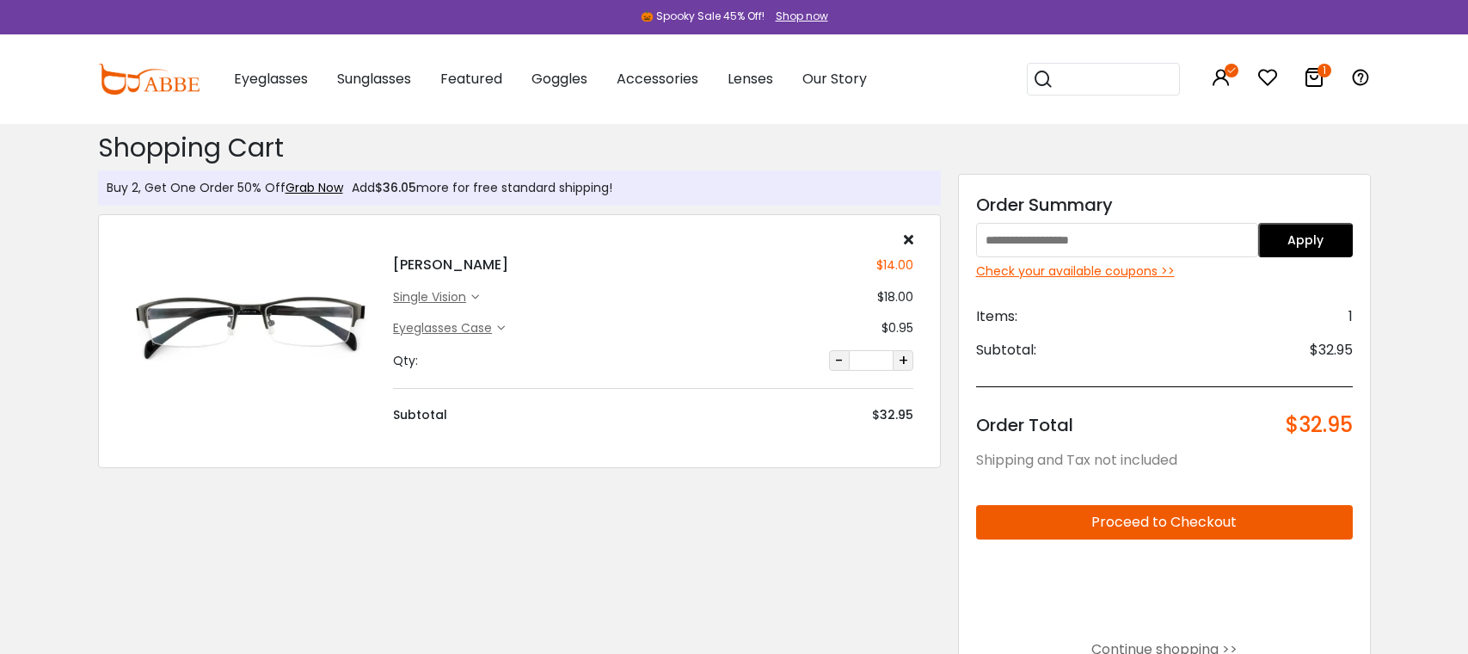
click at [1158, 519] on button "Proceed to Checkout" at bounding box center [1164, 522] width 377 height 34
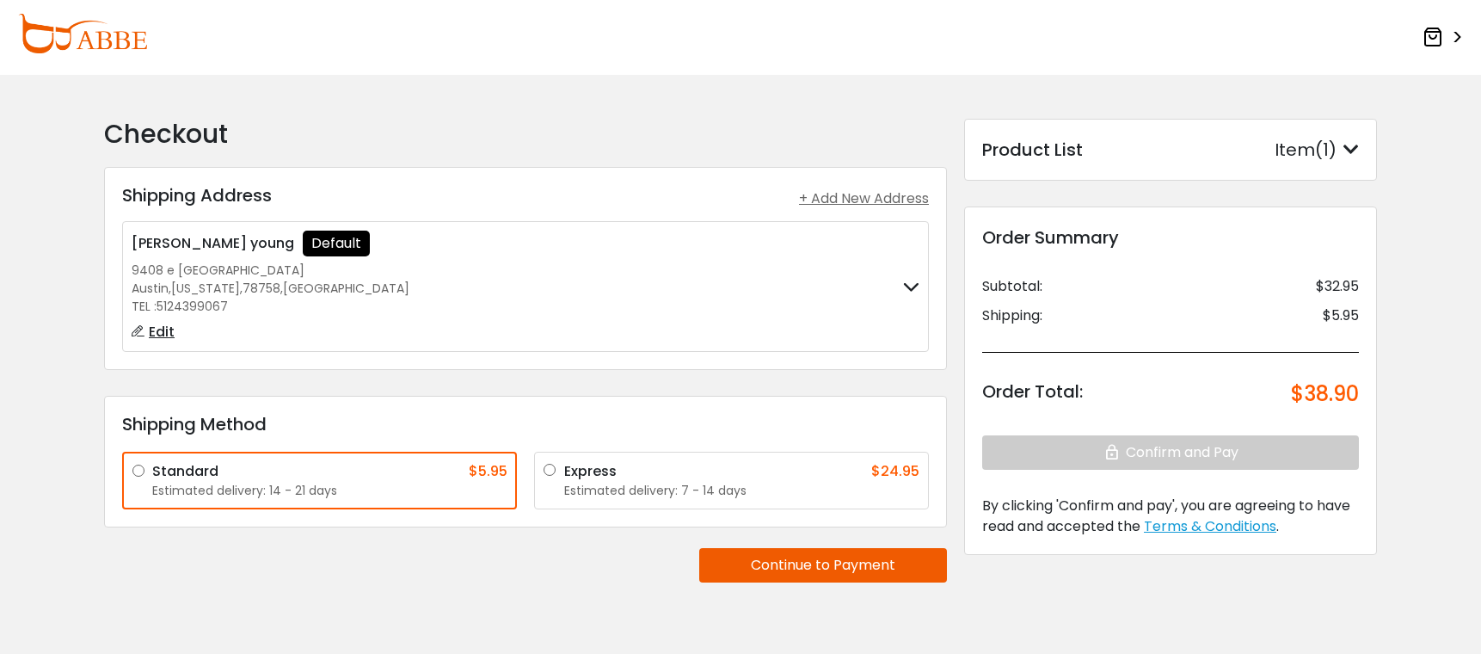
click at [564, 468] on label "Express $24.95 Estimated delivery: 7 - 14 days" at bounding box center [741, 480] width 355 height 39
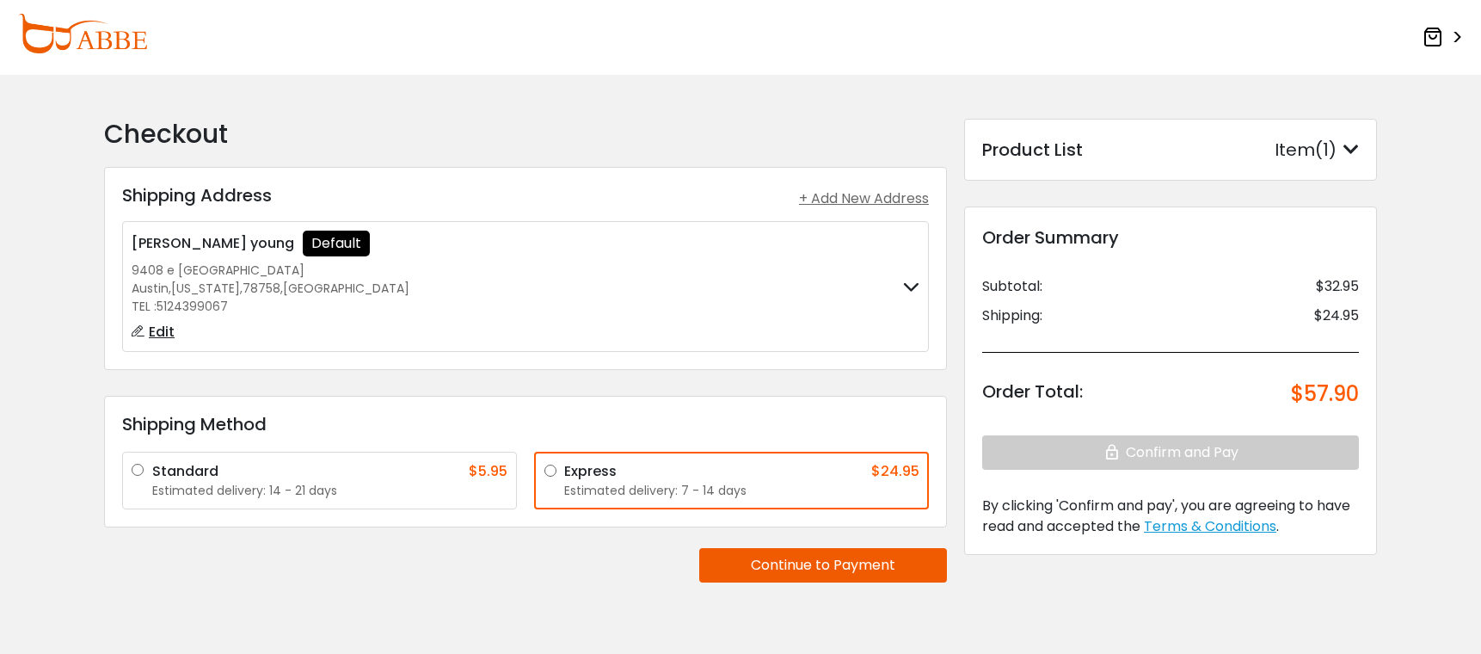
click at [786, 569] on button "Continue to Payment" at bounding box center [823, 565] width 248 height 34
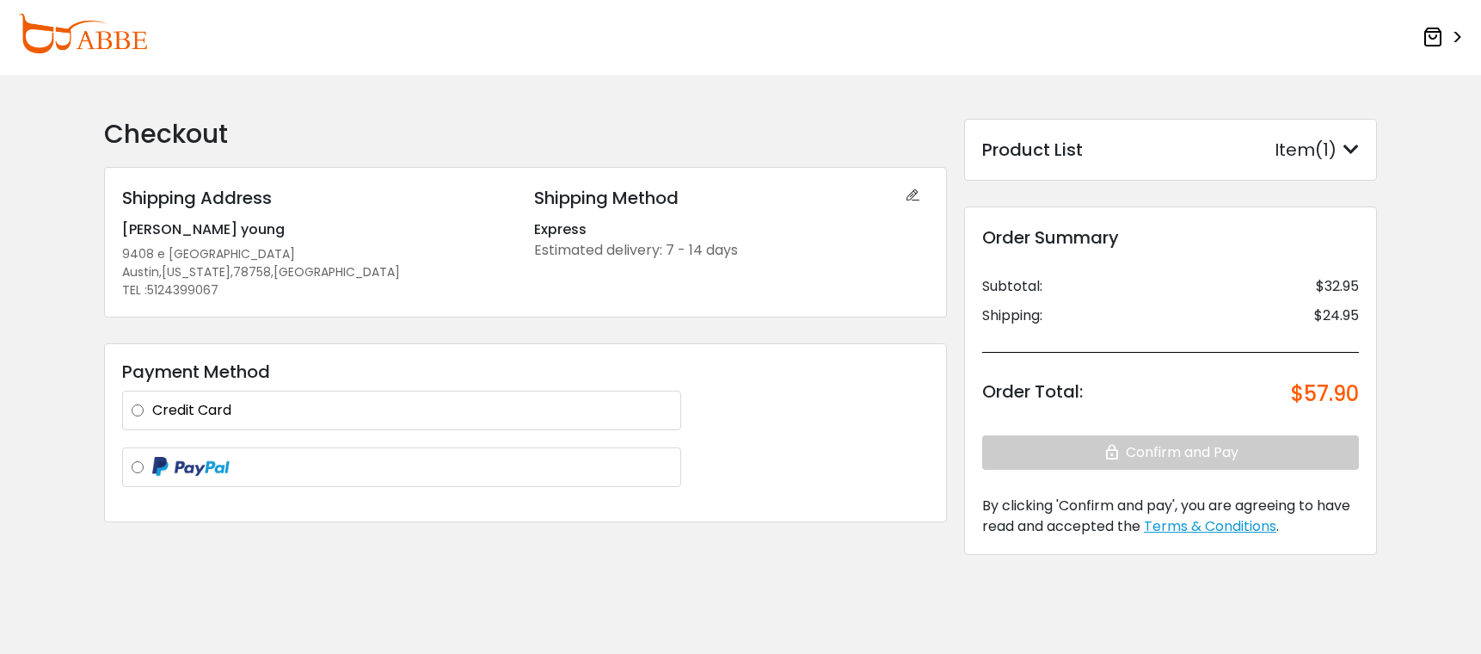
click at [350, 402] on label "Credit Card" at bounding box center [411, 410] width 519 height 21
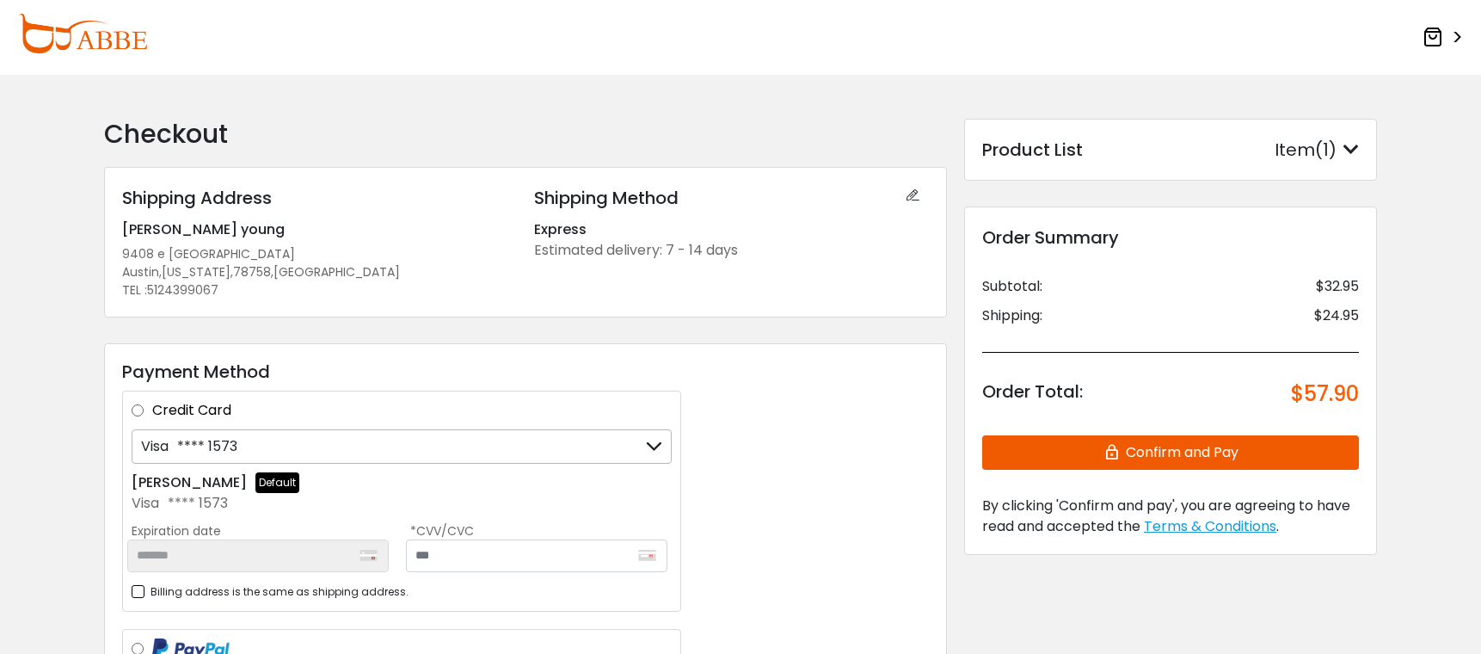
click at [548, 433] on div "Visa **** 1573" at bounding box center [402, 446] width 540 height 34
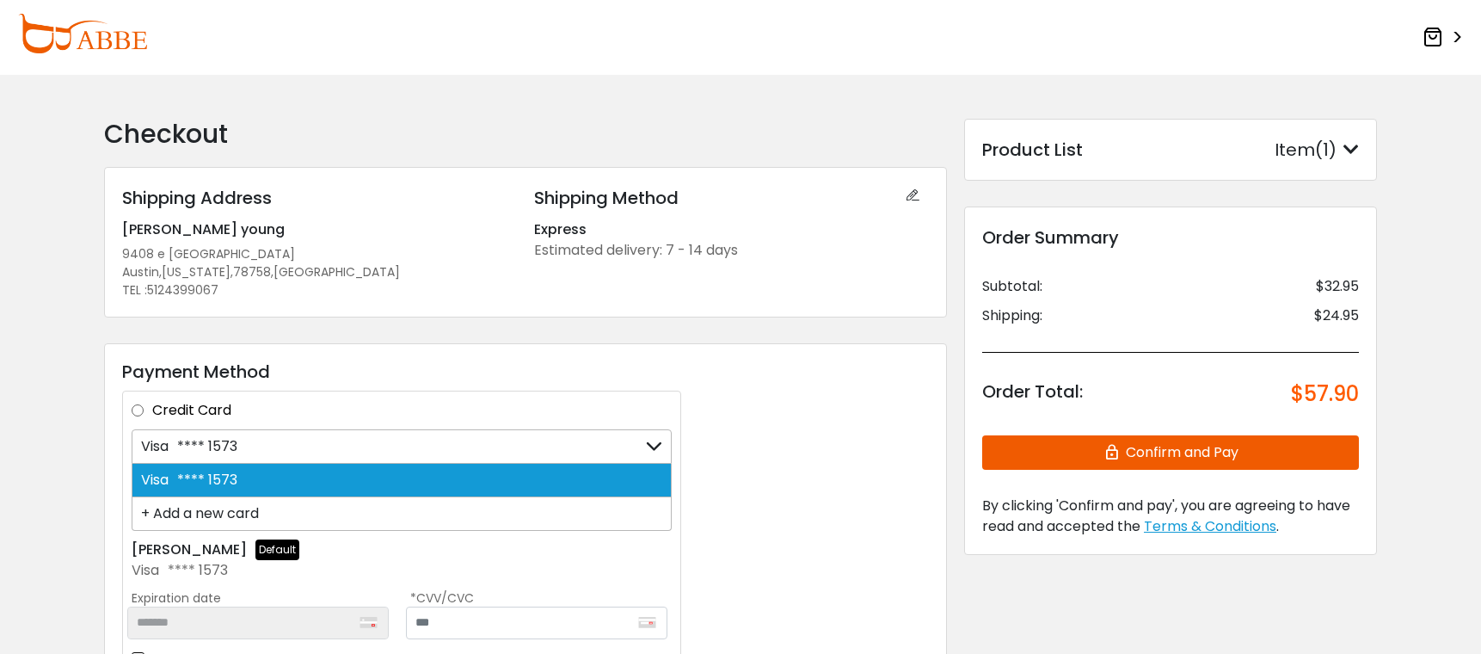
click at [446, 519] on div "+ Add a new card" at bounding box center [402, 514] width 540 height 34
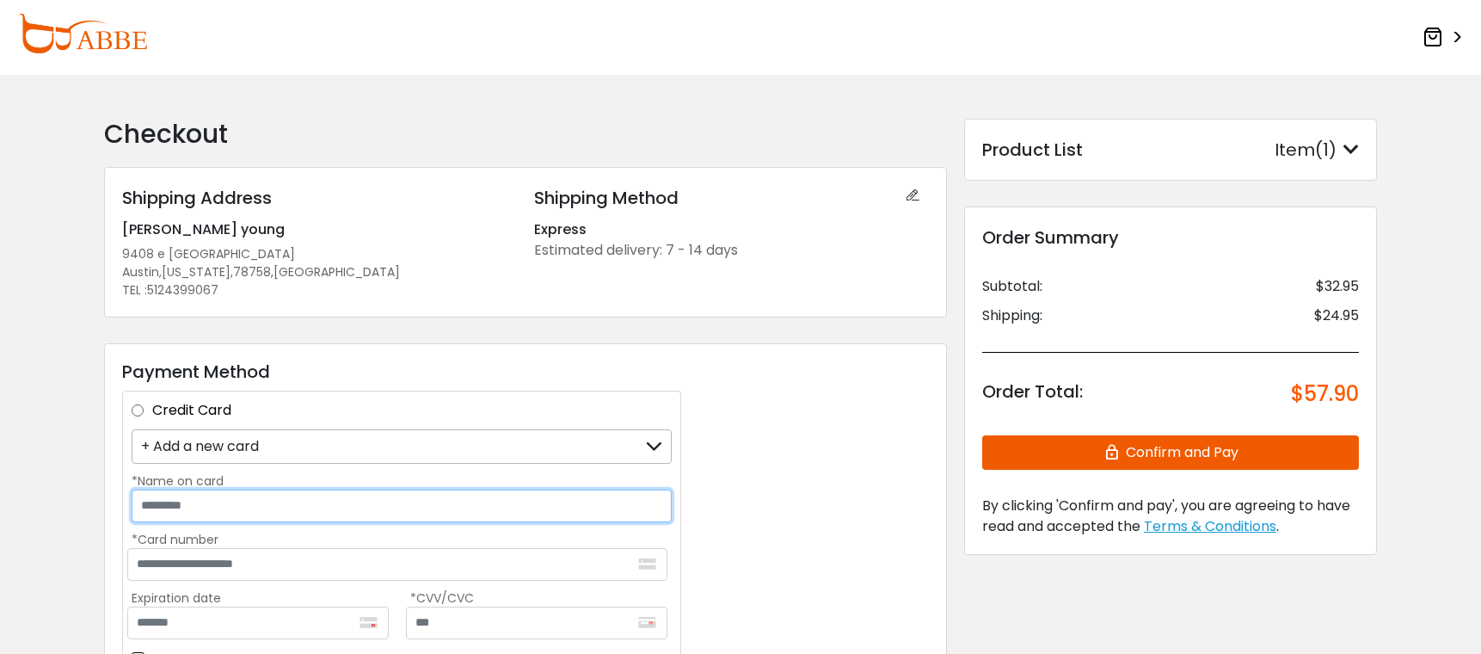
click at [390, 506] on input "*Name on card" at bounding box center [402, 505] width 540 height 33
type input "**********"
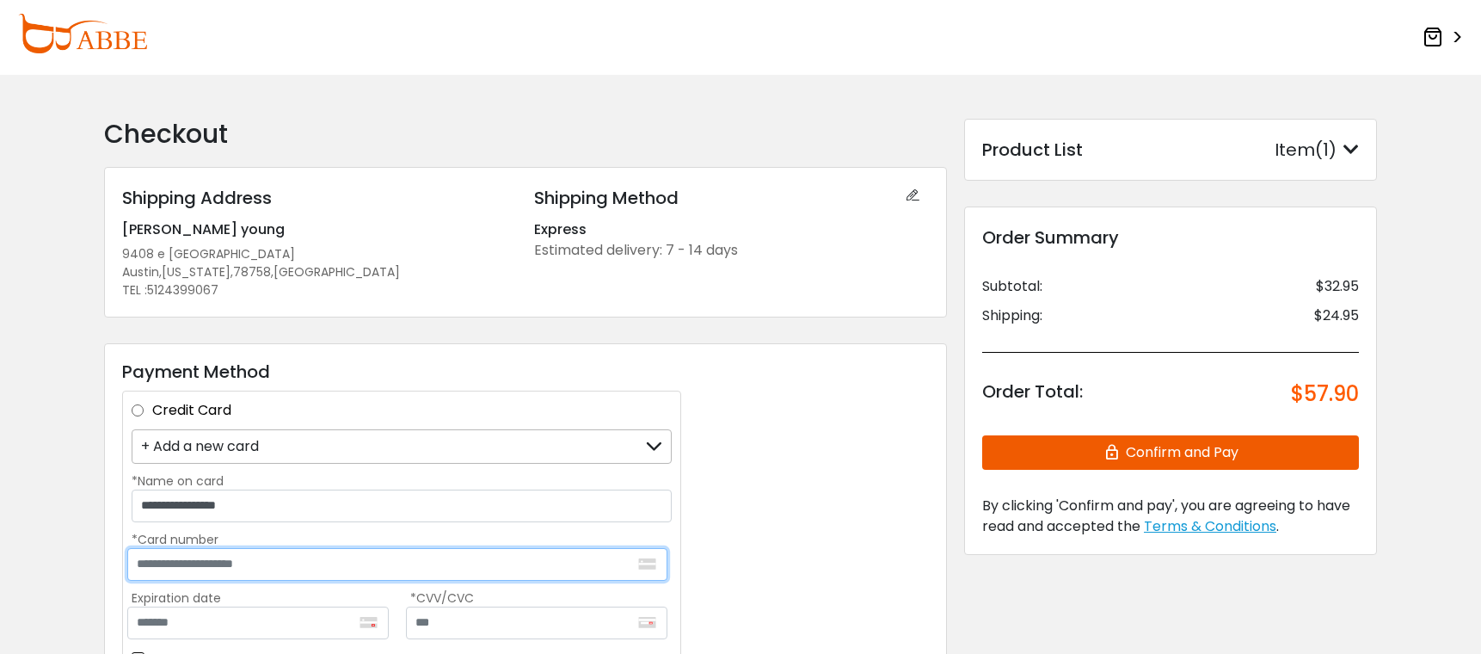
type input "**********"
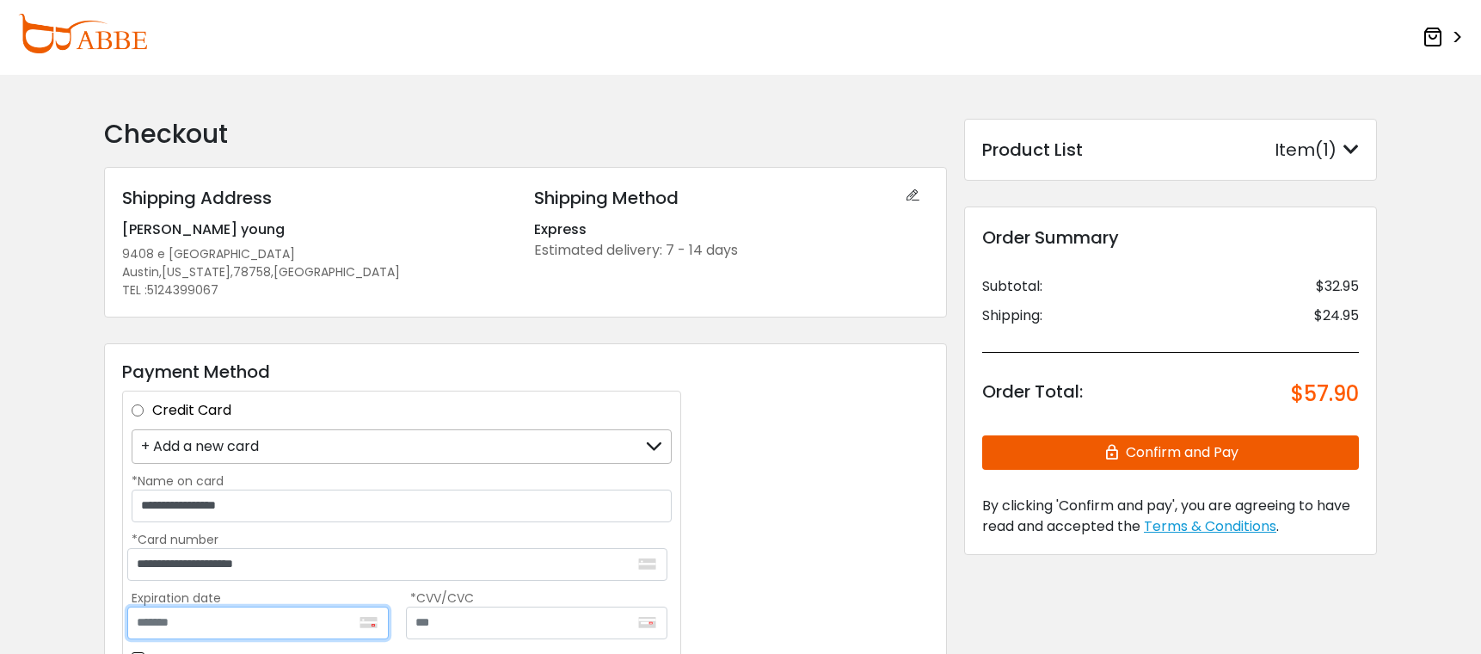
type input "*******"
type input "***"
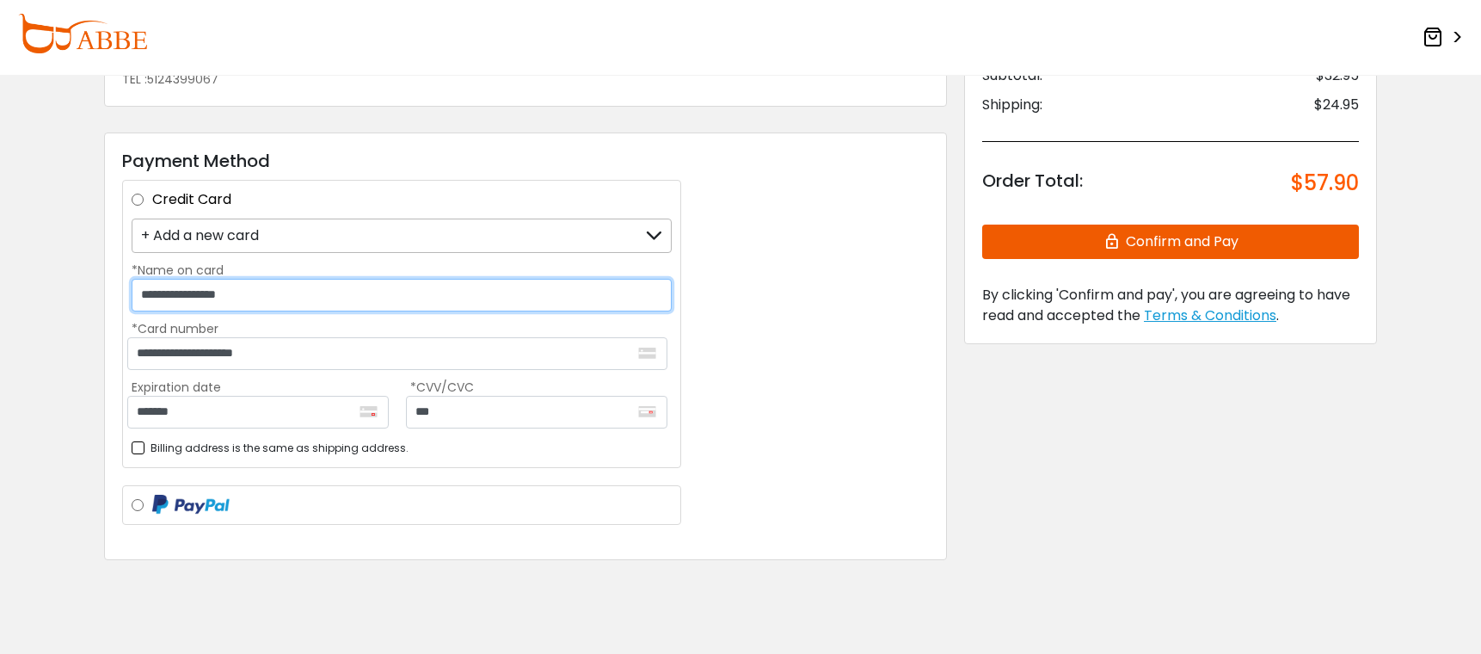
scroll to position [244, 0]
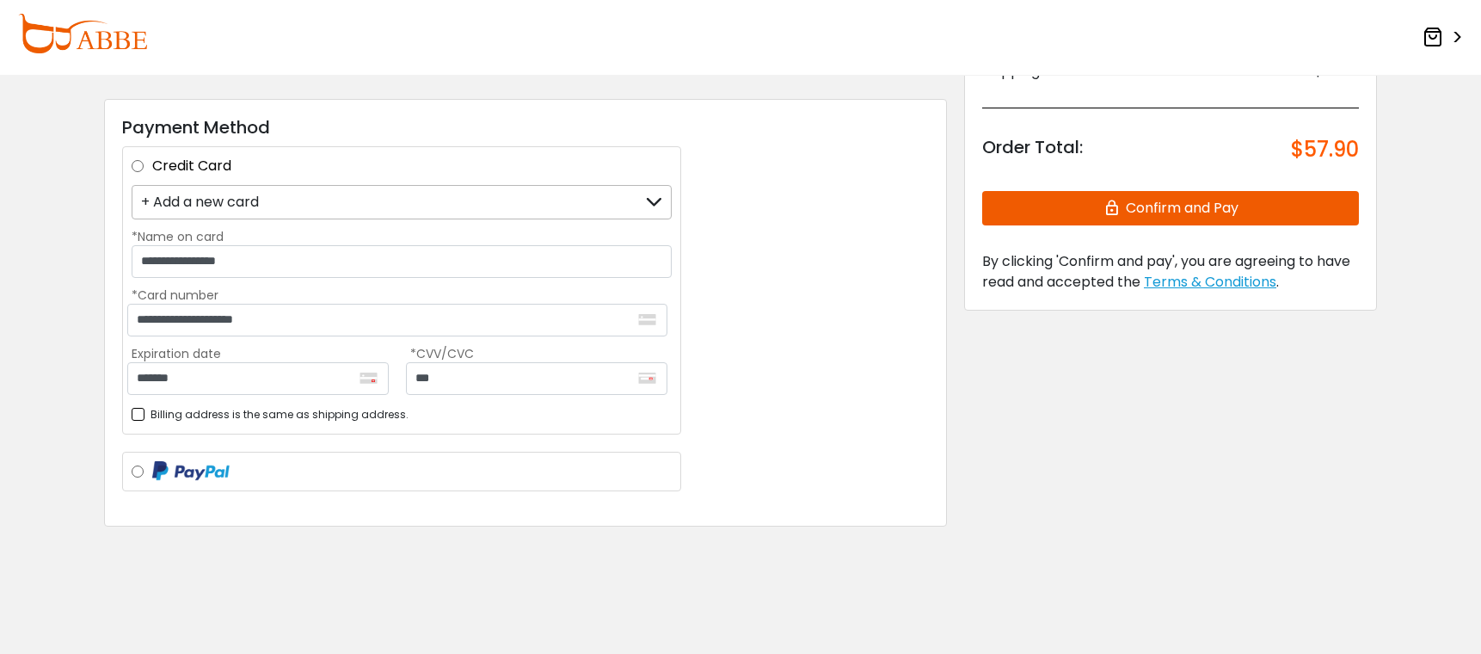
click at [1118, 206] on icon "button" at bounding box center [1114, 208] width 23 height 34
